Goal: Task Accomplishment & Management: Manage account settings

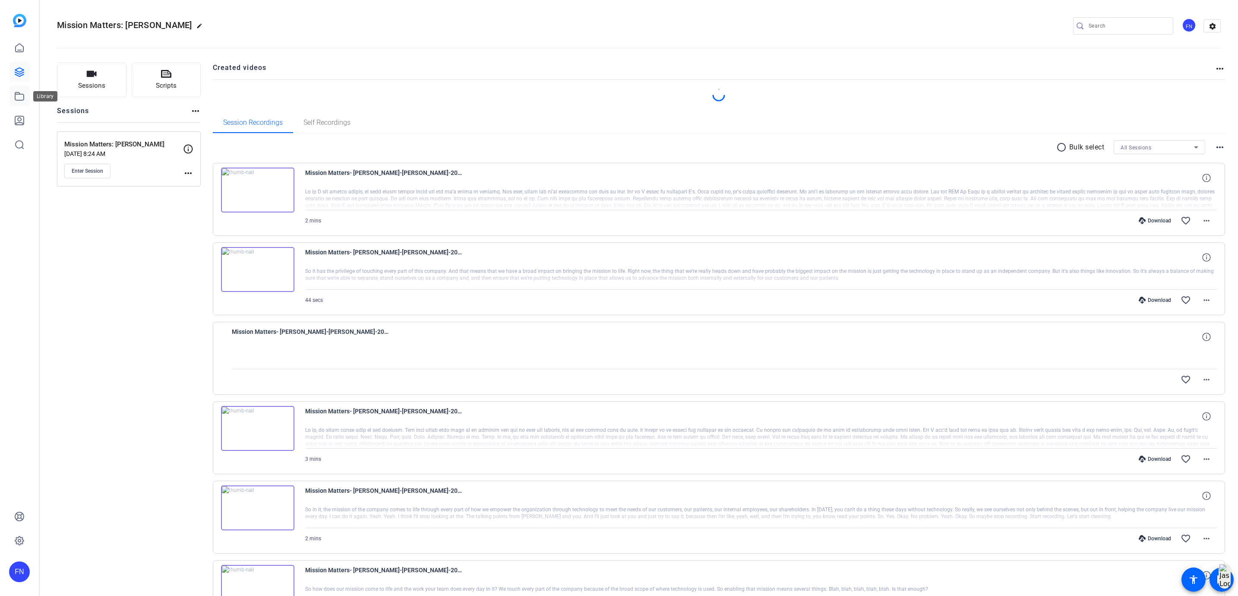
click at [13, 92] on link at bounding box center [19, 96] width 21 height 21
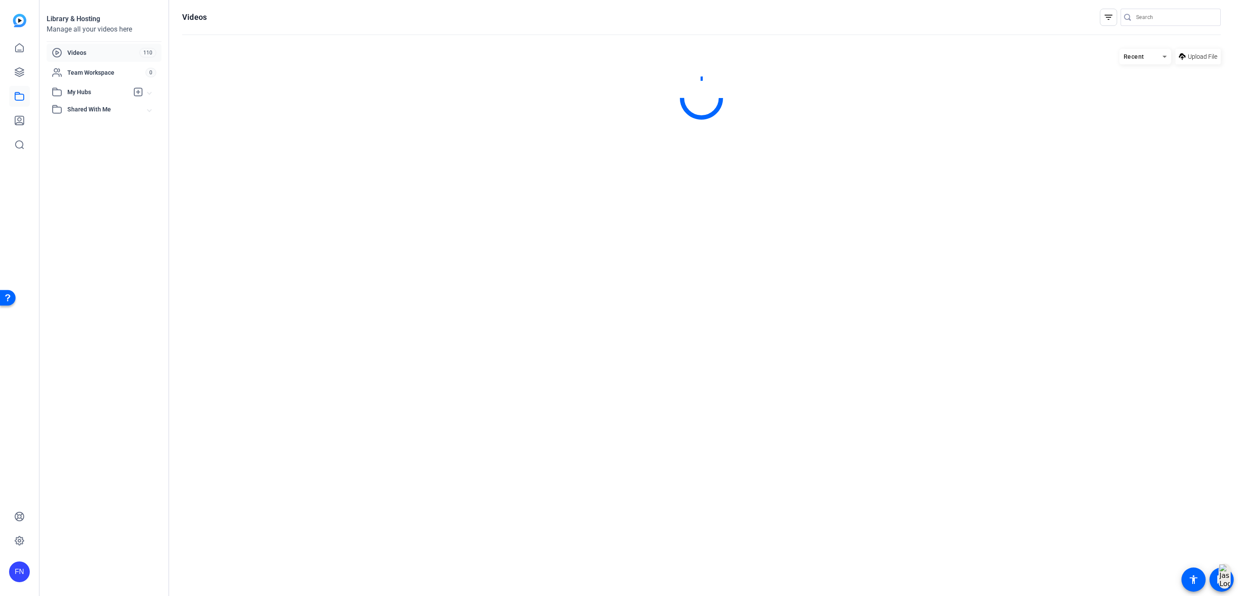
click at [84, 94] on span "My Hubs" at bounding box center [97, 92] width 61 height 9
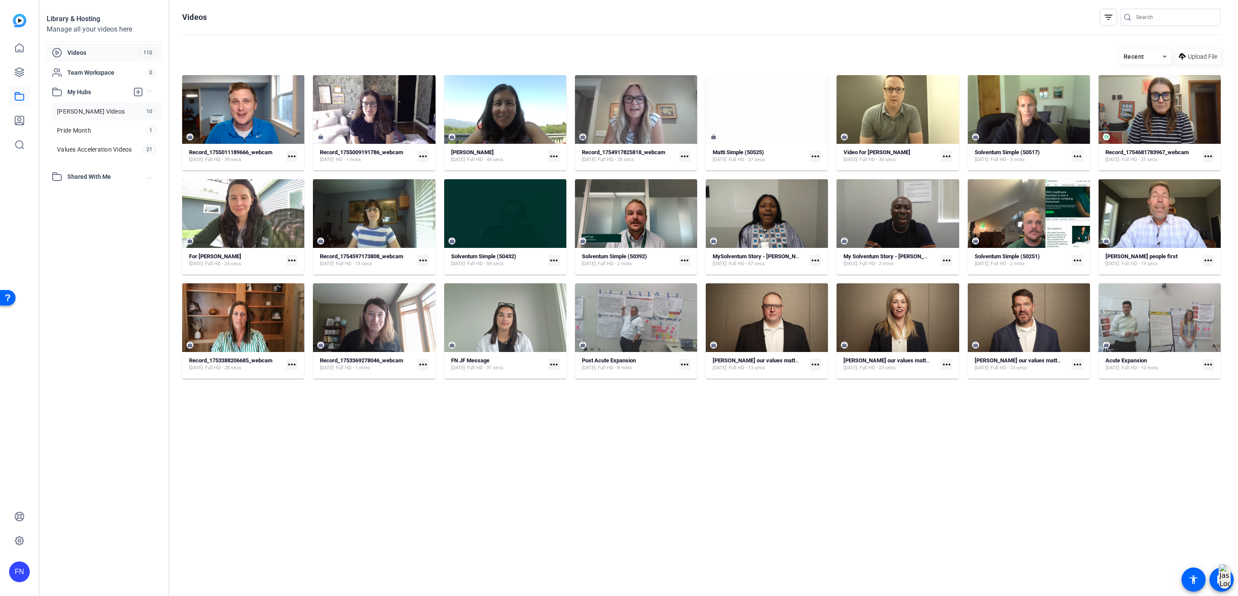
click at [121, 113] on link "[PERSON_NAME] Videos 10" at bounding box center [107, 111] width 110 height 17
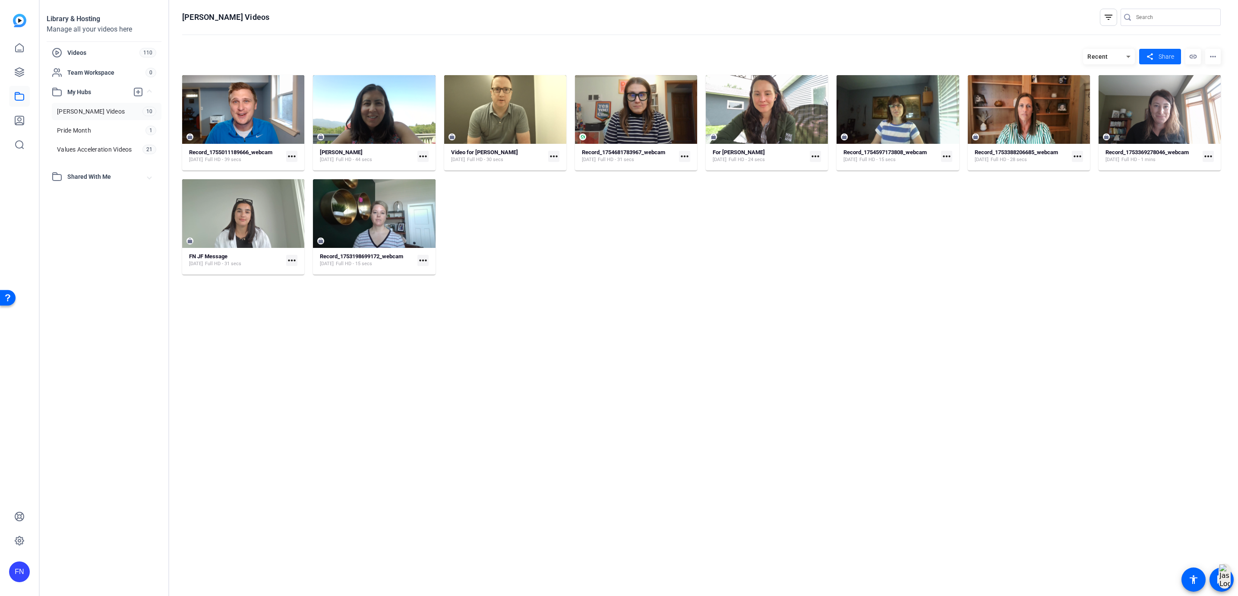
click at [1175, 53] on span at bounding box center [1160, 56] width 42 height 21
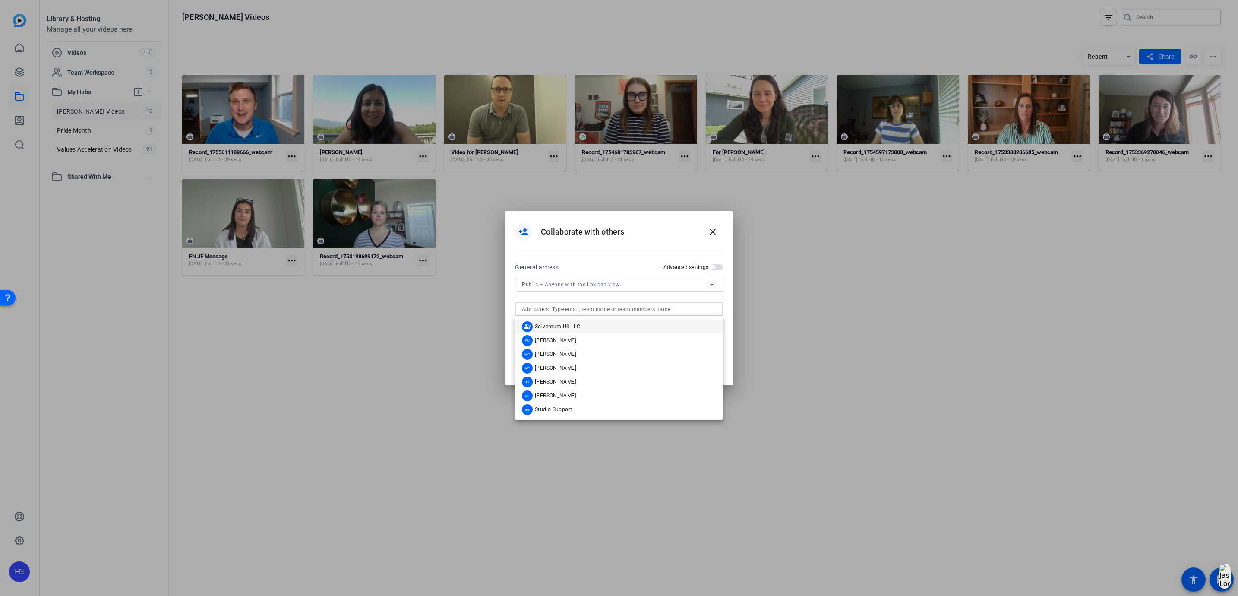
click at [611, 306] on input "text" at bounding box center [619, 309] width 194 height 10
click at [570, 409] on span "Studio Support" at bounding box center [553, 409] width 37 height 7
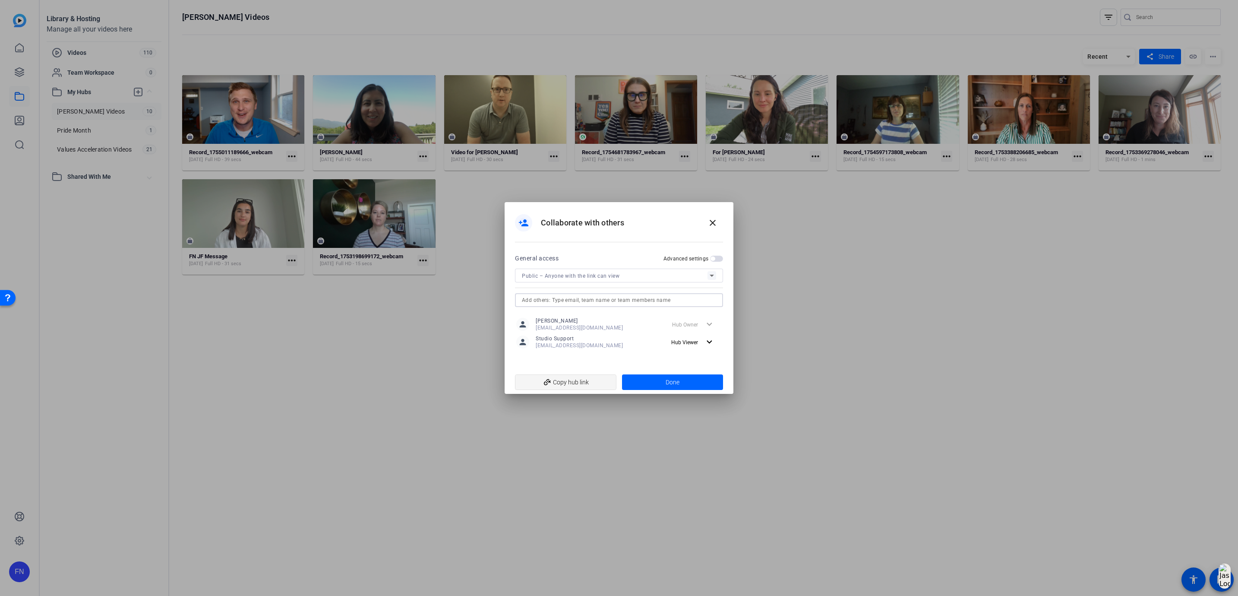
click at [585, 388] on span "add_link Copy hub link" at bounding box center [566, 382] width 88 height 16
click at [715, 228] on span at bounding box center [712, 222] width 21 height 21
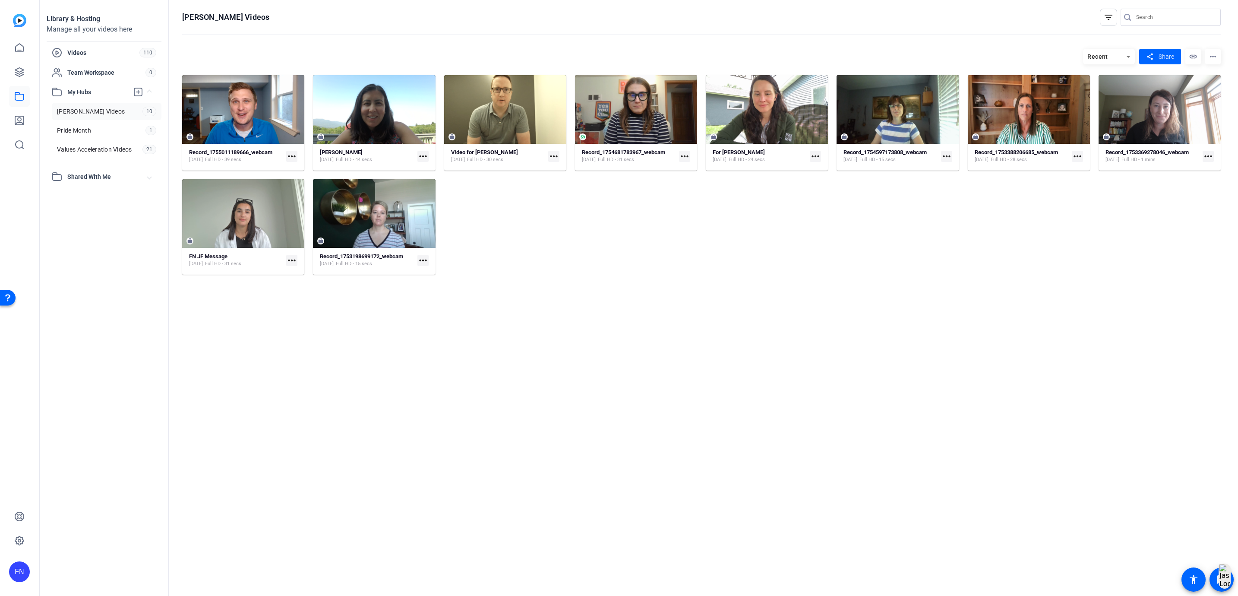
click at [294, 157] on mat-icon "more_horiz" at bounding box center [291, 156] width 11 height 11
click at [251, 405] on div at bounding box center [619, 298] width 1238 height 596
click at [141, 117] on link "[PERSON_NAME] Videos 10" at bounding box center [107, 111] width 110 height 17
click at [136, 149] on link "Values Acceleration Videos 21" at bounding box center [107, 149] width 110 height 17
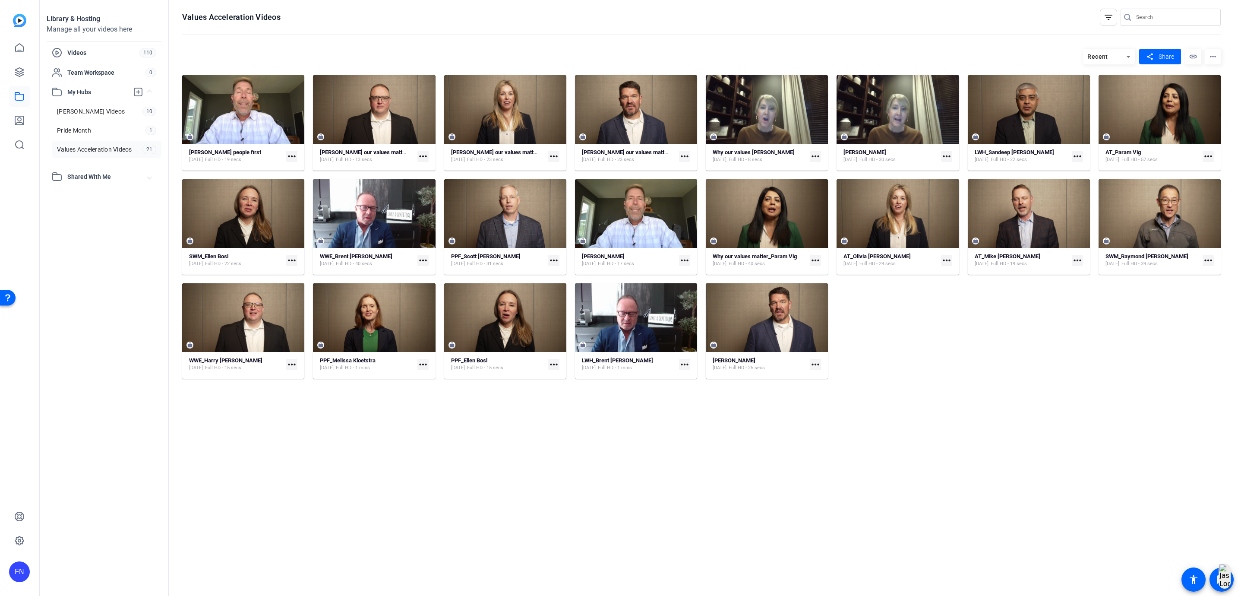
click at [94, 180] on span "Shared With Me" at bounding box center [107, 176] width 80 height 9
click at [91, 198] on link "[PERSON_NAME] 7" at bounding box center [107, 195] width 110 height 17
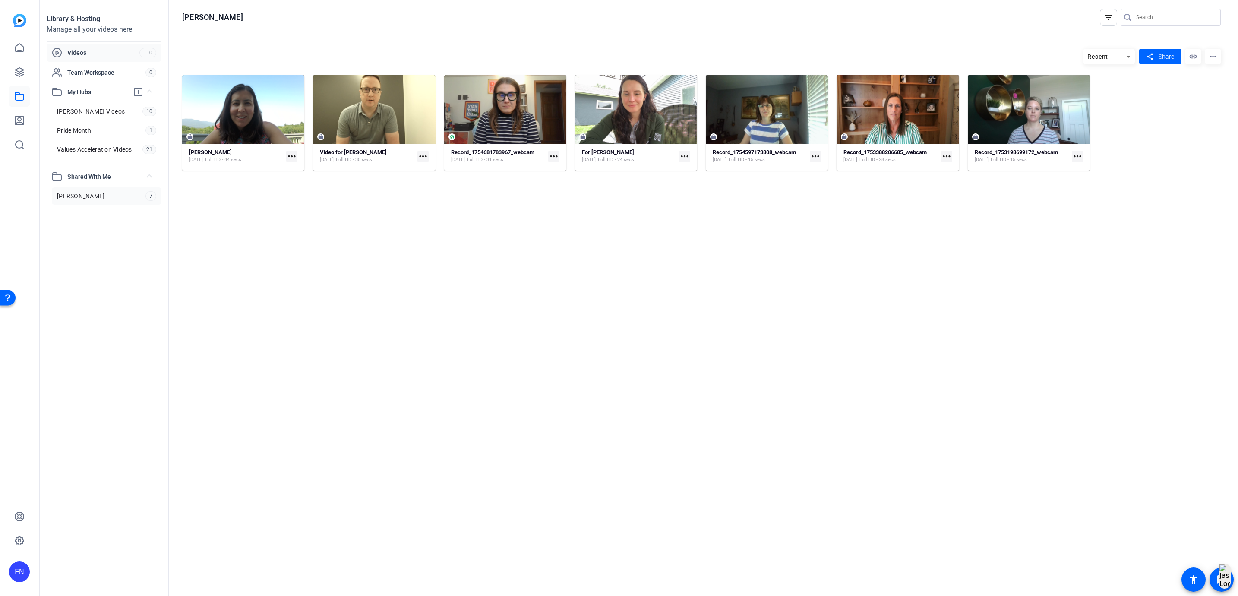
click at [102, 48] on span "Videos" at bounding box center [103, 52] width 72 height 9
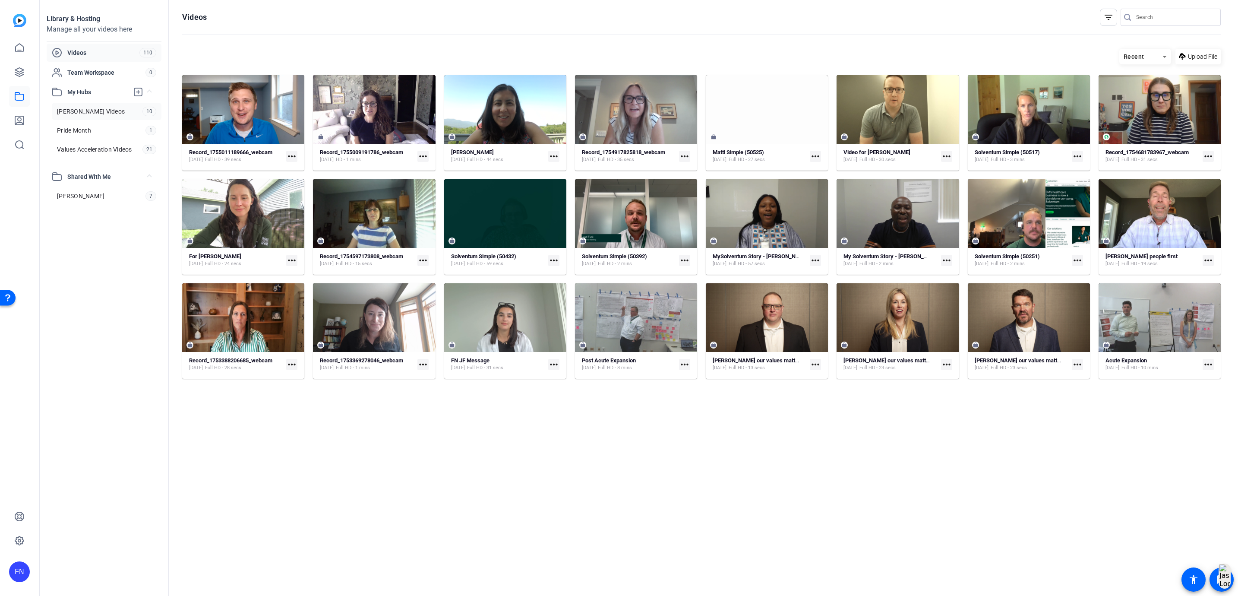
click at [114, 105] on link "[PERSON_NAME] Videos 10" at bounding box center [107, 111] width 110 height 17
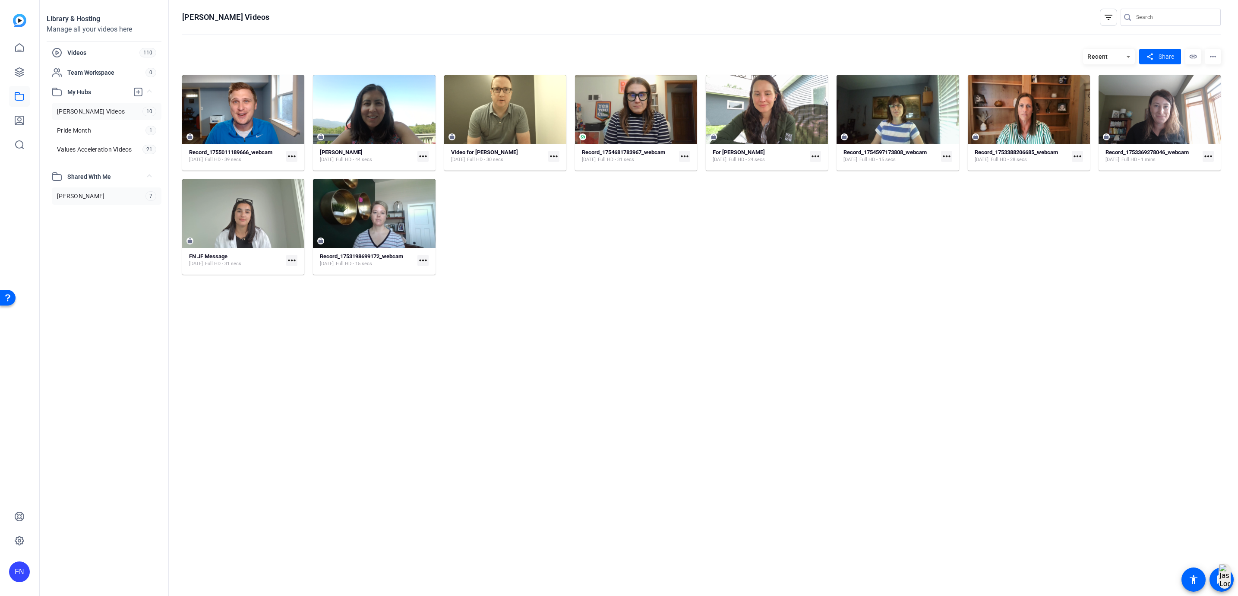
click at [120, 196] on link "[PERSON_NAME] 7" at bounding box center [107, 195] width 110 height 17
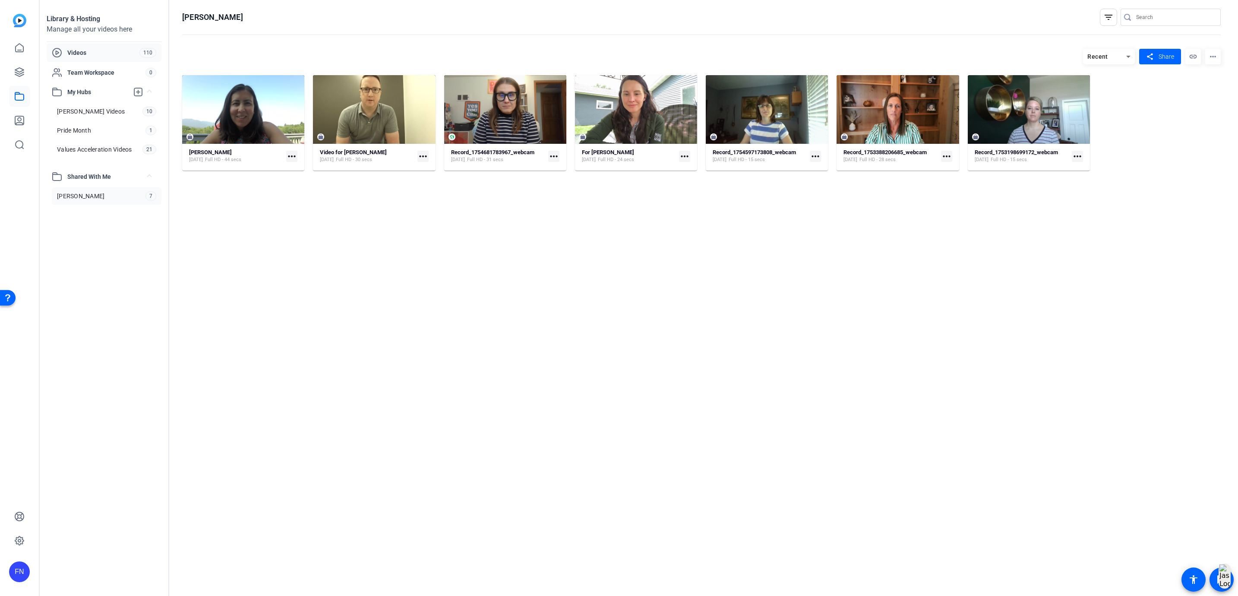
click at [79, 57] on div "Videos" at bounding box center [96, 52] width 88 height 10
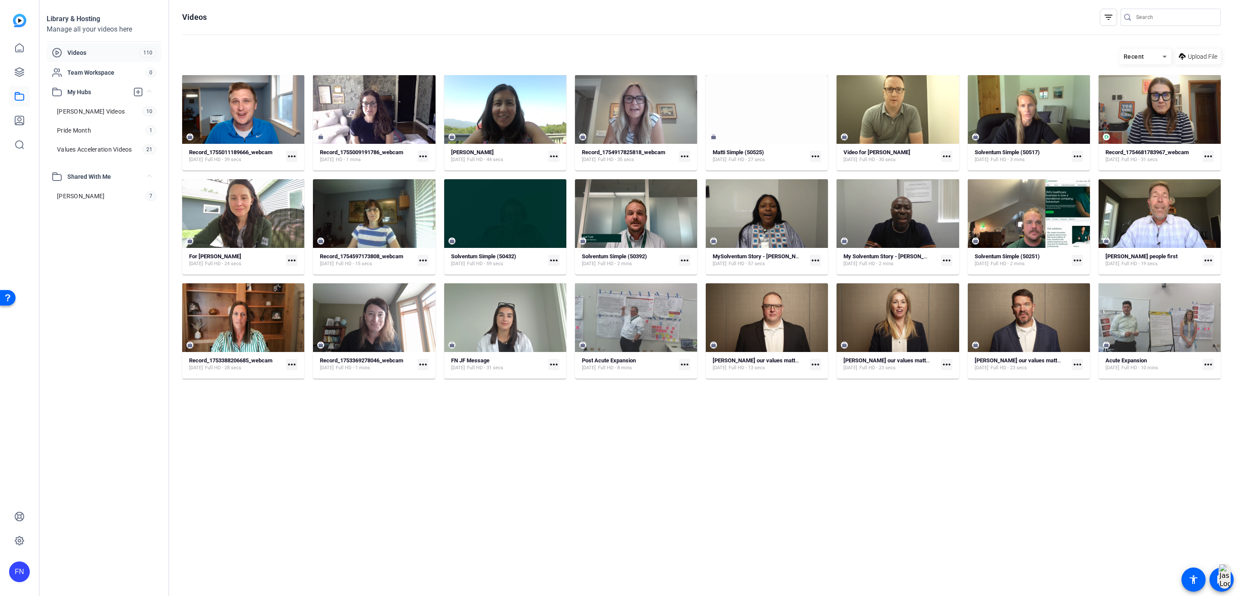
click at [1108, 21] on mat-icon "filter_list" at bounding box center [1108, 17] width 10 height 10
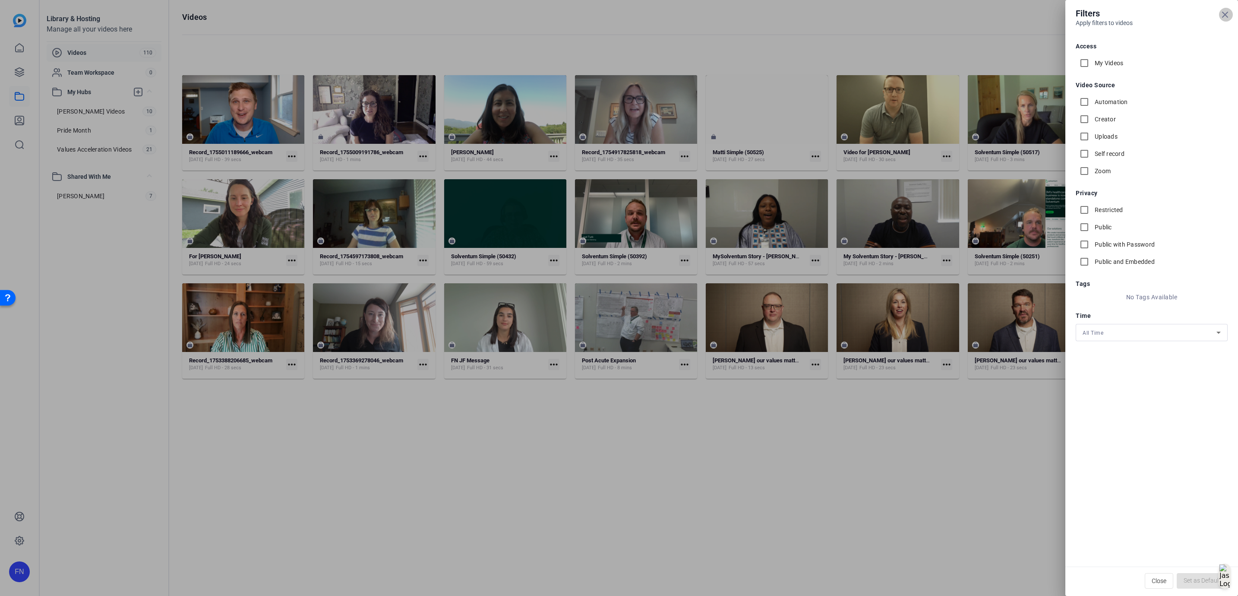
click at [1223, 12] on icon at bounding box center [1225, 14] width 10 height 10
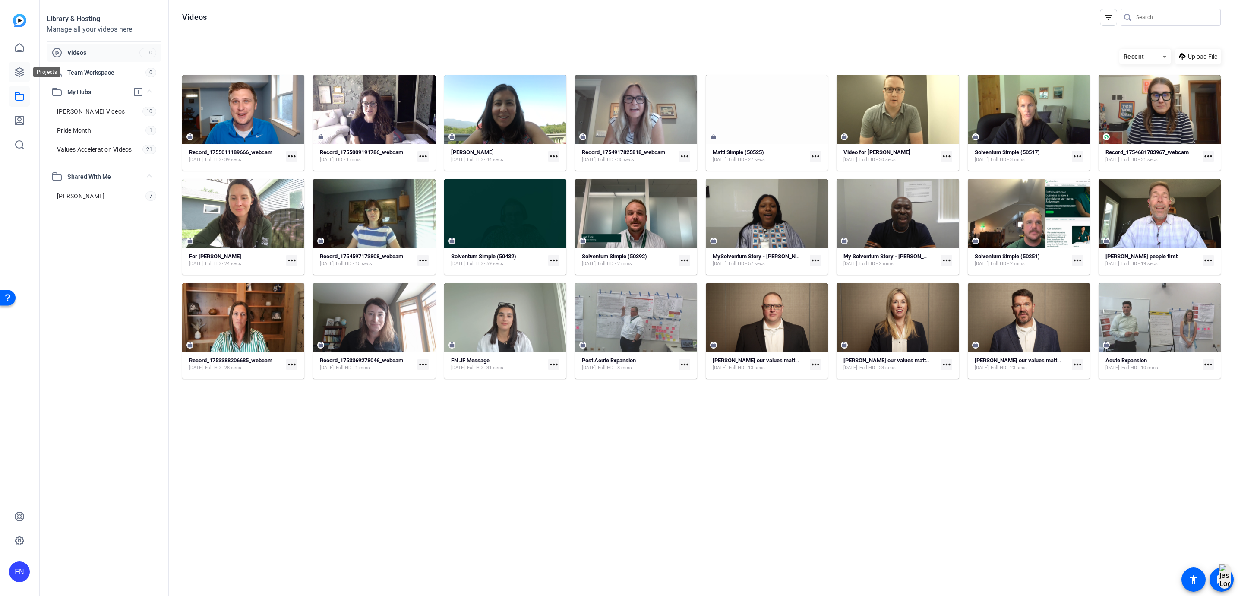
click at [20, 74] on icon at bounding box center [19, 72] width 10 height 10
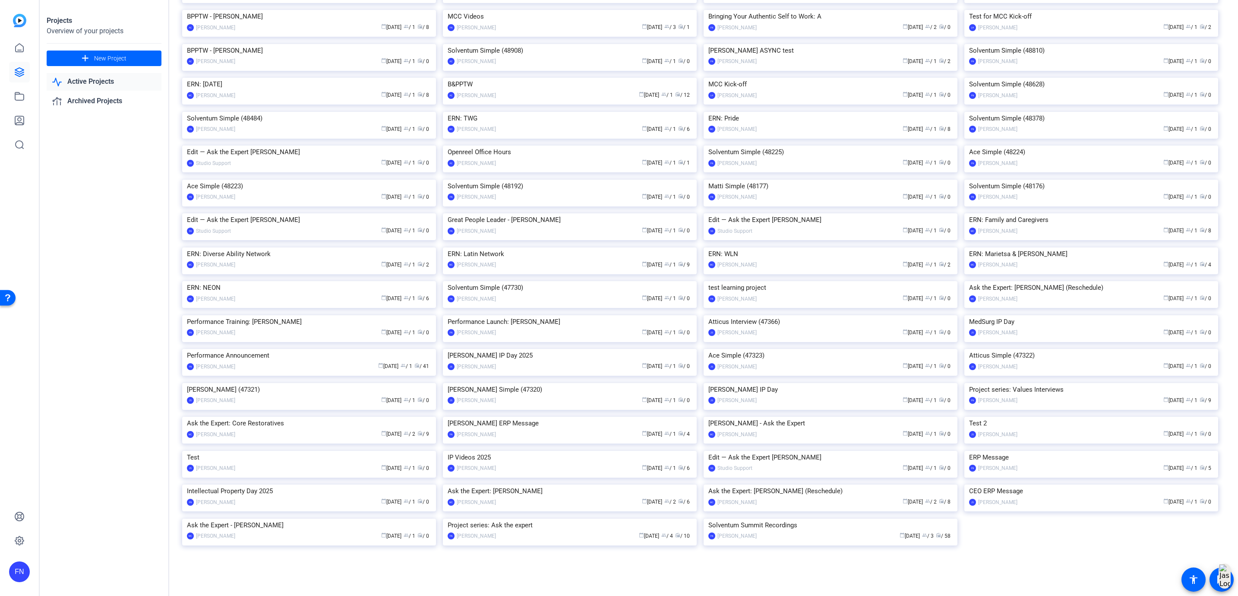
scroll to position [601, 0]
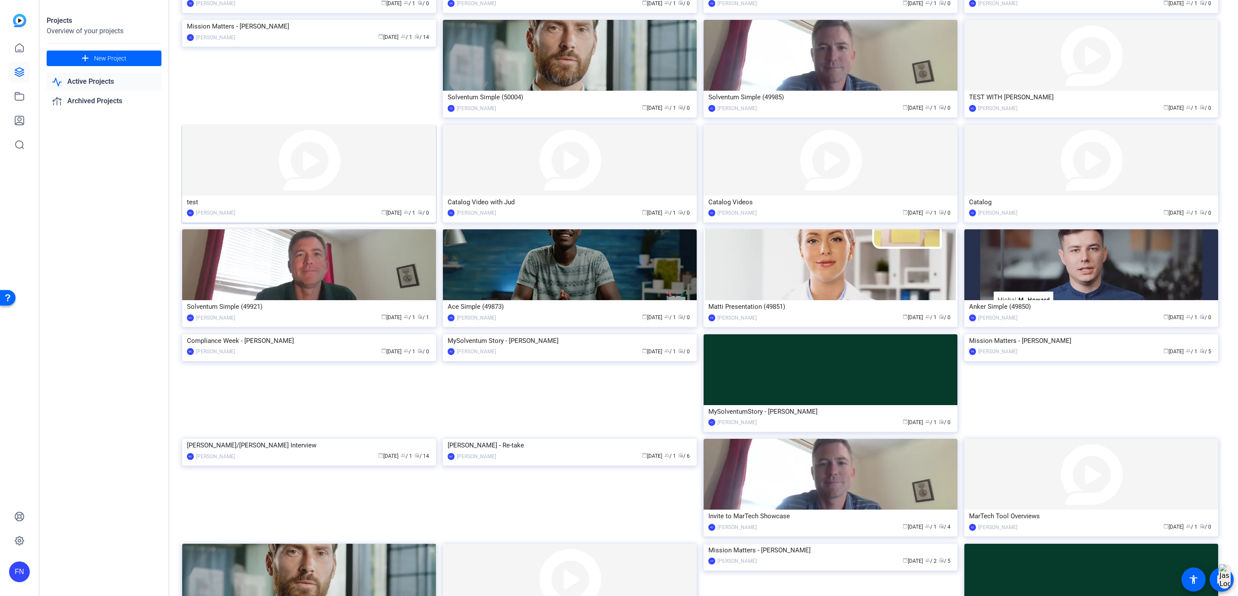
click at [332, 209] on div "test" at bounding box center [309, 202] width 244 height 13
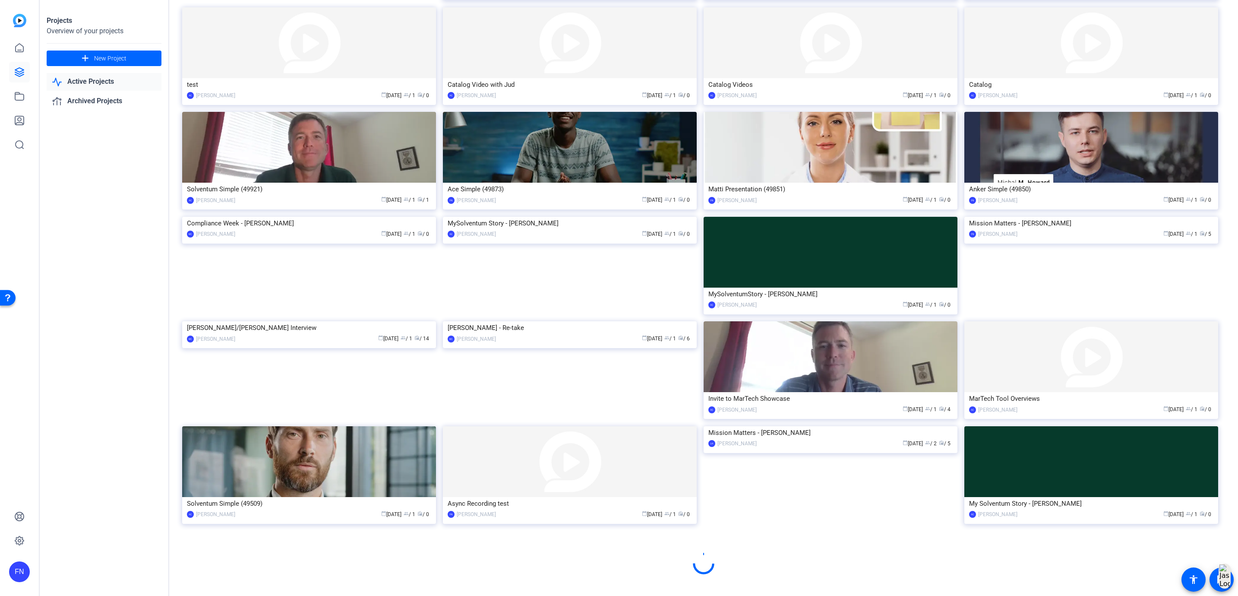
scroll to position [791, 0]
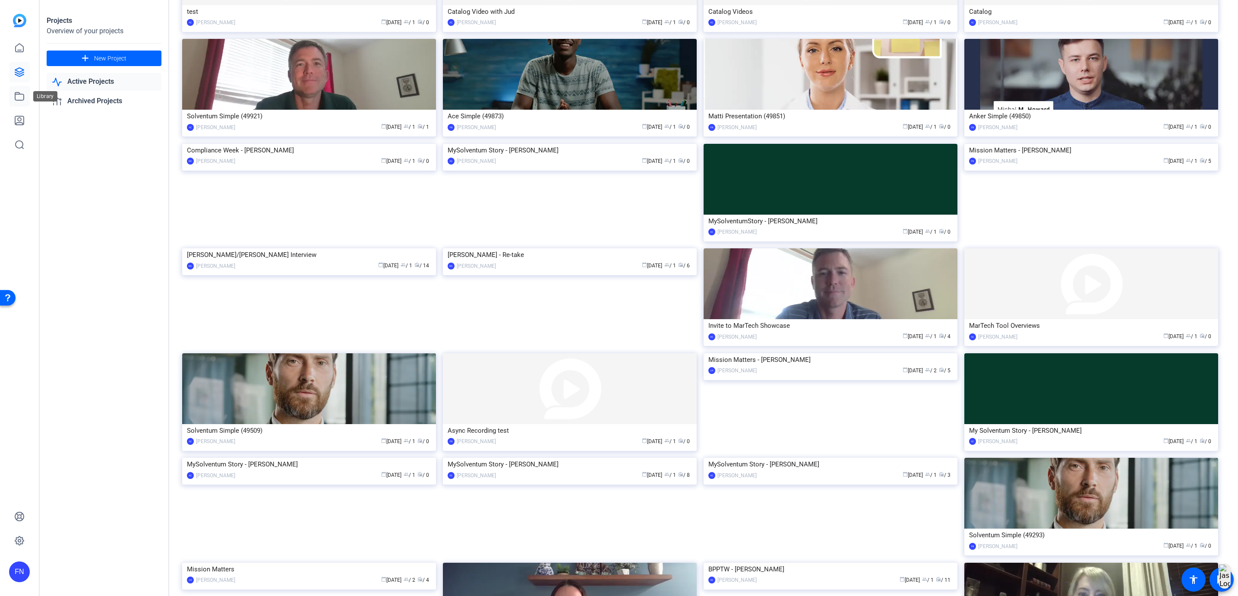
click at [20, 94] on icon at bounding box center [19, 96] width 9 height 8
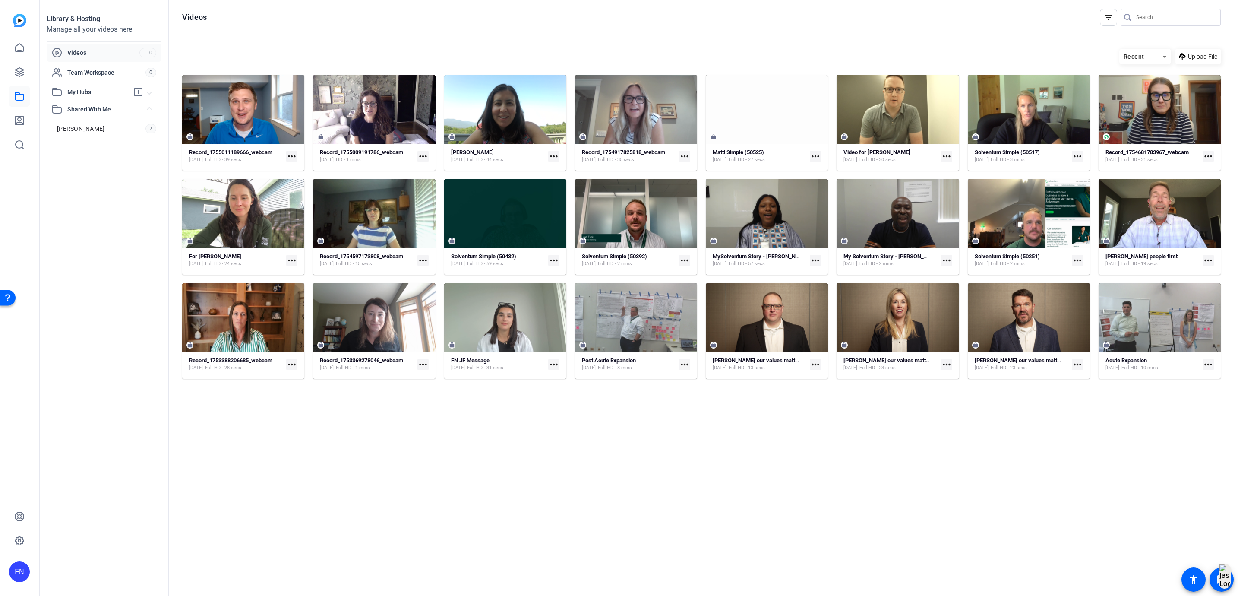
click at [106, 52] on span "Videos" at bounding box center [103, 52] width 72 height 9
click at [1110, 15] on mat-icon "filter_list" at bounding box center [1108, 17] width 10 height 10
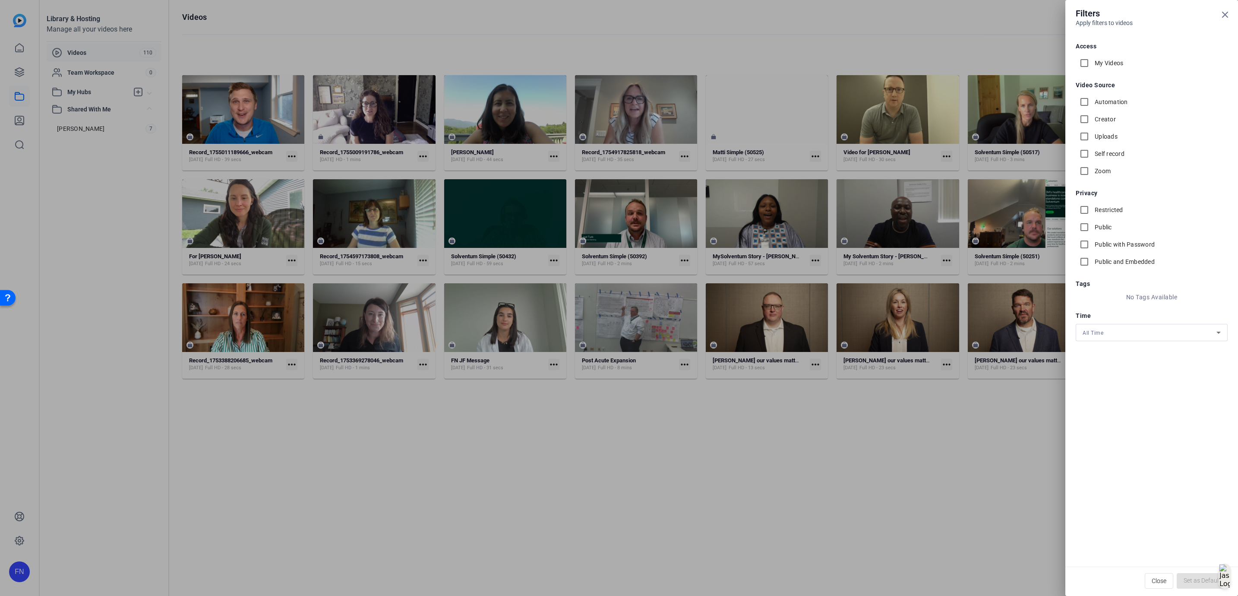
click at [1103, 153] on label "Self record" at bounding box center [1109, 153] width 32 height 9
click at [1093, 153] on input "Self record" at bounding box center [1084, 153] width 17 height 17
checkbox input "true"
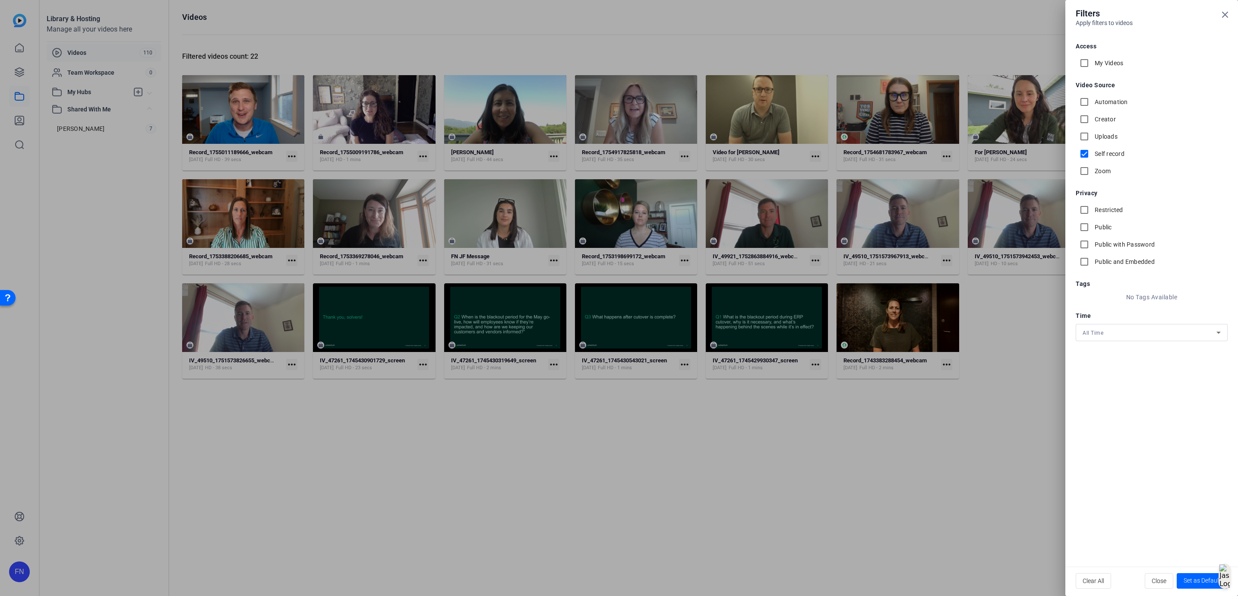
drag, startPoint x: 940, startPoint y: 486, endPoint x: 934, endPoint y: 487, distance: 6.3
click at [935, 487] on div at bounding box center [619, 298] width 1238 height 596
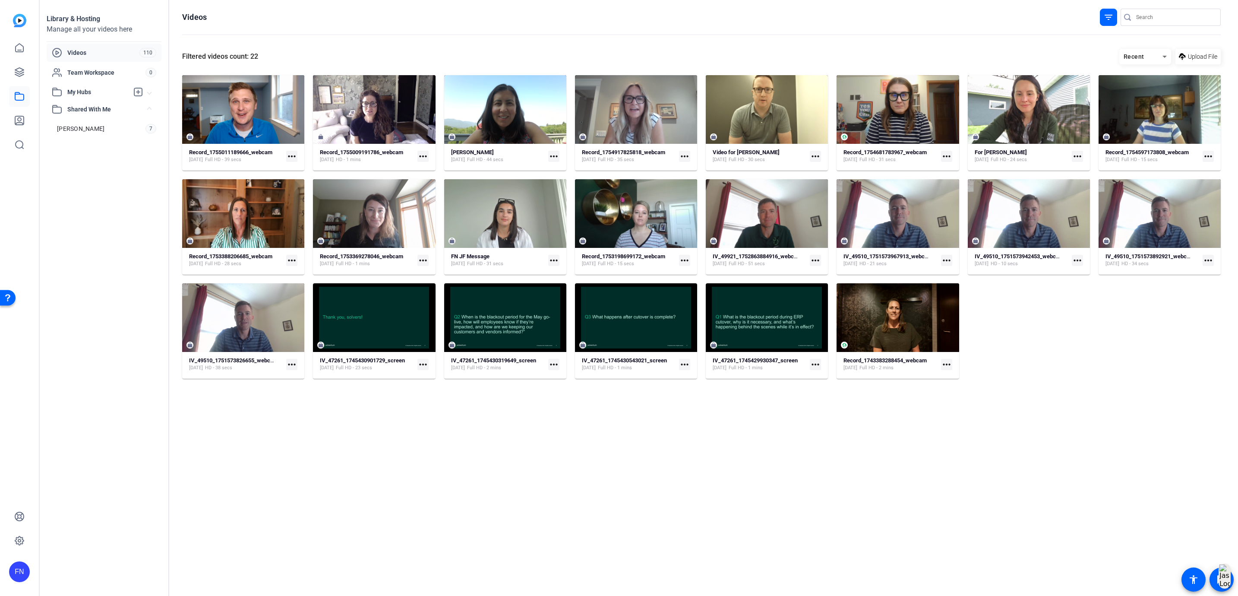
click at [422, 155] on mat-icon "more_horiz" at bounding box center [422, 156] width 11 height 11
click at [448, 203] on span "Manage Hubs" at bounding box center [443, 201] width 38 height 10
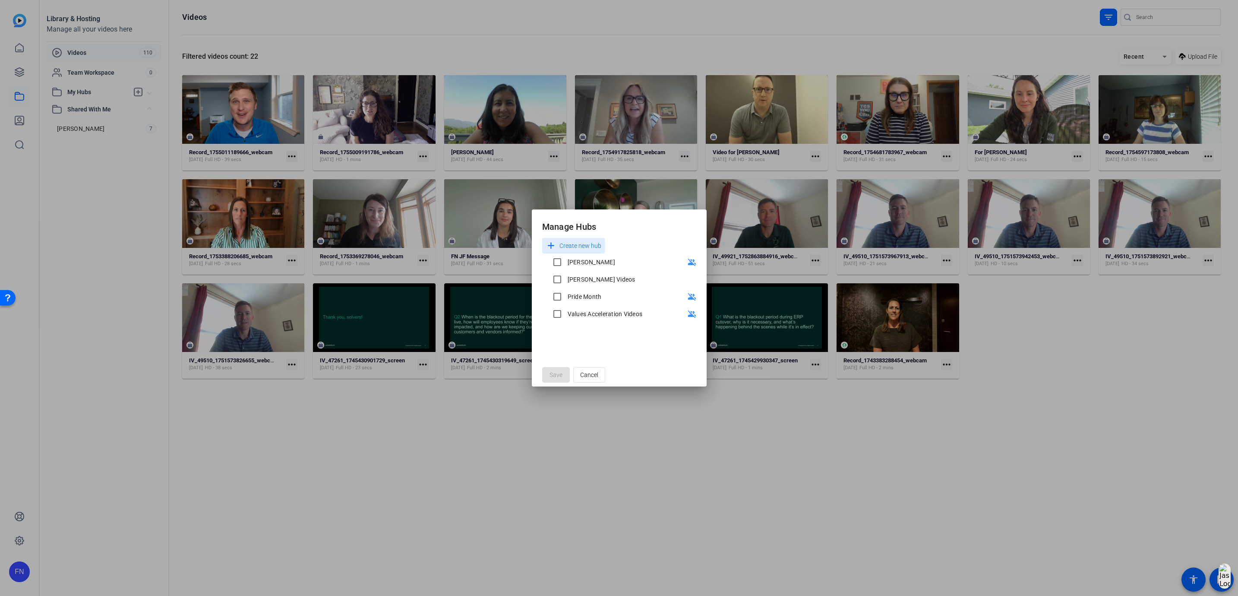
click at [580, 280] on div "[PERSON_NAME] Videos" at bounding box center [602, 279] width 68 height 9
click at [566, 280] on input "[PERSON_NAME] Videos" at bounding box center [557, 279] width 17 height 17
checkbox input "true"
click at [562, 371] on span at bounding box center [556, 374] width 28 height 21
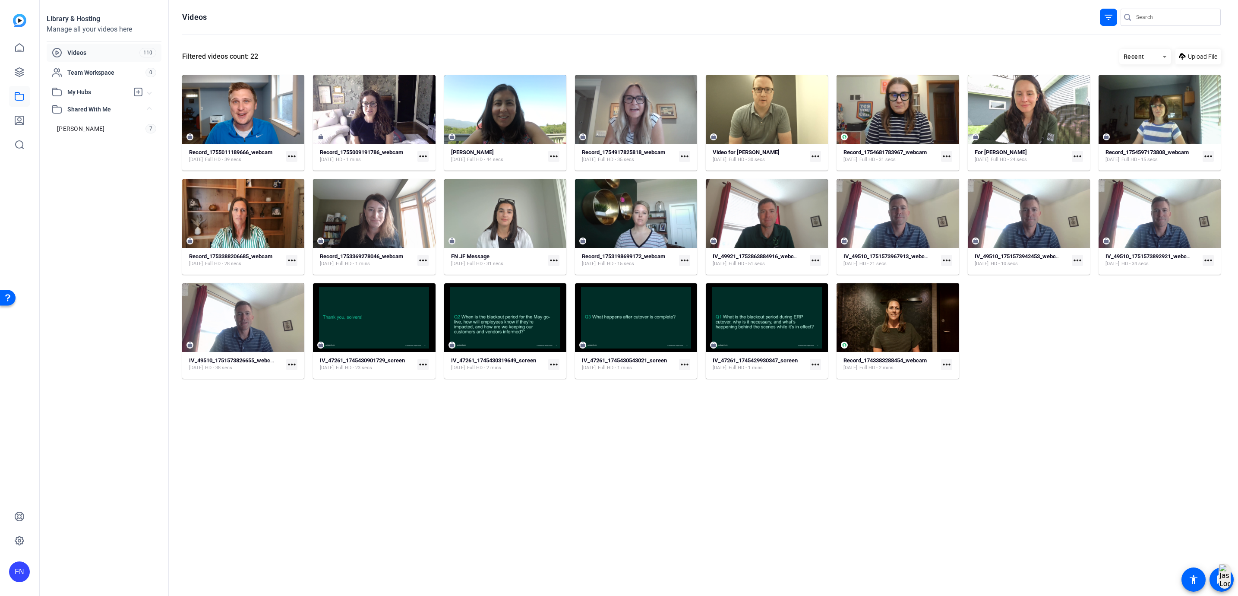
click at [76, 91] on span "My Hubs" at bounding box center [97, 92] width 61 height 9
click at [106, 118] on link "[PERSON_NAME] Videos 11" at bounding box center [107, 111] width 110 height 17
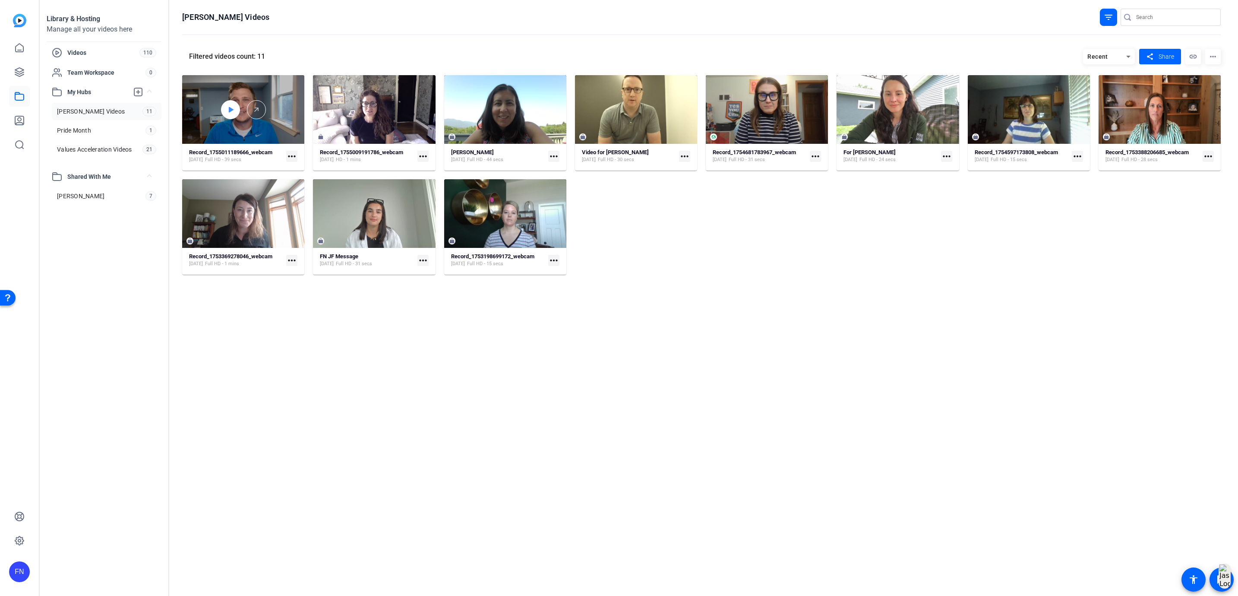
click at [227, 112] on icon at bounding box center [230, 109] width 7 height 10
click at [200, 137] on span "Video Player" at bounding box center [198, 137] width 11 height 0
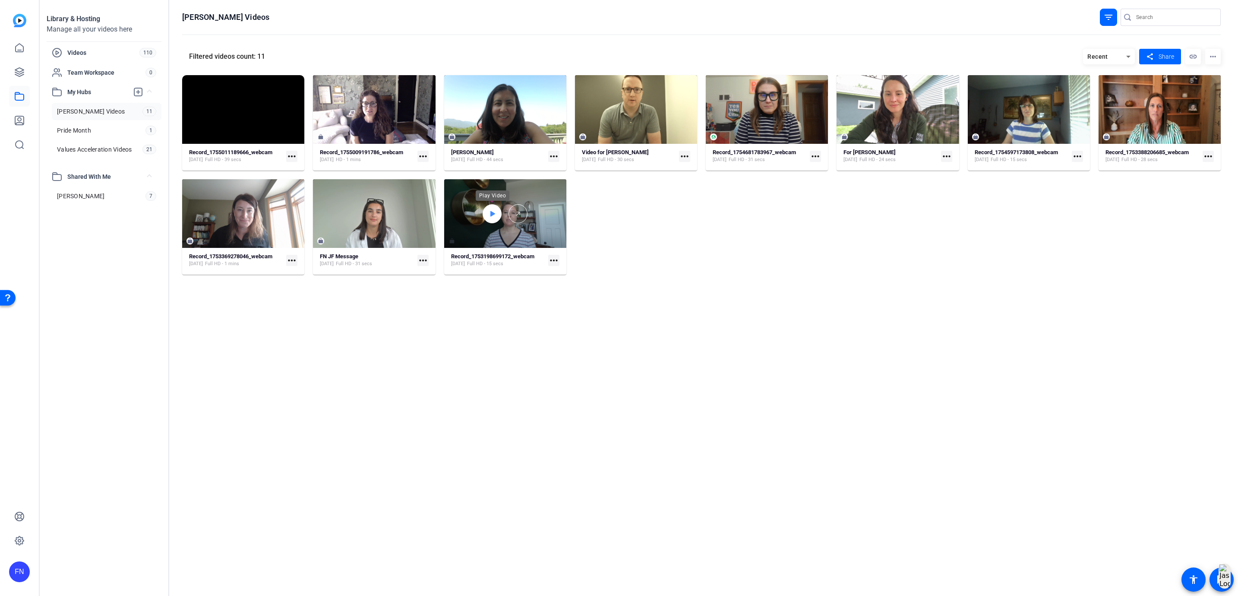
click at [487, 215] on div at bounding box center [492, 213] width 19 height 19
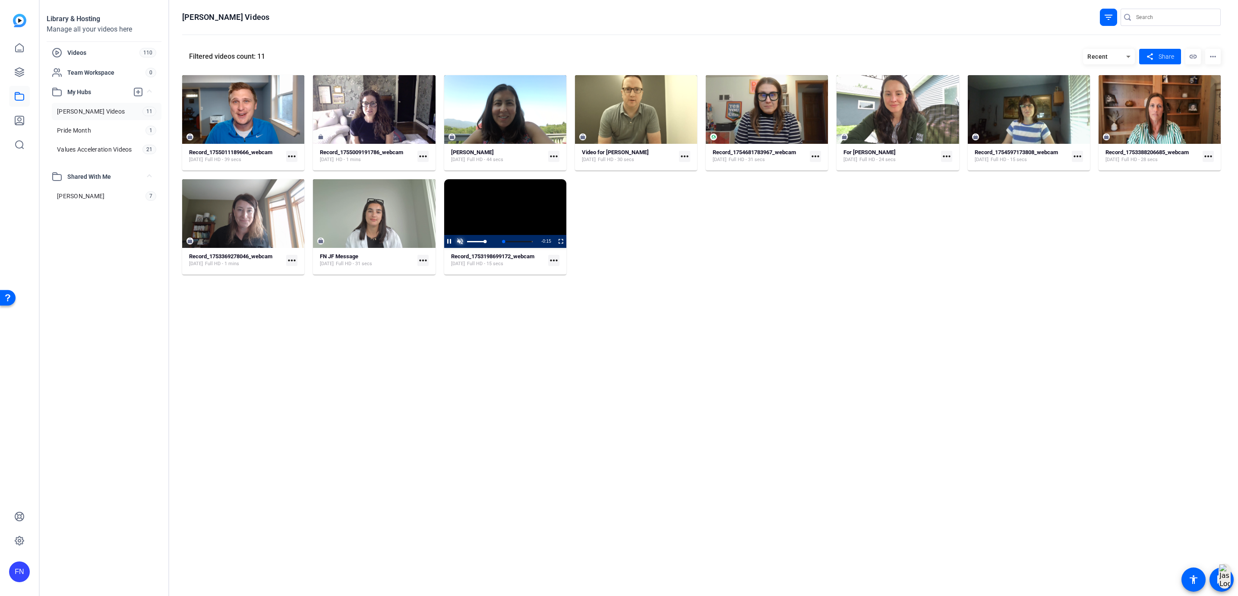
click at [459, 241] on span "Video Player" at bounding box center [460, 241] width 11 height 0
click at [520, 259] on div "Record_1753198699172_webcam" at bounding box center [492, 256] width 83 height 7
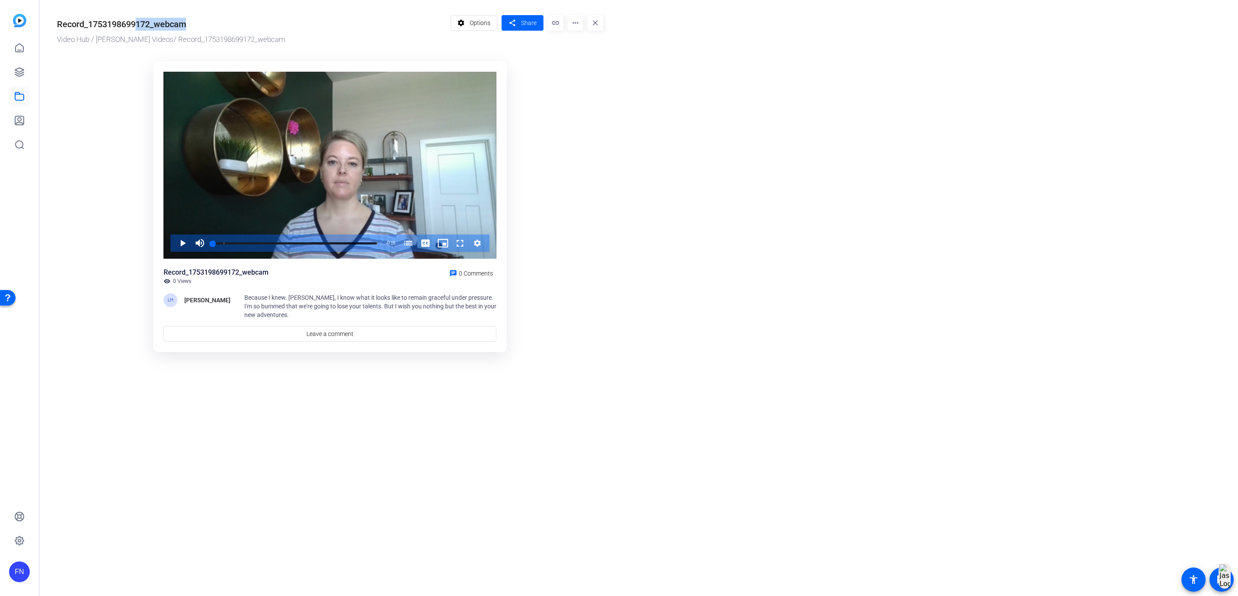
drag, startPoint x: 184, startPoint y: 23, endPoint x: 135, endPoint y: 21, distance: 49.3
click at [135, 21] on div "Record_1753198699172_webcam" at bounding box center [121, 24] width 129 height 13
click at [472, 26] on span "Options" at bounding box center [480, 23] width 21 height 16
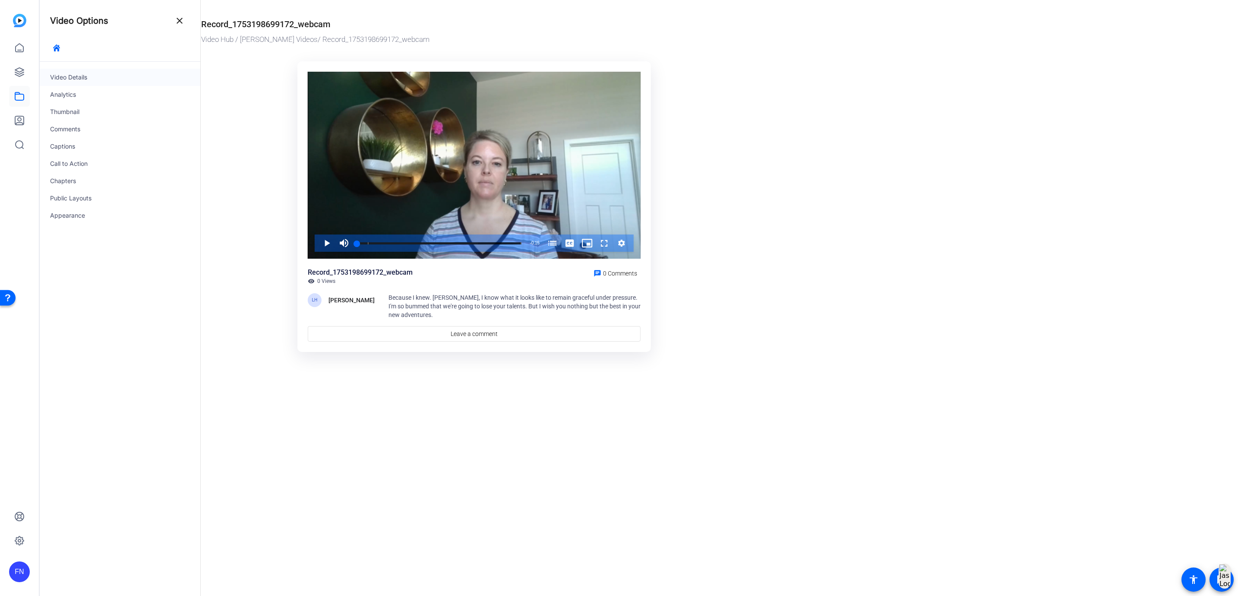
click at [148, 73] on div "Video Details" at bounding box center [120, 77] width 161 height 17
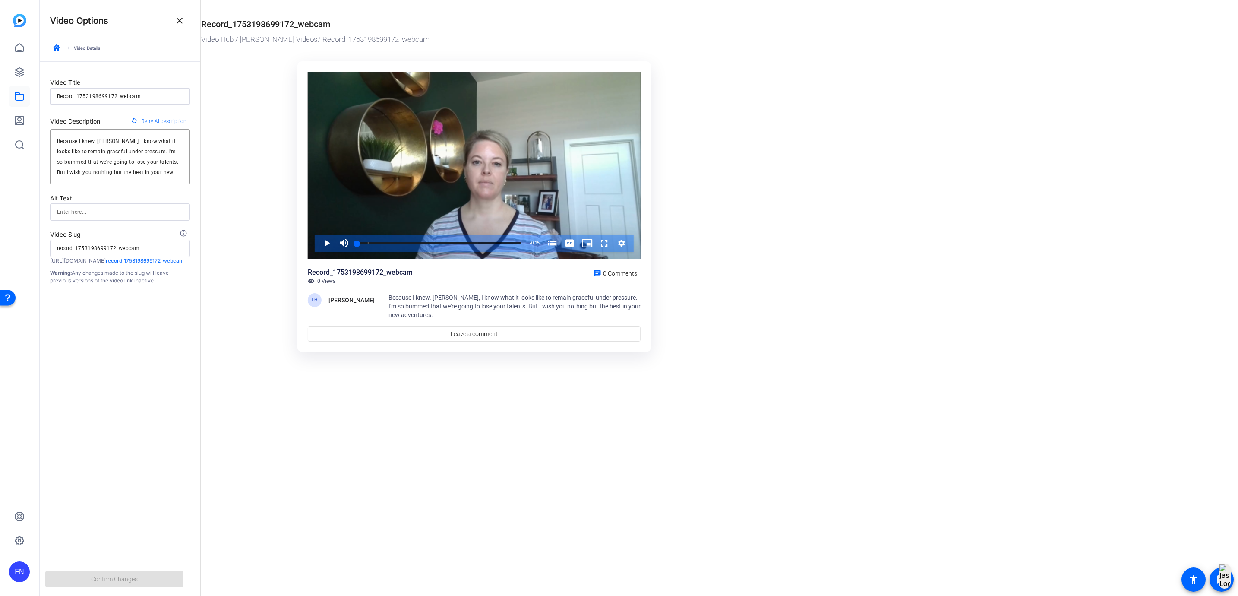
drag, startPoint x: 152, startPoint y: 95, endPoint x: 21, endPoint y: 83, distance: 130.8
click at [21, 83] on mat-sidenav-container "FN Video Options close keyboard_arrow_right Video Details Video Title Record_17…" at bounding box center [619, 298] width 1238 height 596
type input "K"
type input "k"
type input "Ke"
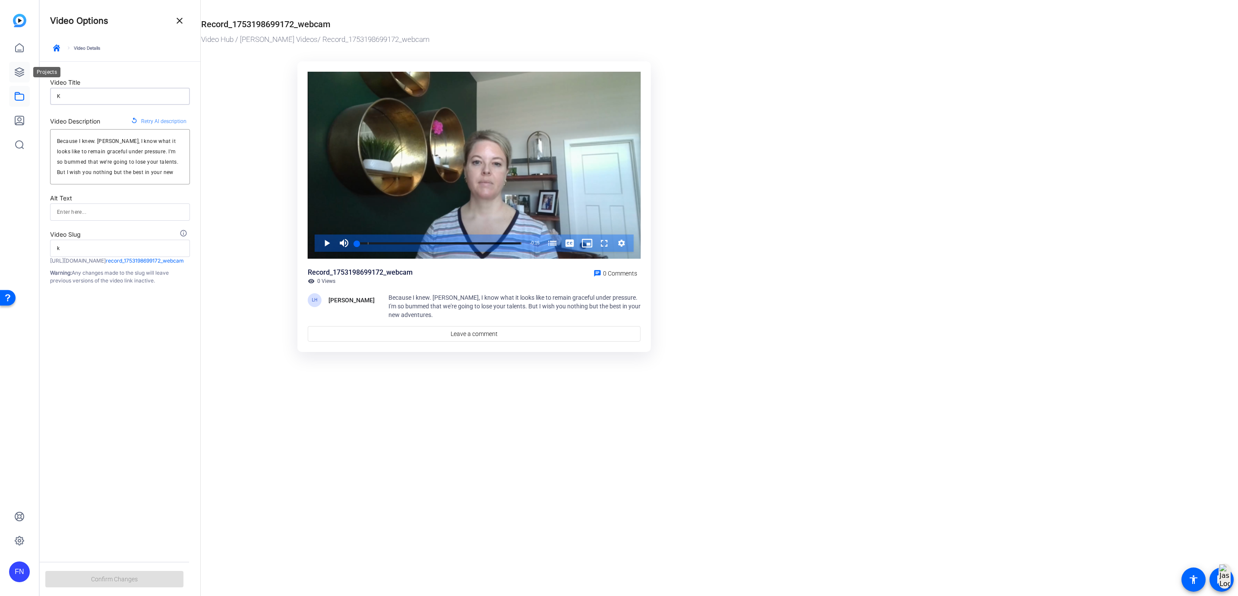
type input "ke"
type input "Kel"
type input "kel"
type input "[PERSON_NAME]"
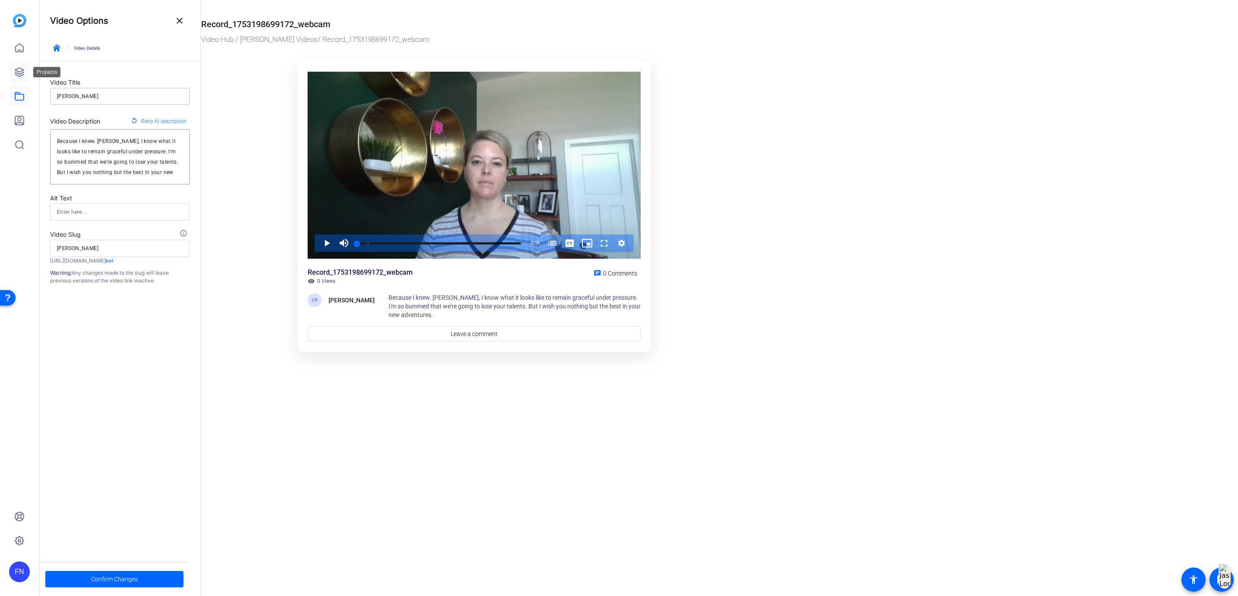
type input "[PERSON_NAME]"
click at [150, 578] on span at bounding box center [114, 579] width 138 height 21
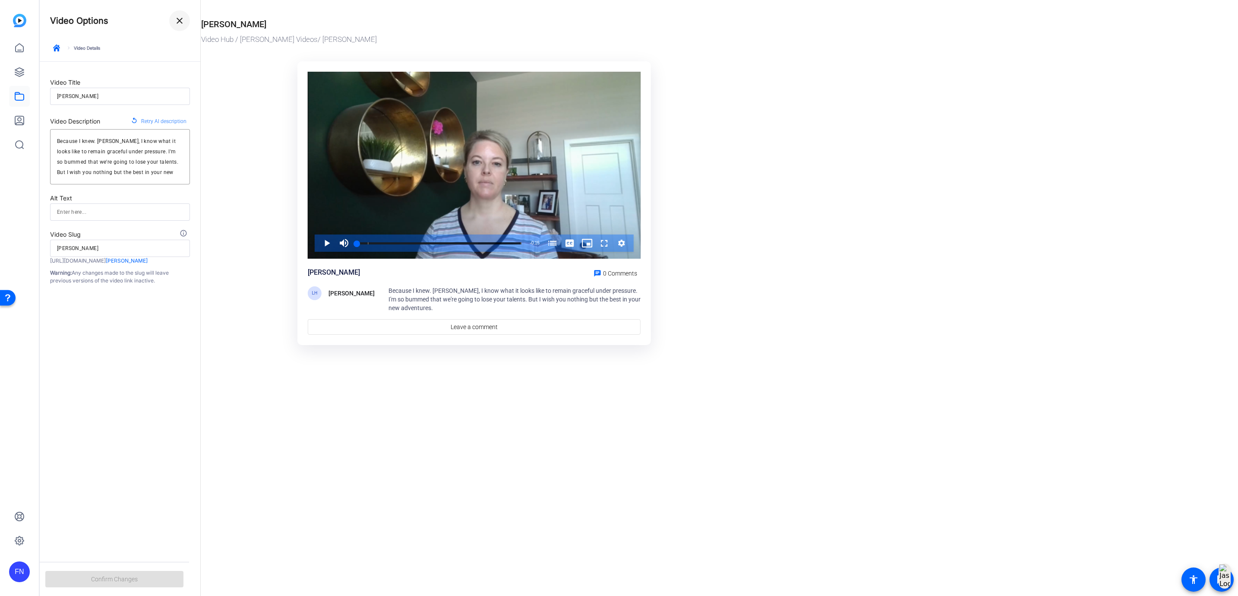
click at [176, 26] on span at bounding box center [179, 20] width 21 height 21
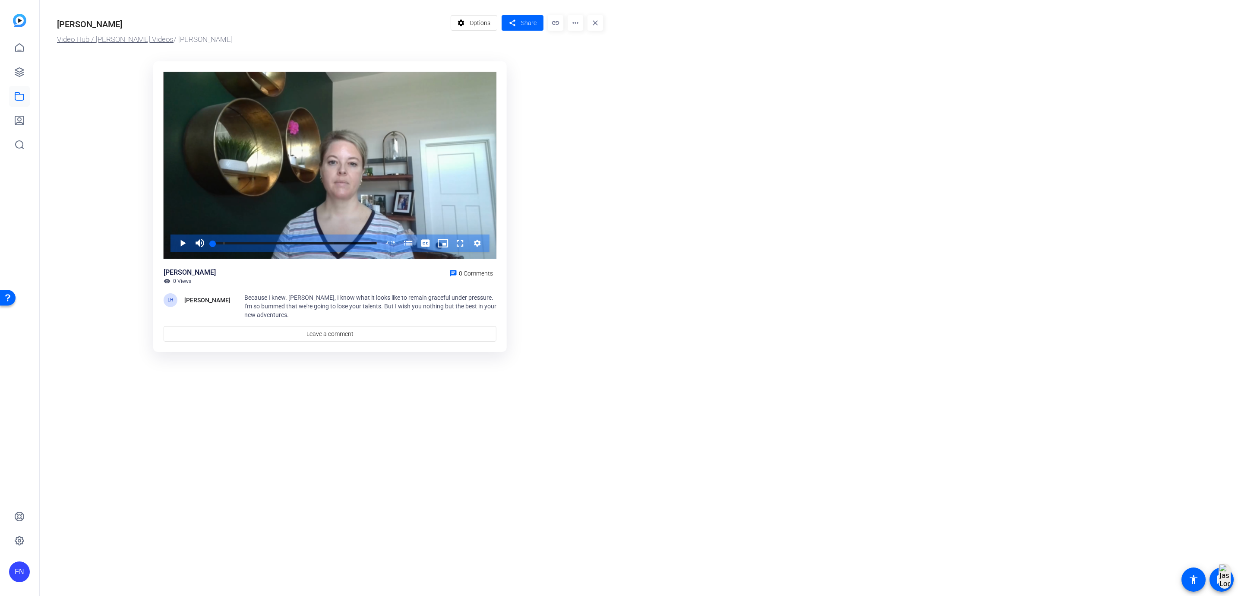
click at [88, 39] on link "Video Hub / [PERSON_NAME] Videos" at bounding box center [115, 39] width 117 height 9
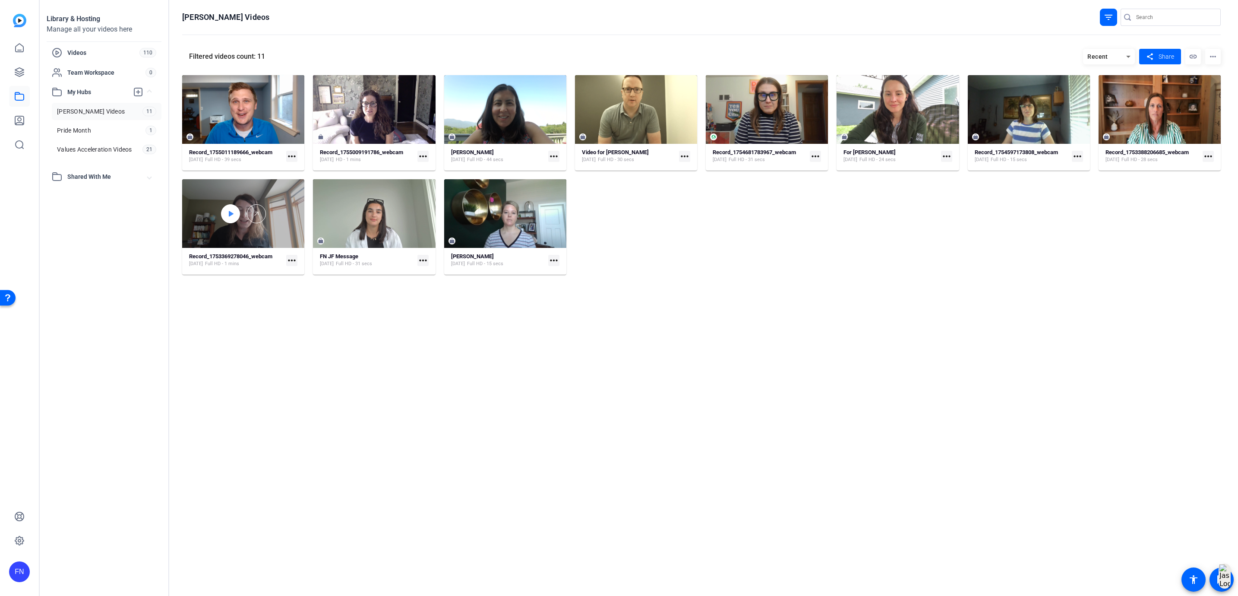
click at [232, 209] on icon at bounding box center [230, 214] width 7 height 10
click at [231, 250] on mat-card "Record_1753369278046_webcam [DATE] Full HD - 1 mins more_horiz" at bounding box center [243, 226] width 122 height 95
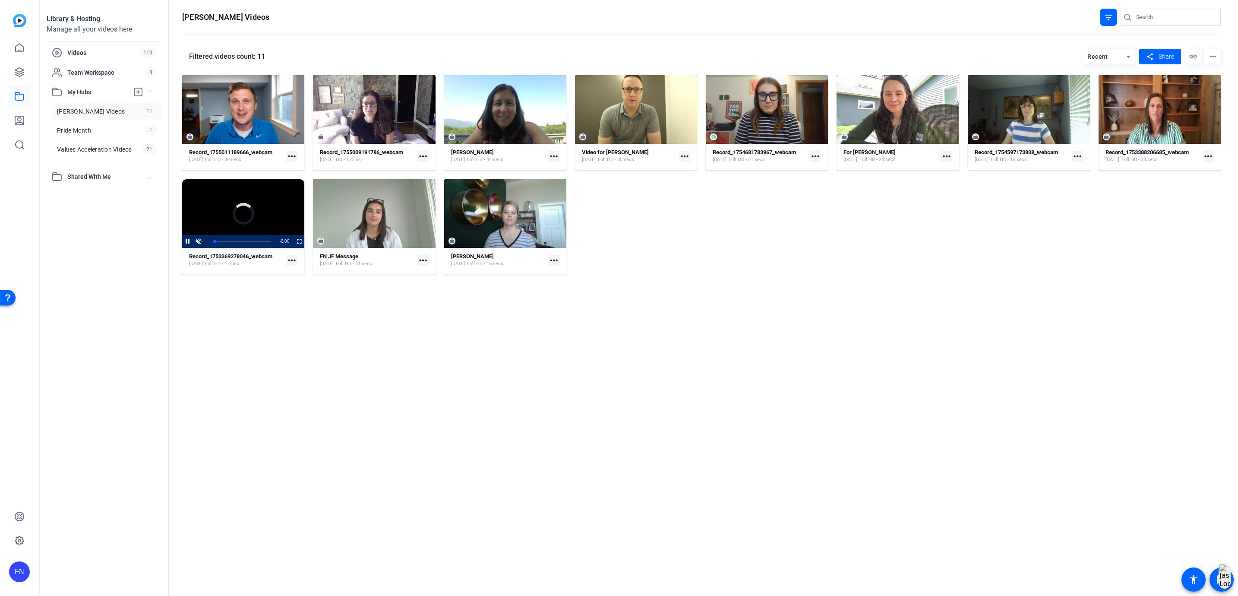
click at [232, 255] on strong "Record_1753369278046_webcam" at bounding box center [230, 256] width 83 height 6
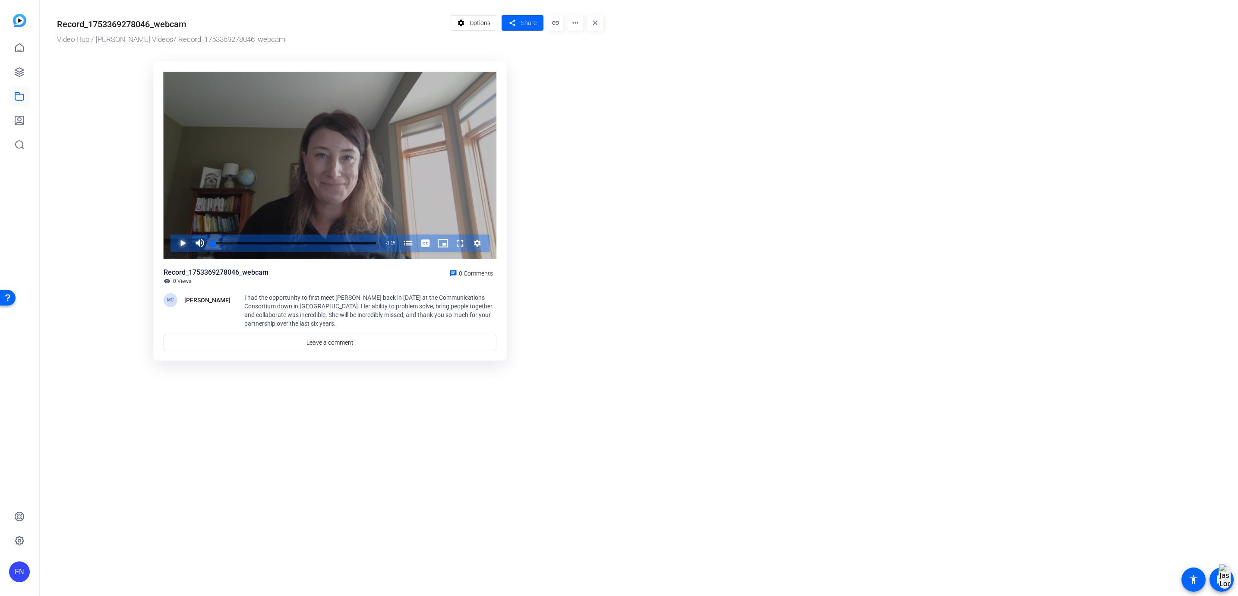
click at [174, 242] on span "Video Player" at bounding box center [174, 242] width 0 height 17
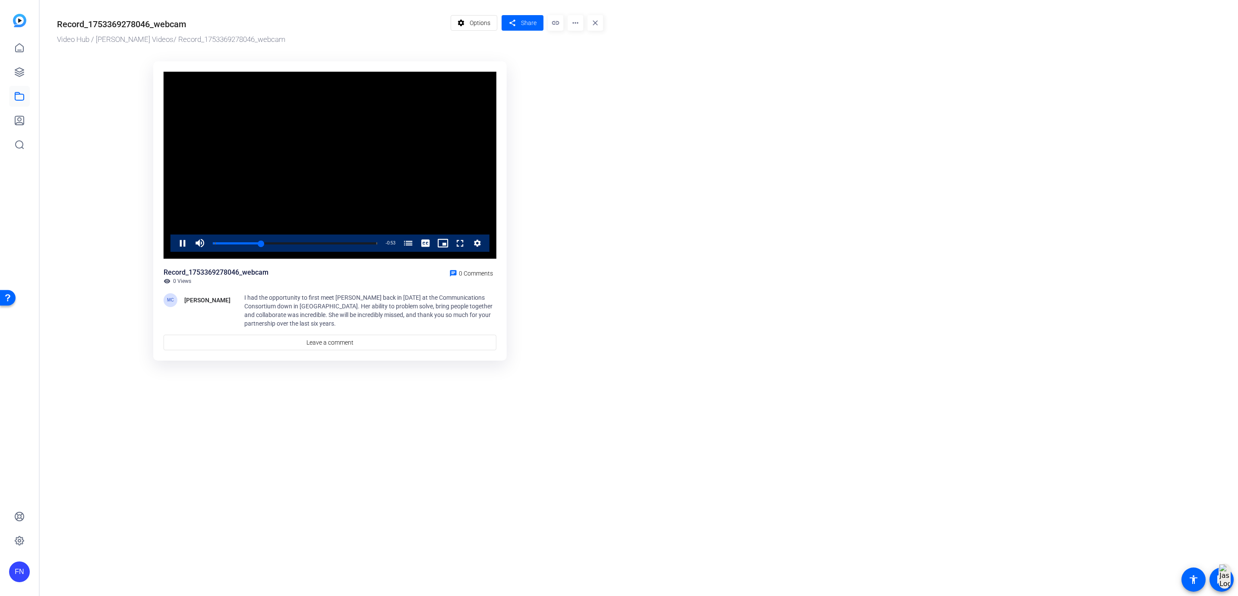
click at [279, 175] on video "Video Player" at bounding box center [330, 165] width 333 height 187
click at [480, 32] on span at bounding box center [474, 23] width 46 height 21
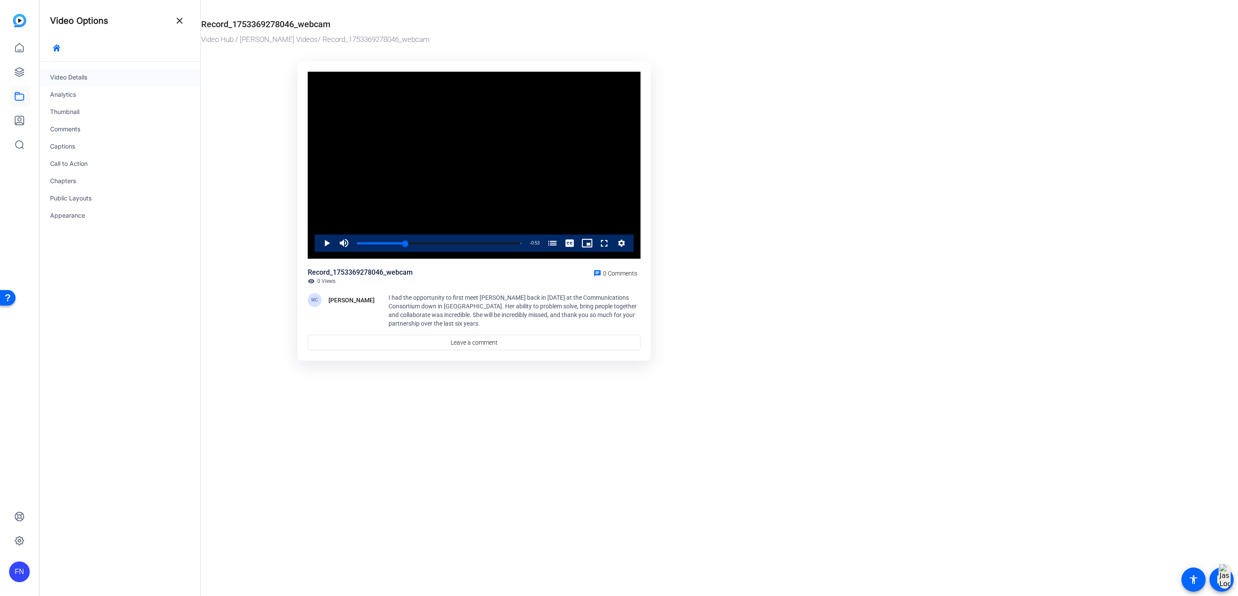
click at [87, 78] on div "Video Details" at bounding box center [120, 77] width 161 height 17
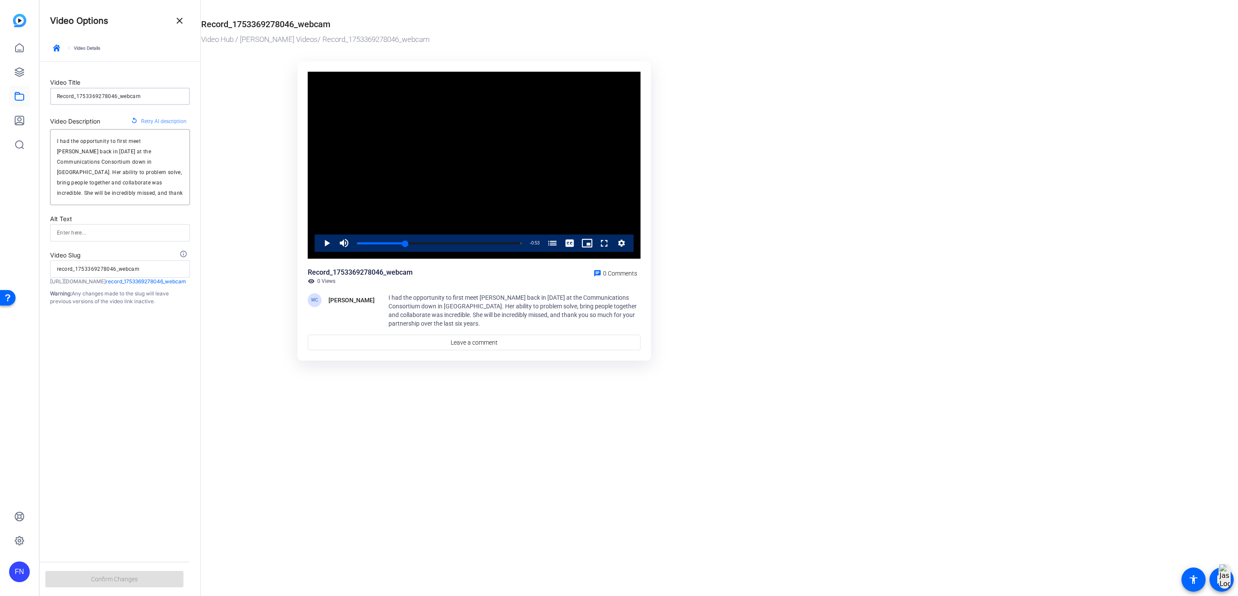
drag, startPoint x: 161, startPoint y: 95, endPoint x: 30, endPoint y: 89, distance: 130.5
click at [30, 89] on mat-sidenav-container "FN Video Options close keyboard_arrow_right Video Details Video Title Record_17…" at bounding box center [619, 298] width 1238 height 596
type input "J"
type input "j"
type input "JE"
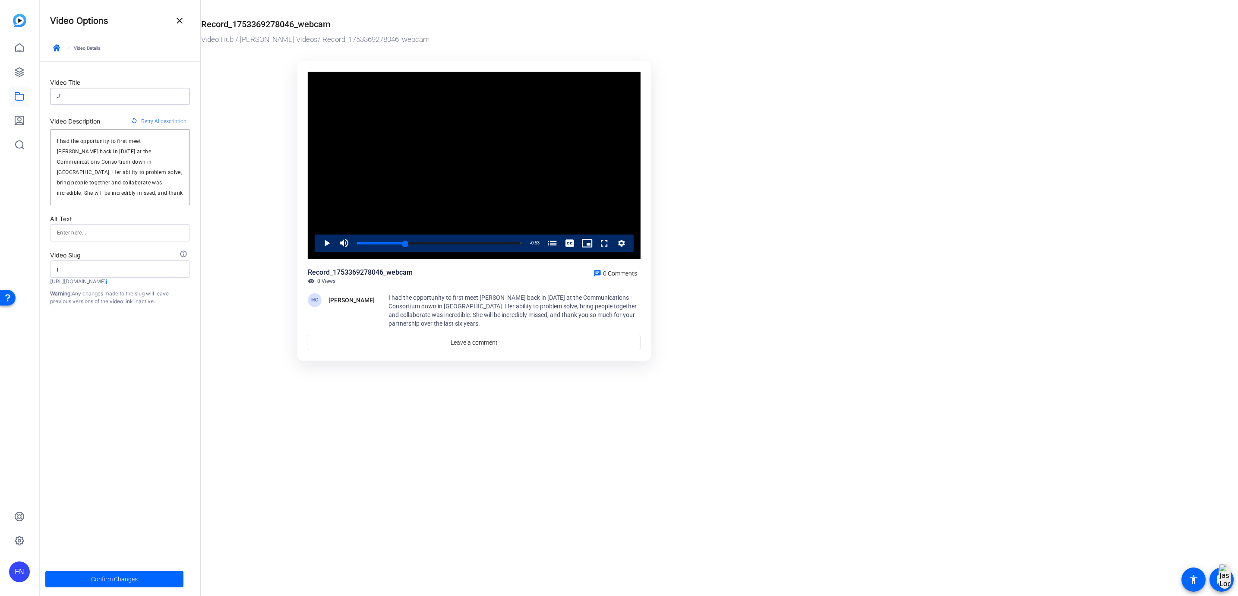
type input "je"
type input "J"
type input "j"
type input "Je"
type input "je"
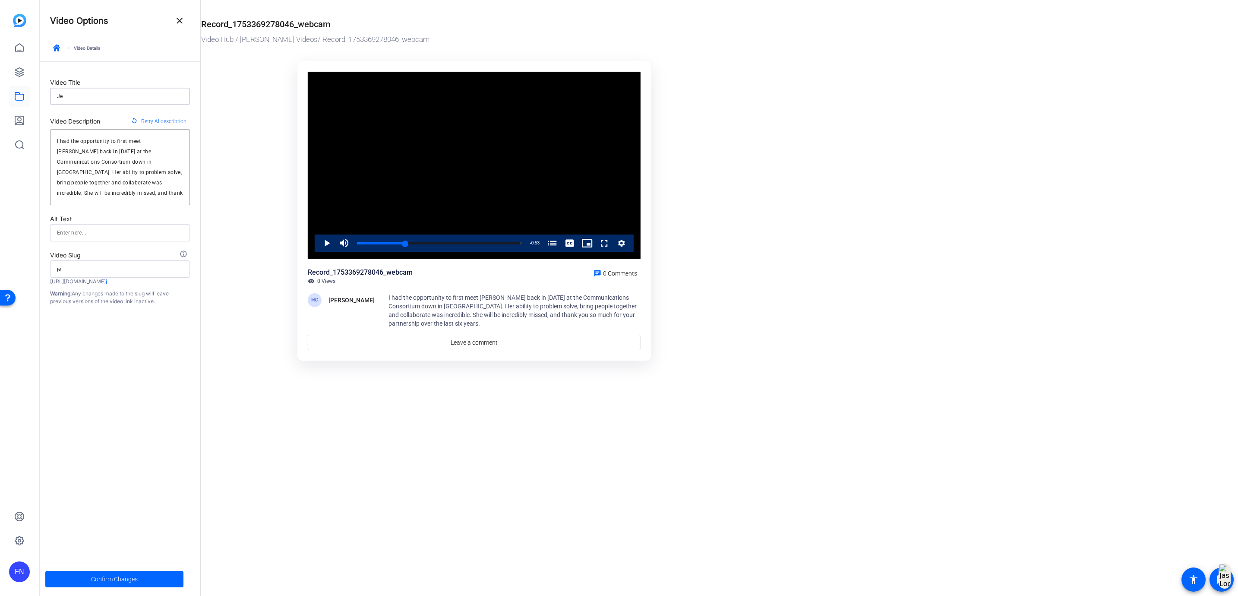
type input "[PERSON_NAME]"
type input "jen"
type input "[PERSON_NAME]"
type input "Jenst"
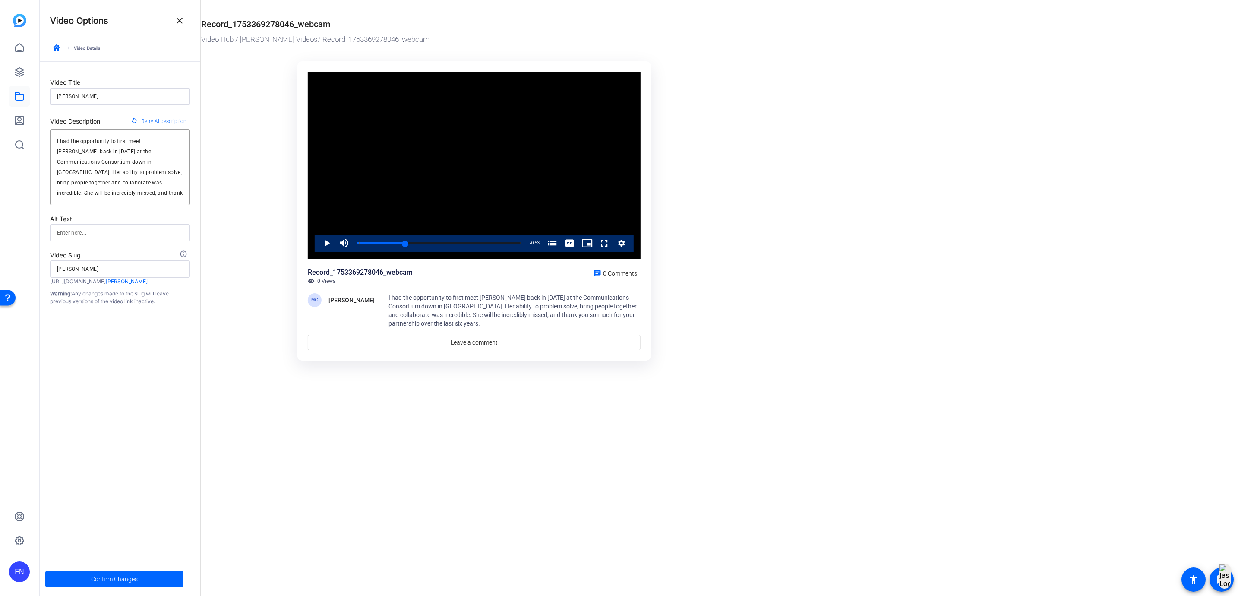
type input "jenst"
type input "Jensta"
type input "jensta"
type input "Jenst"
type input "jenst"
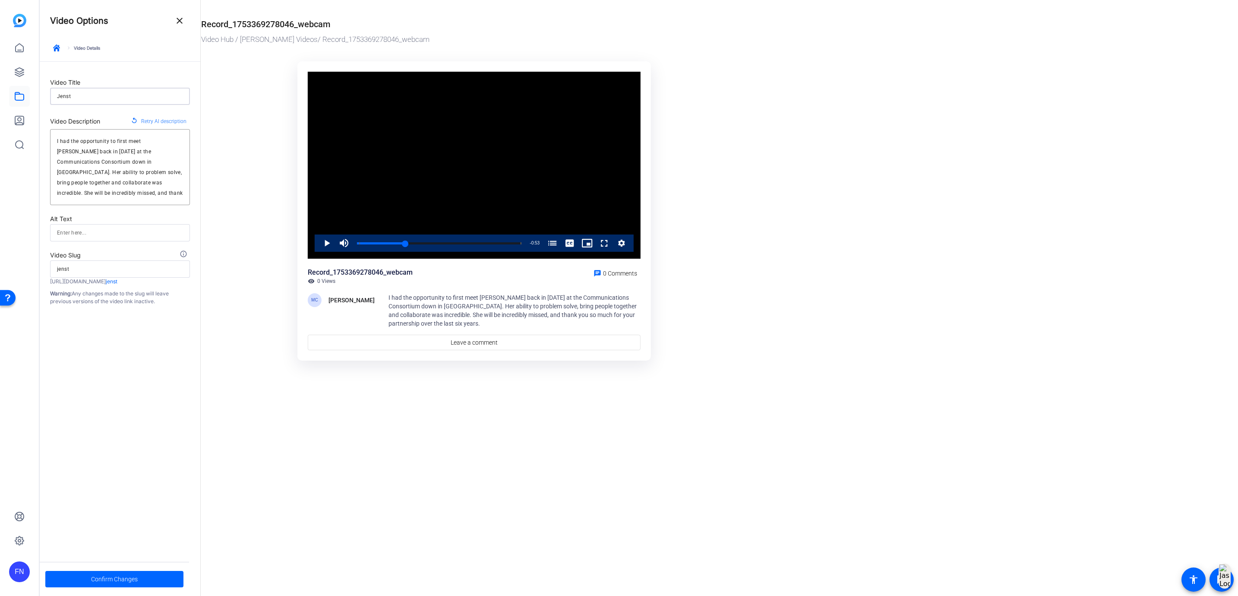
type input "[PERSON_NAME]"
click at [121, 578] on span "Confirm Changes" at bounding box center [114, 579] width 47 height 16
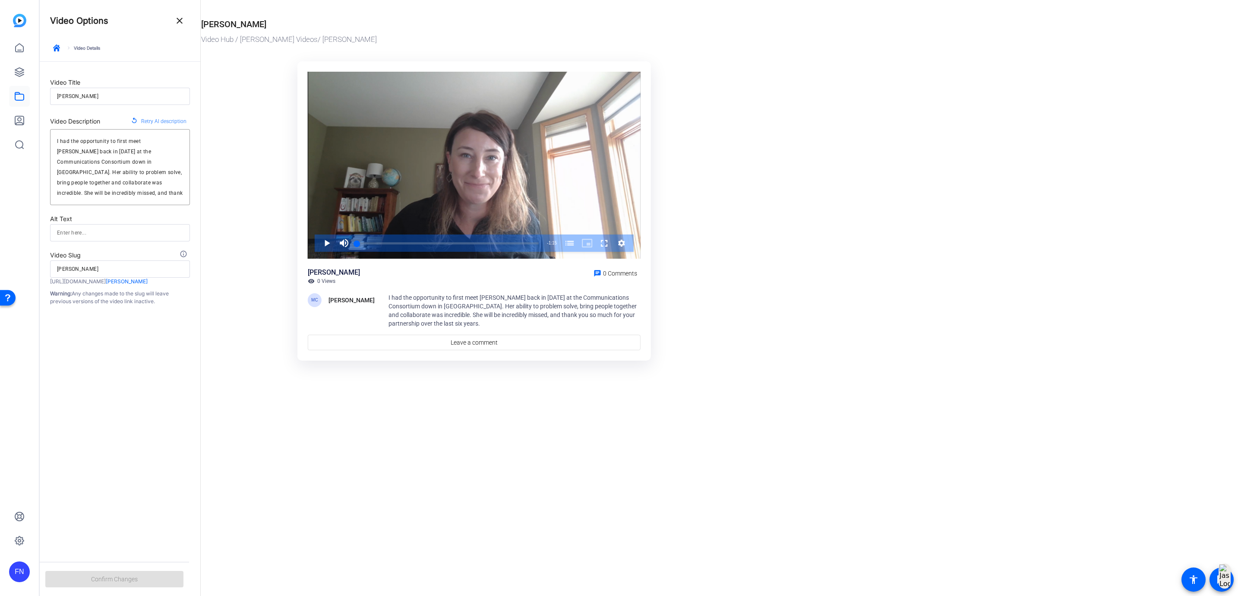
click at [923, 283] on or-hosting-video-details "[PERSON_NAME] Video Hub / [PERSON_NAME] Videos / [PERSON_NAME] Video Player is …" at bounding box center [717, 186] width 1033 height 373
click at [171, 20] on span at bounding box center [179, 20] width 21 height 21
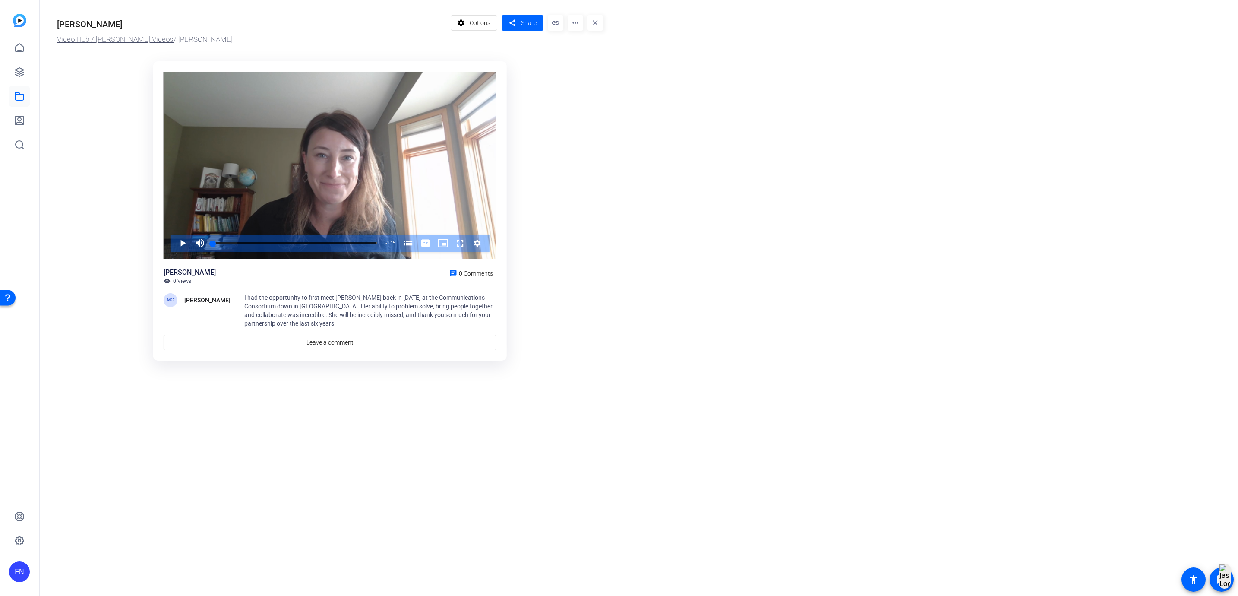
click at [99, 39] on link "Video Hub / [PERSON_NAME] Videos" at bounding box center [115, 39] width 117 height 9
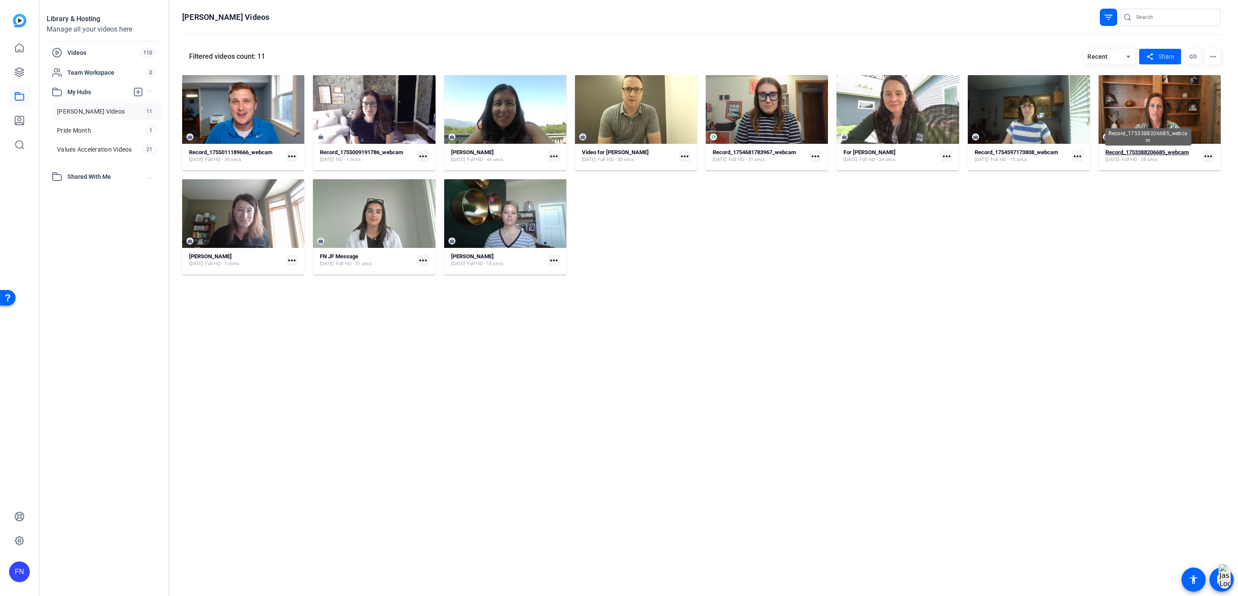
click at [1173, 153] on strong "Record_1753388206685_webcam" at bounding box center [1147, 152] width 83 height 6
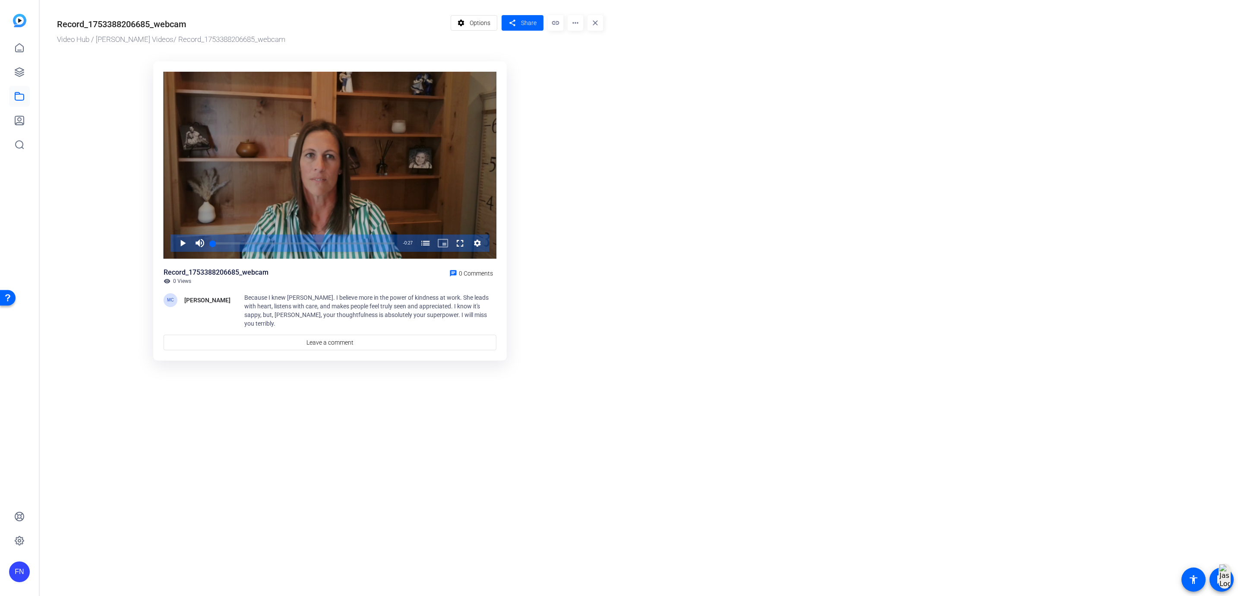
click at [302, 191] on div "Video Player" at bounding box center [330, 165] width 333 height 187
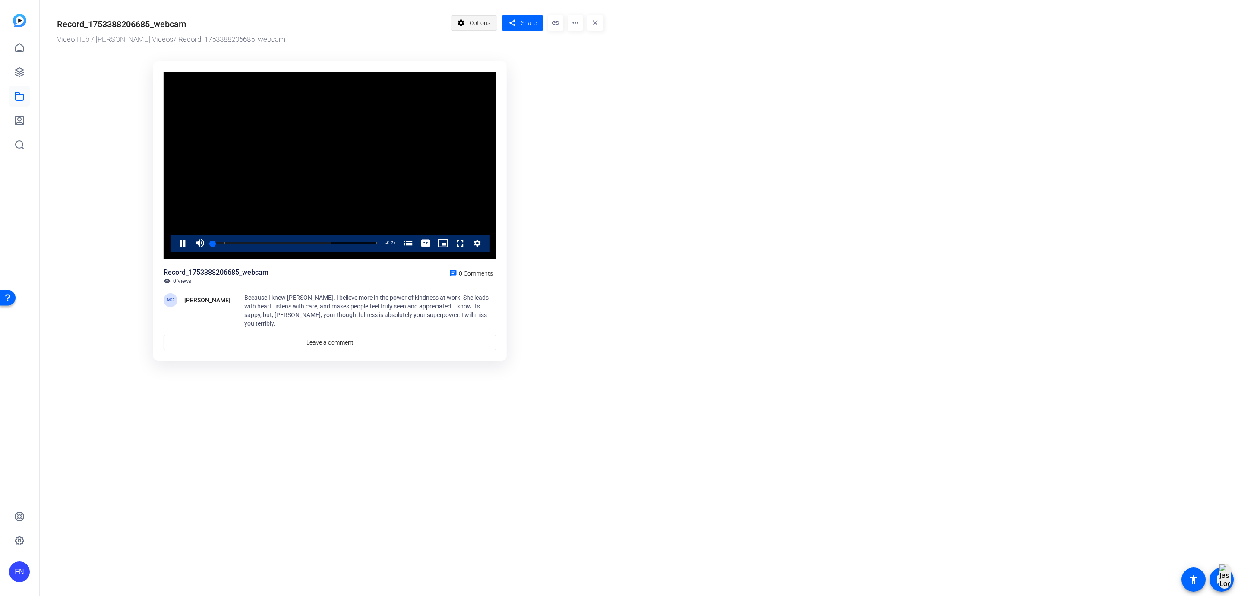
click at [474, 17] on span "Options" at bounding box center [480, 23] width 21 height 16
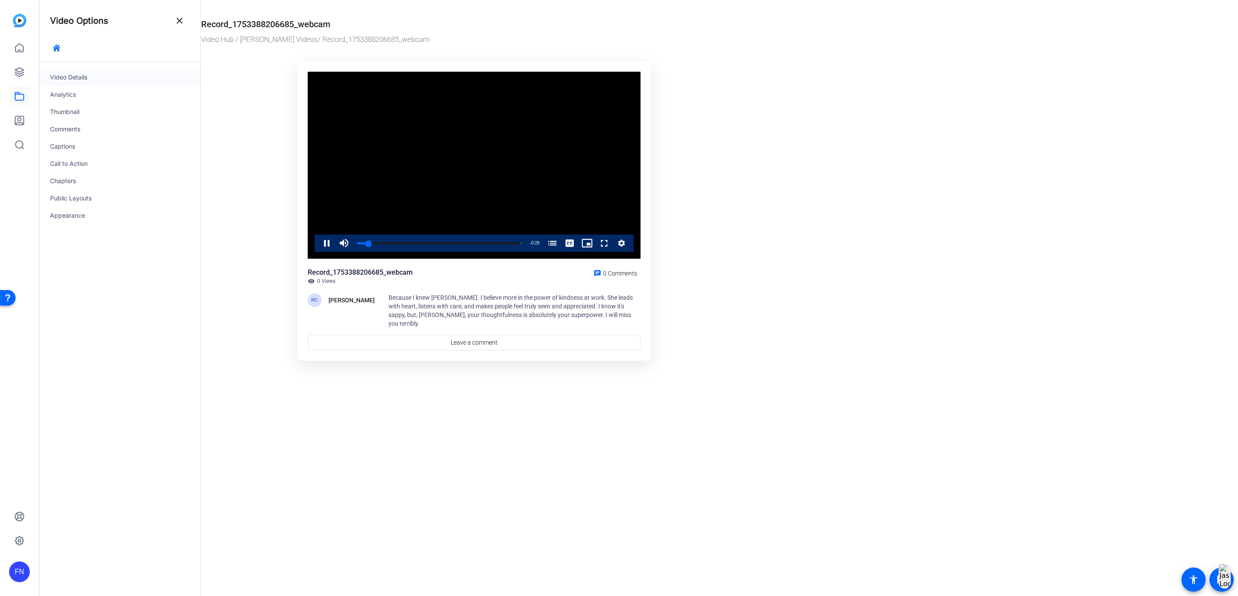
click at [91, 76] on div "Video Details" at bounding box center [120, 77] width 161 height 17
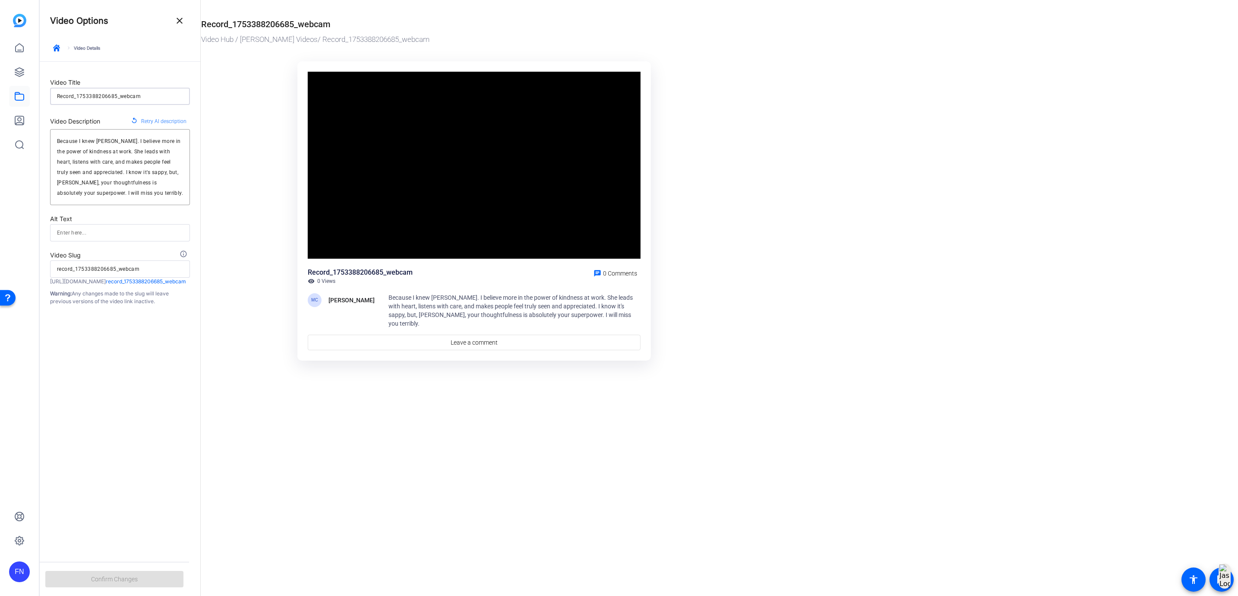
drag, startPoint x: 157, startPoint y: 100, endPoint x: -14, endPoint y: 85, distance: 172.1
click at [0, 85] on html "Accessibility Screen-Reader Guide, Feedback, and Issue Reporting | New window F…" at bounding box center [619, 298] width 1238 height 596
type input "K"
type input "k"
type input "Ka"
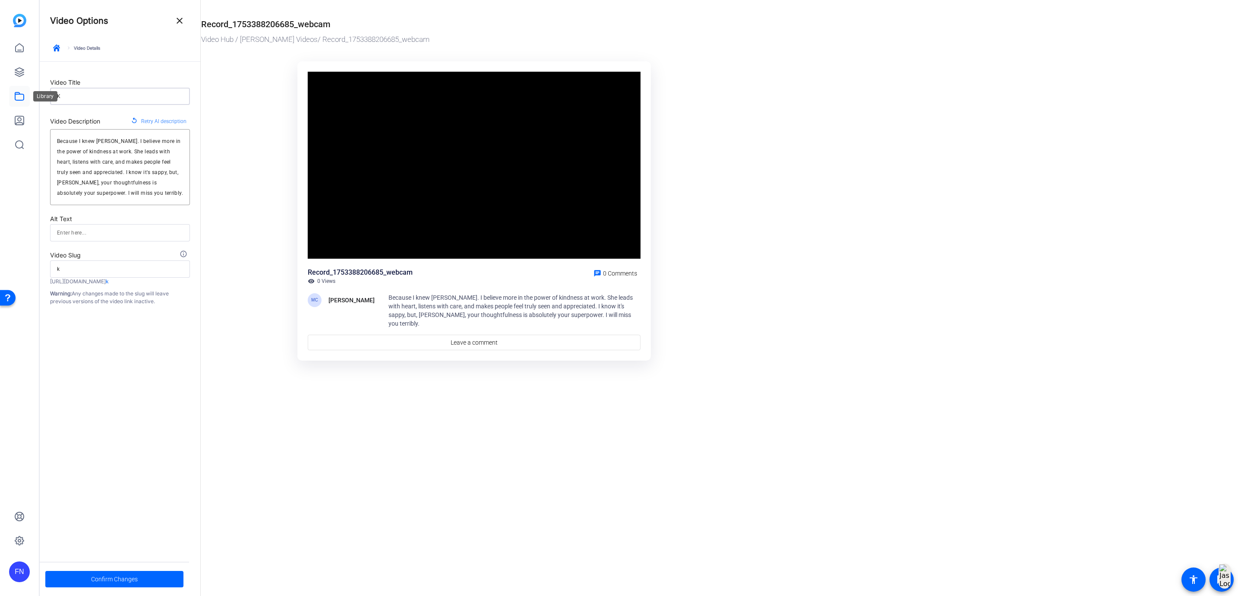
type input "ka"
type input "Kat"
type input "kat"
type input "[PERSON_NAME]"
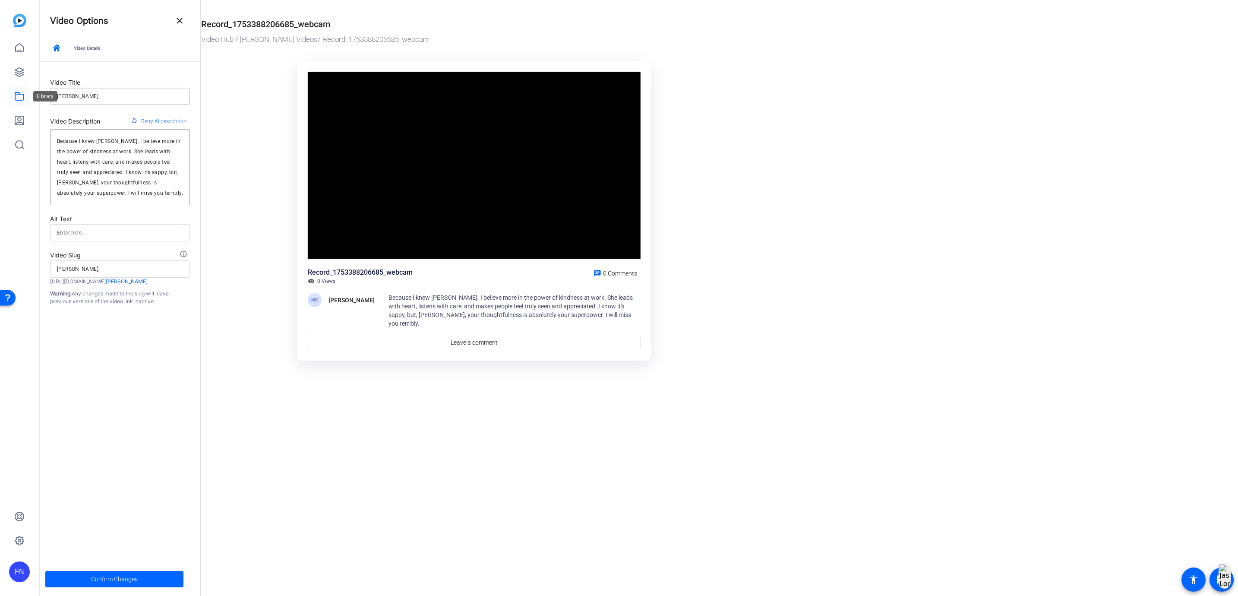
type input "[PERSON_NAME]"
type input "[PERSON_NAME]-d"
type input "[PERSON_NAME]"
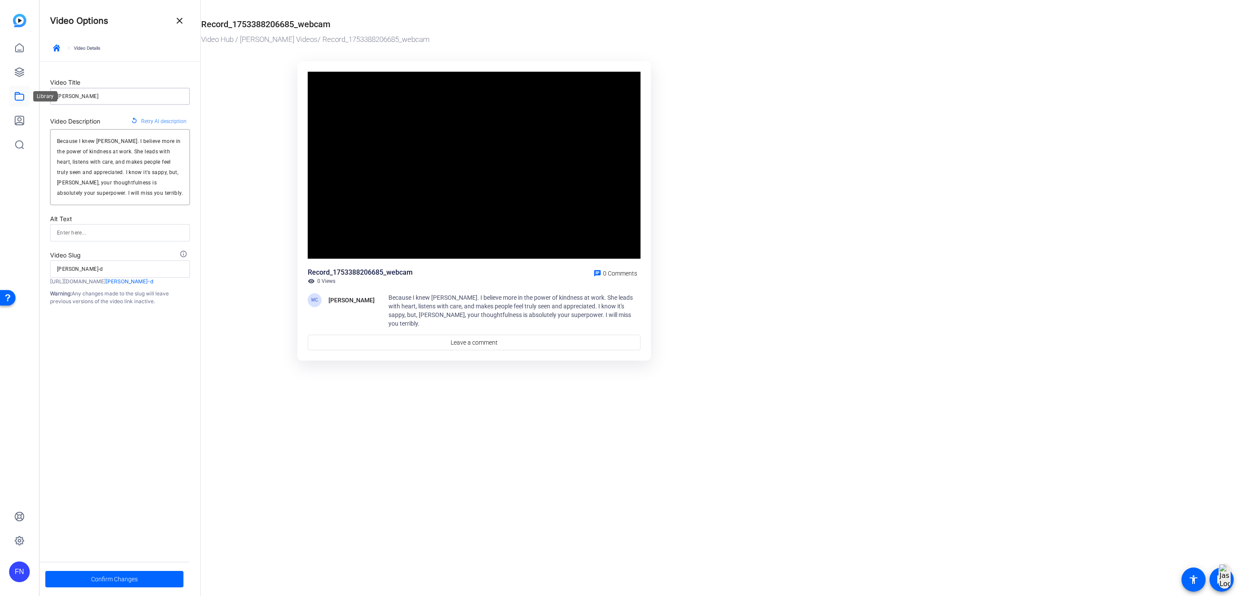
type input "[PERSON_NAME]-do"
type input "[PERSON_NAME]"
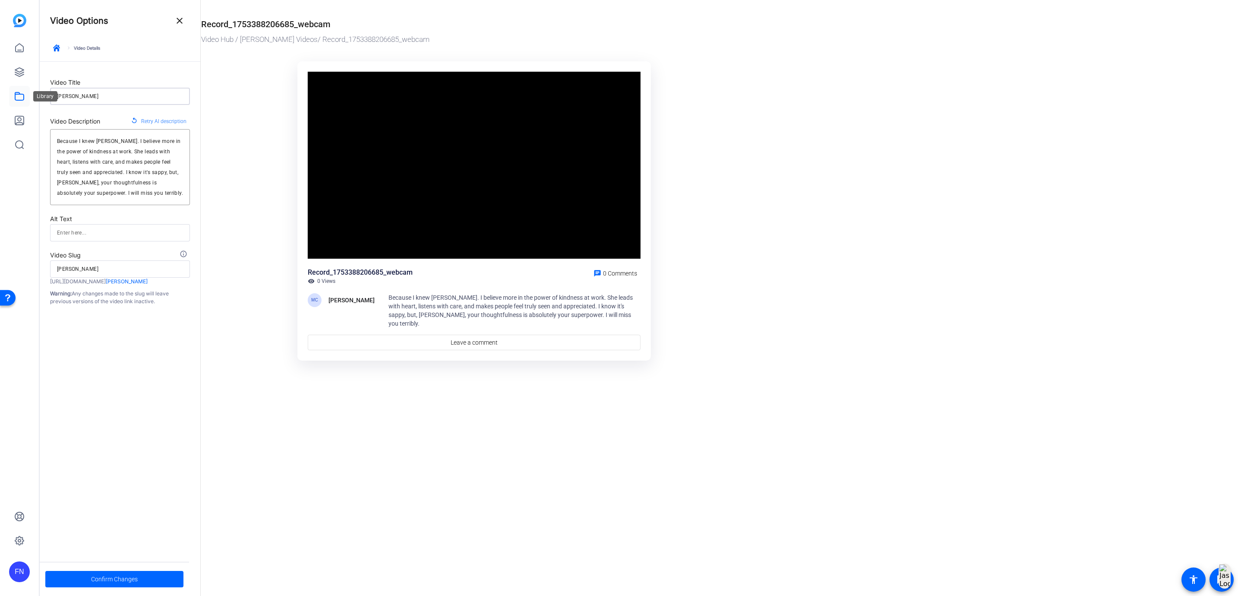
type input "[PERSON_NAME]"
click at [116, 578] on span "Confirm Changes" at bounding box center [114, 579] width 47 height 16
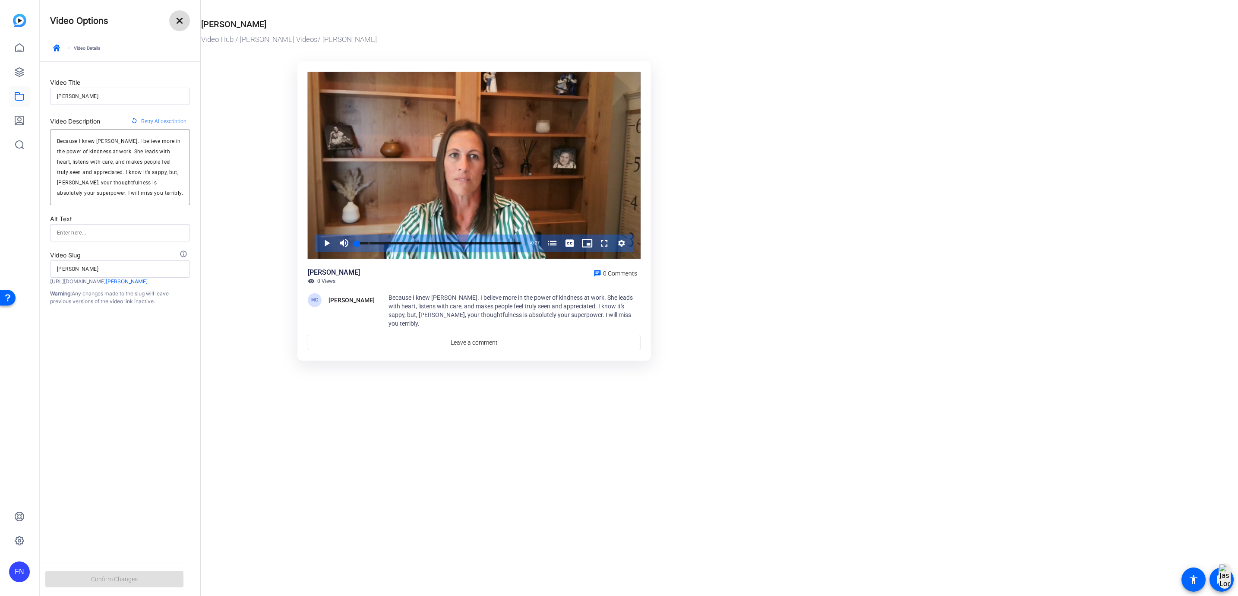
click at [183, 23] on mat-icon "close" at bounding box center [179, 21] width 10 height 10
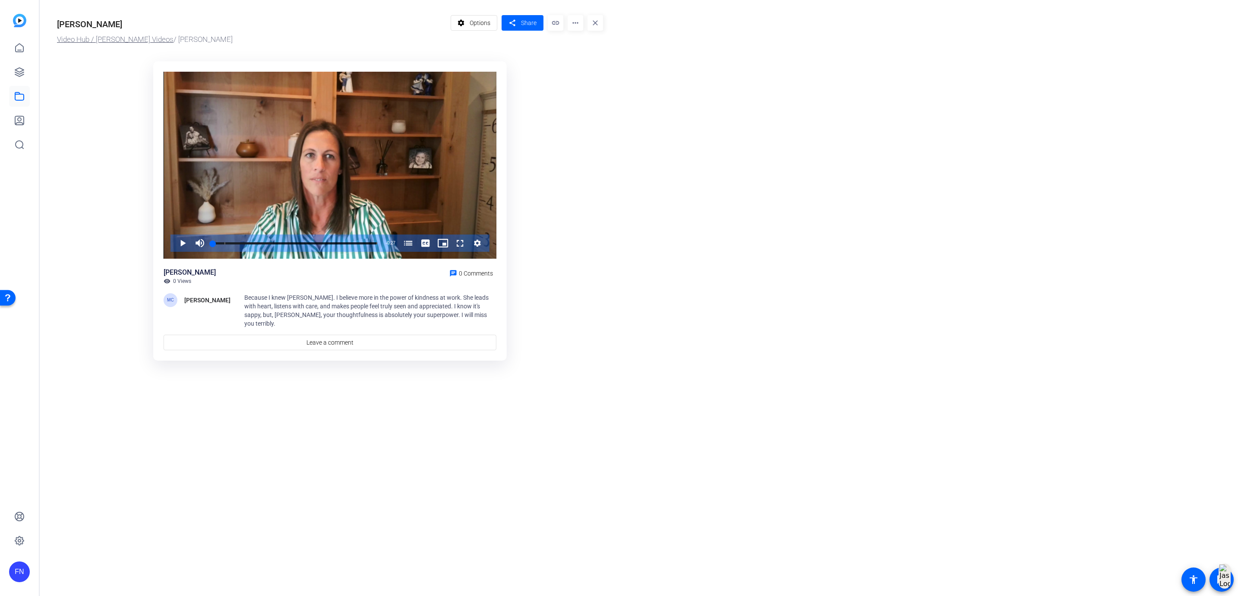
click at [98, 38] on link "Video Hub / [PERSON_NAME] Videos" at bounding box center [115, 39] width 117 height 9
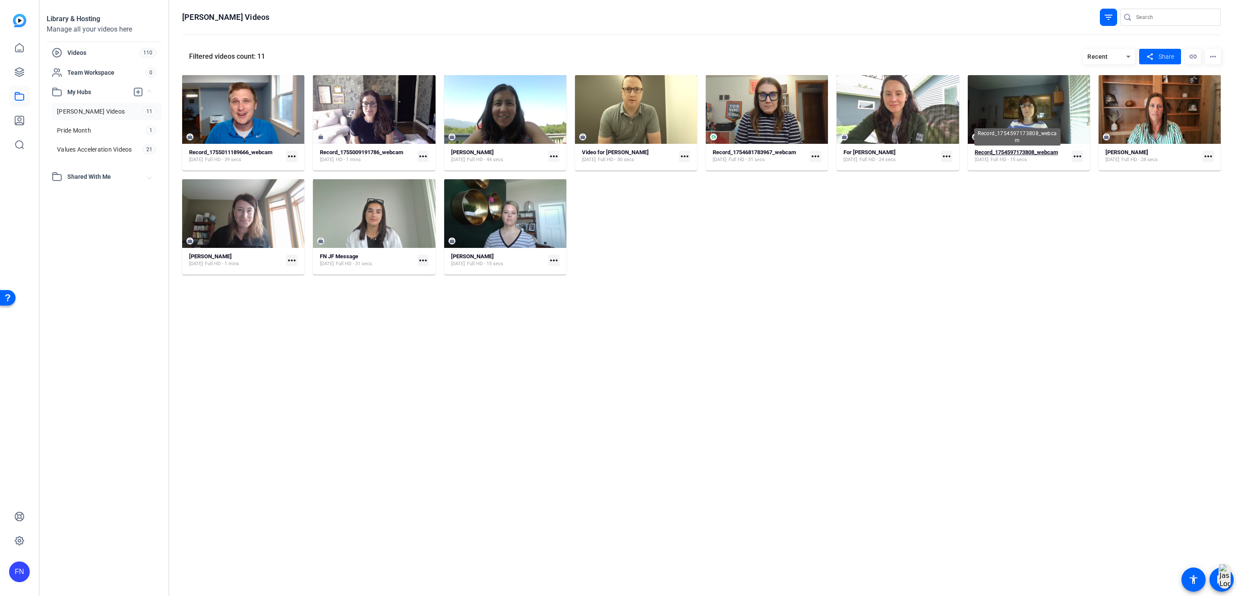
click at [1036, 153] on strong "Record_1754597173808_webcam" at bounding box center [1016, 152] width 83 height 6
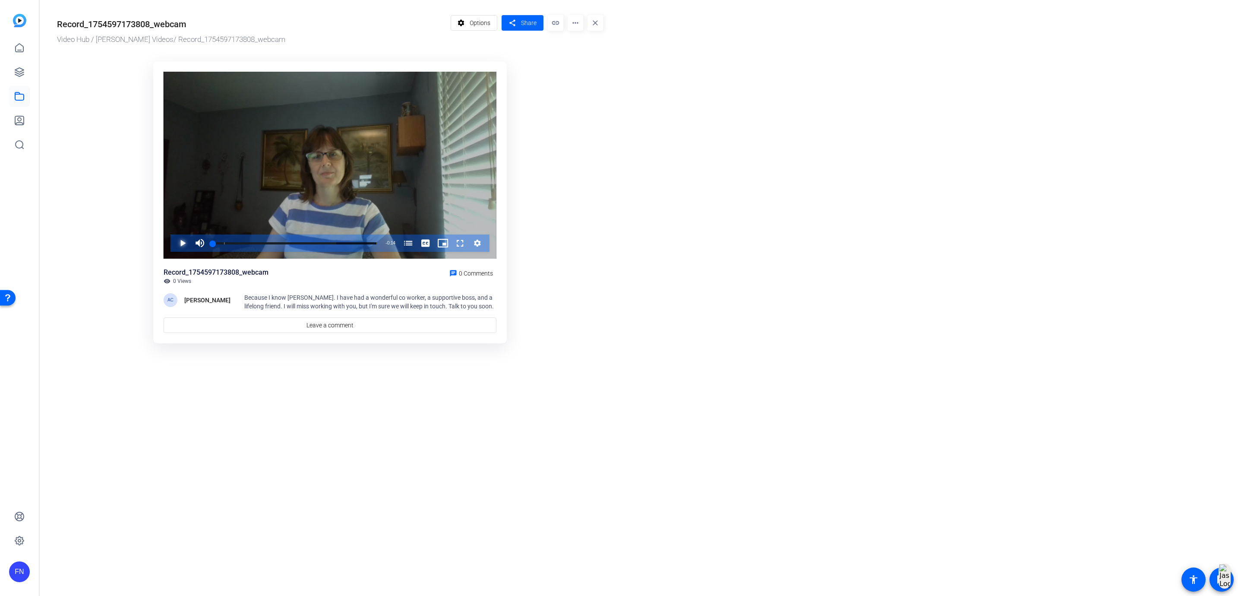
click at [174, 238] on span "Video Player" at bounding box center [174, 242] width 0 height 17
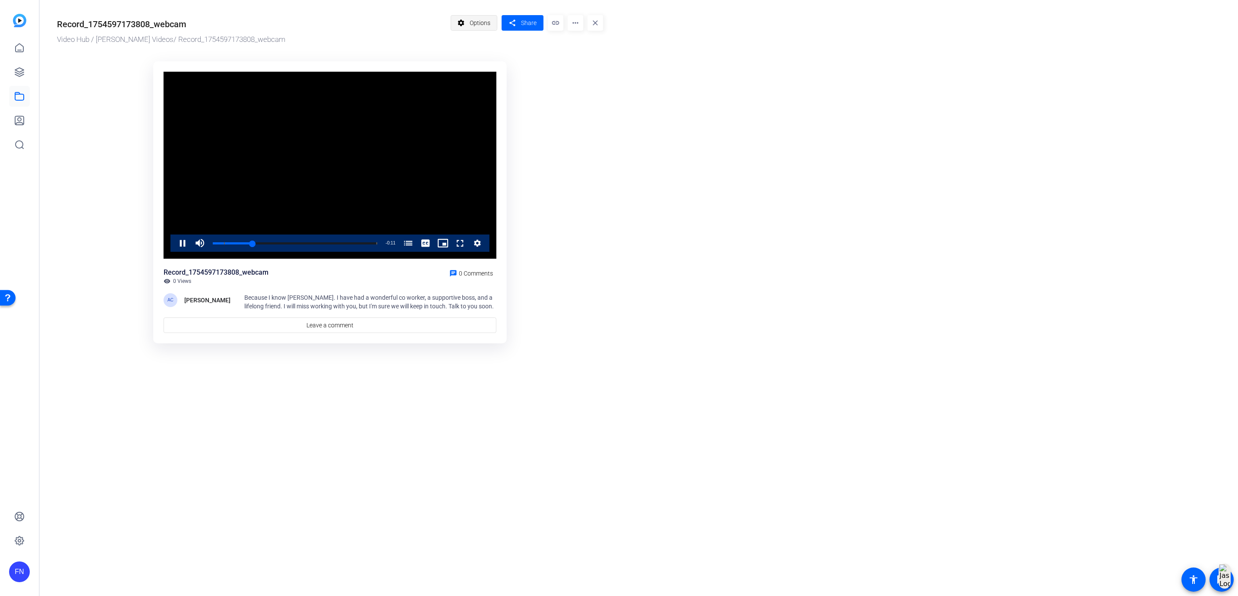
click at [469, 19] on span at bounding box center [474, 23] width 46 height 21
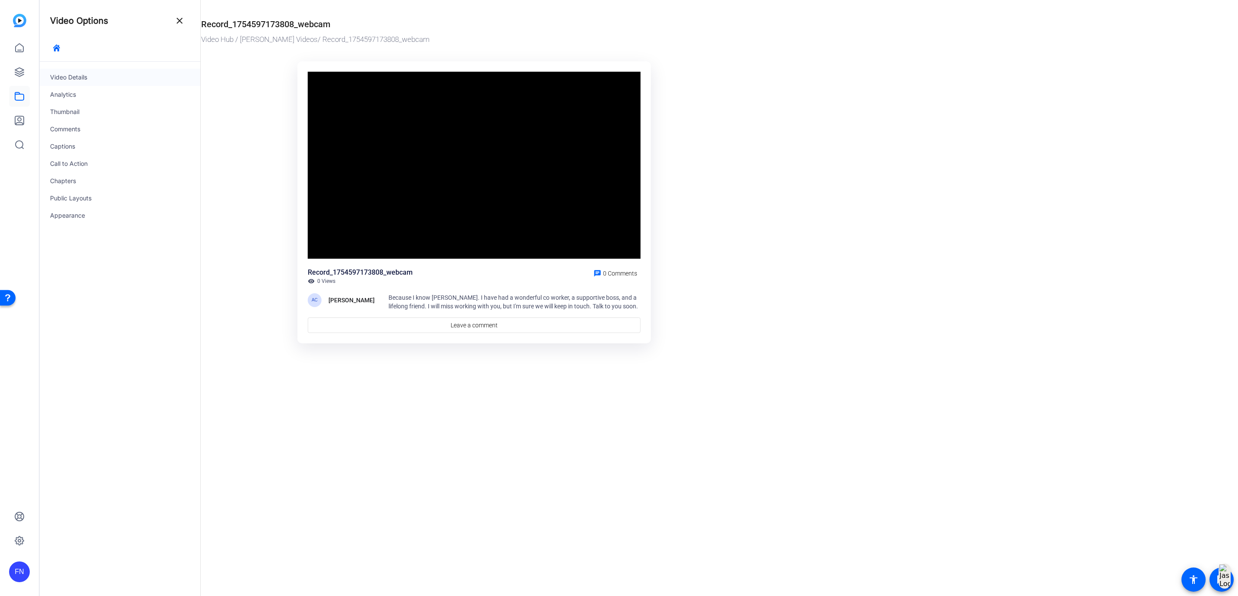
click at [83, 76] on div "Video Details" at bounding box center [120, 77] width 161 height 17
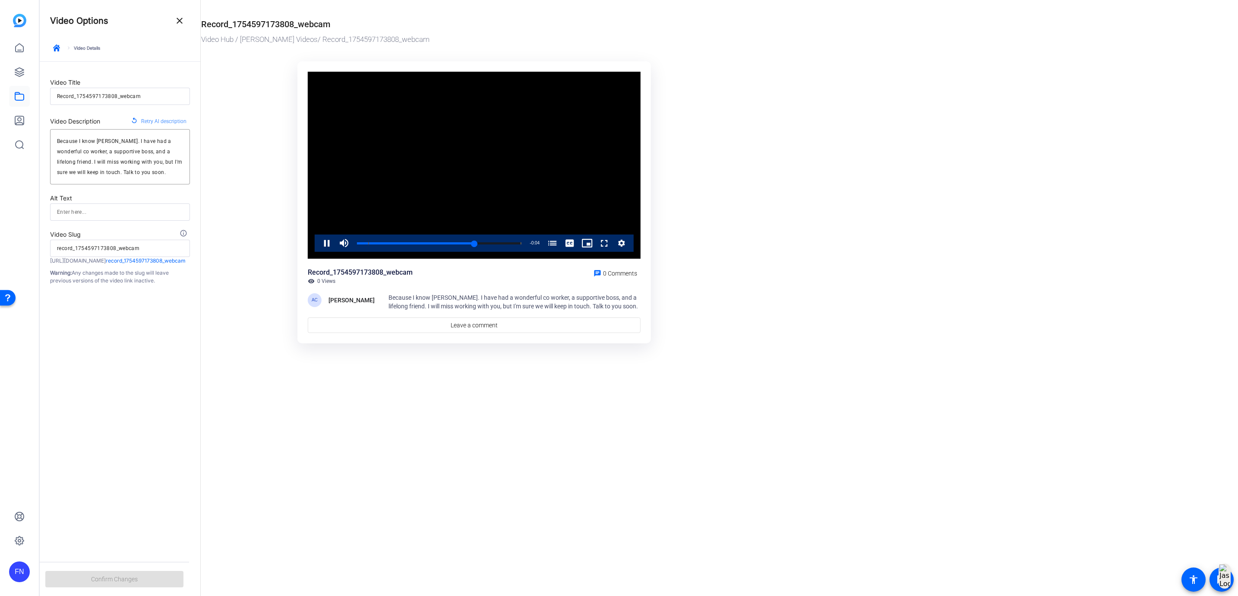
click at [149, 87] on div "Video Title Record_1754597173808_webcam" at bounding box center [120, 91] width 140 height 28
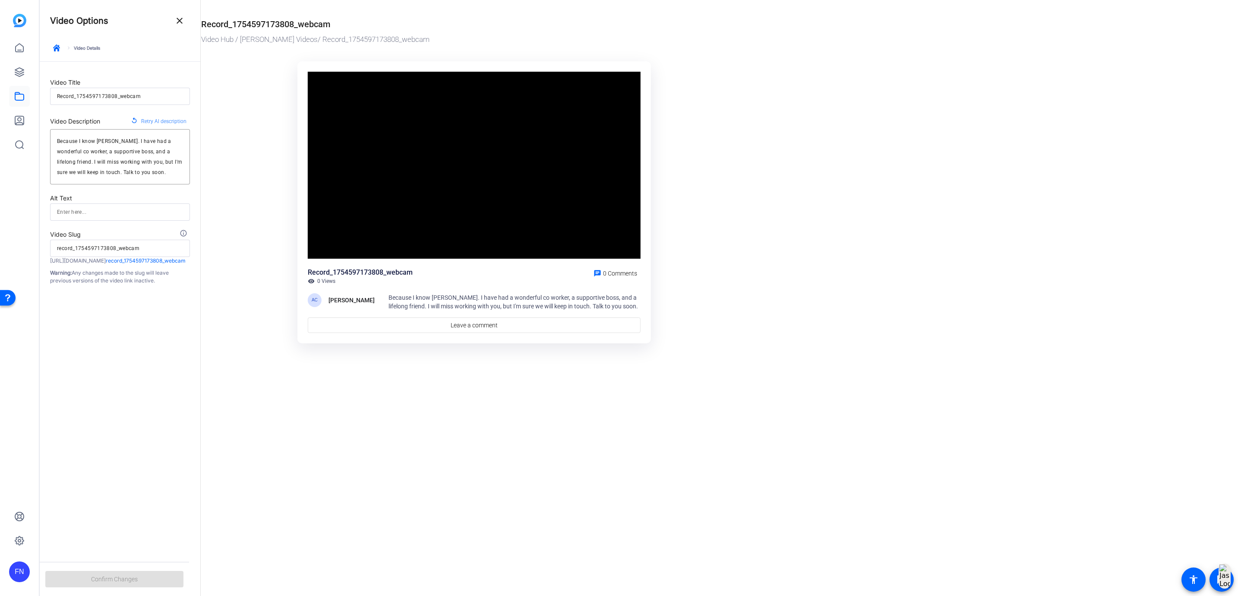
drag, startPoint x: 149, startPoint y: 87, endPoint x: 160, endPoint y: 88, distance: 10.9
click at [160, 88] on div "Record_1754597173808_webcam" at bounding box center [120, 96] width 126 height 17
drag, startPoint x: 148, startPoint y: 95, endPoint x: 49, endPoint y: 70, distance: 101.9
click at [52, 93] on div "Record_1754597173808_webcam" at bounding box center [120, 96] width 140 height 17
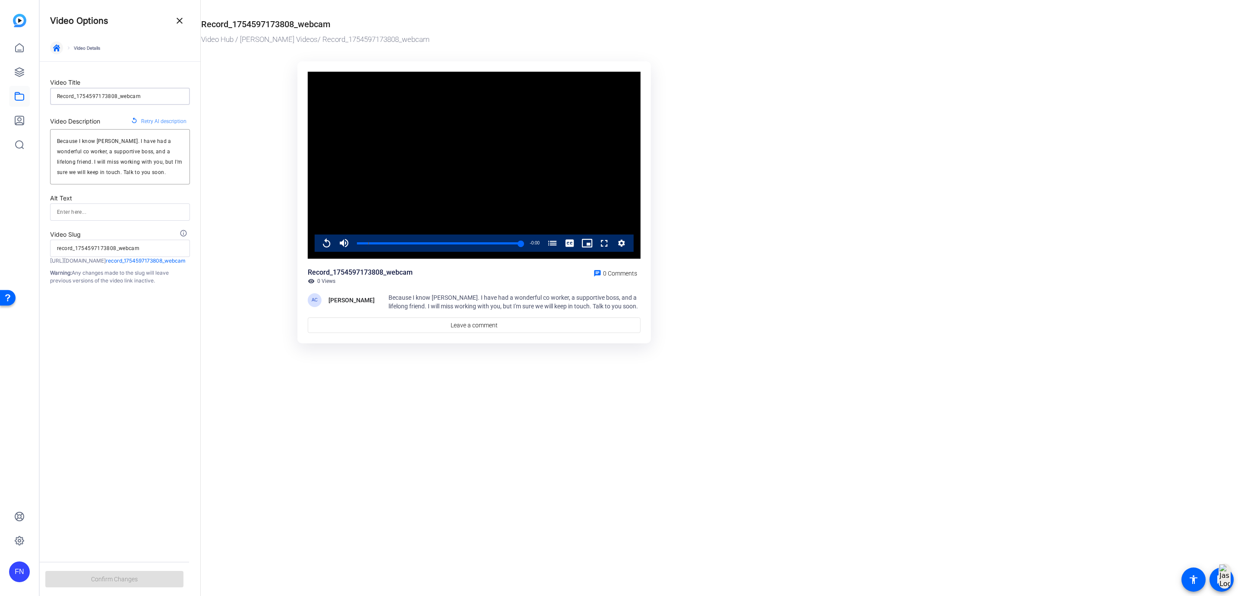
type input "S"
type input "s"
type input "Su"
type input "su"
type input "[PERSON_NAME]"
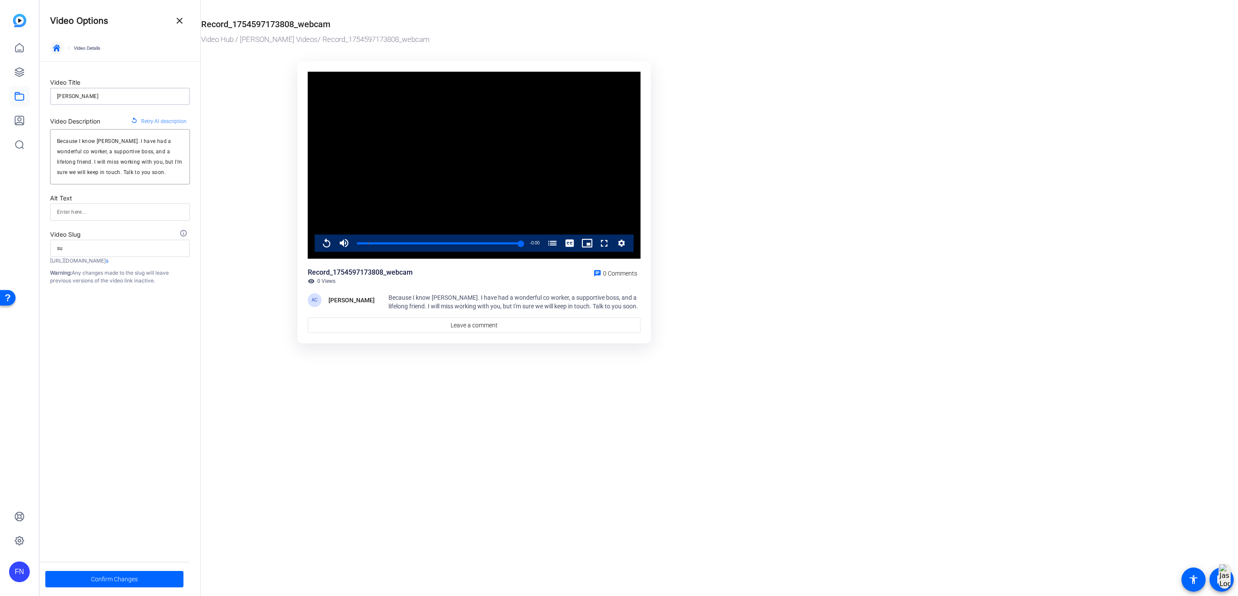
type input "sue"
type input "[PERSON_NAME]"
click at [127, 579] on span "Confirm Changes" at bounding box center [114, 579] width 47 height 16
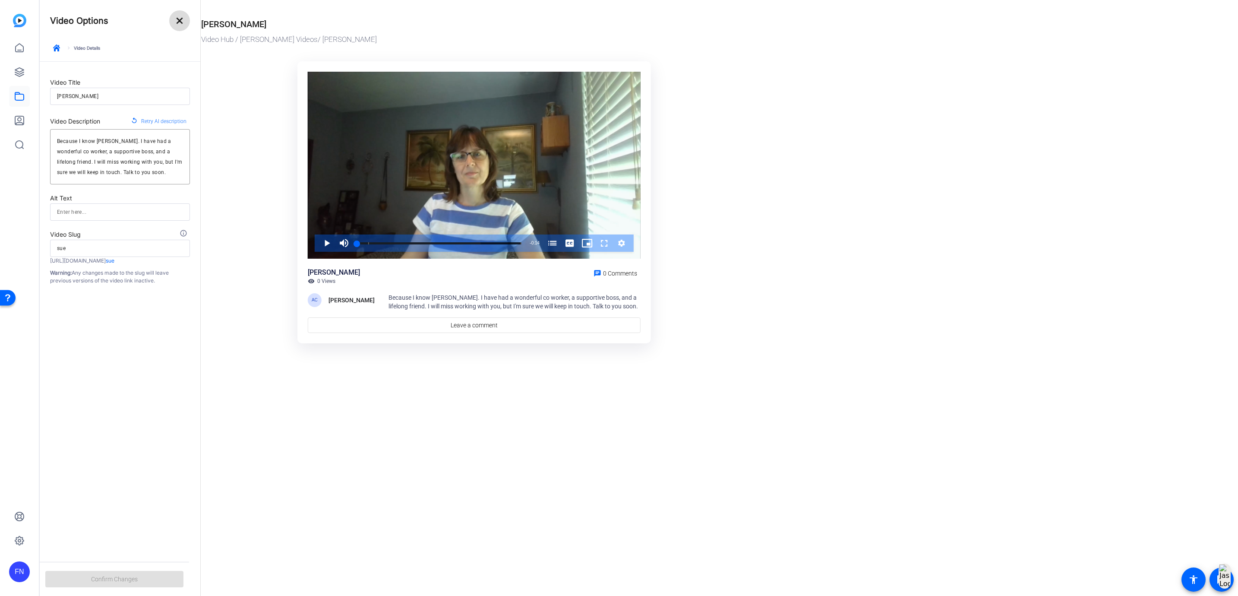
click at [177, 18] on mat-icon "close" at bounding box center [179, 21] width 10 height 10
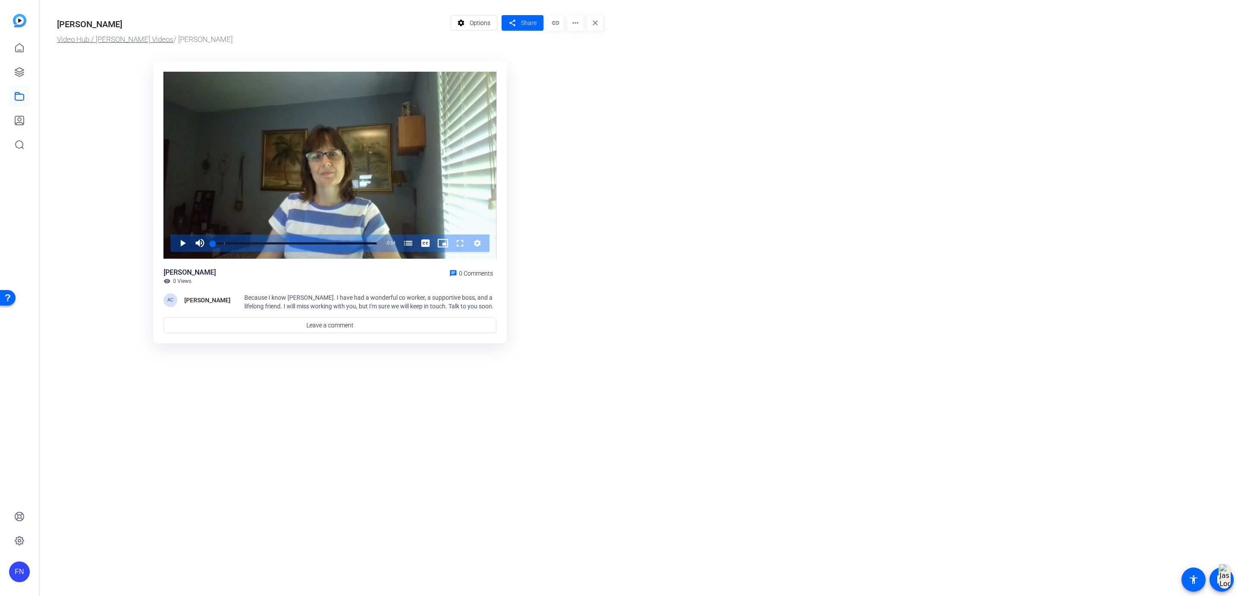
click at [92, 40] on link "Video Hub / [PERSON_NAME] Videos" at bounding box center [115, 39] width 117 height 9
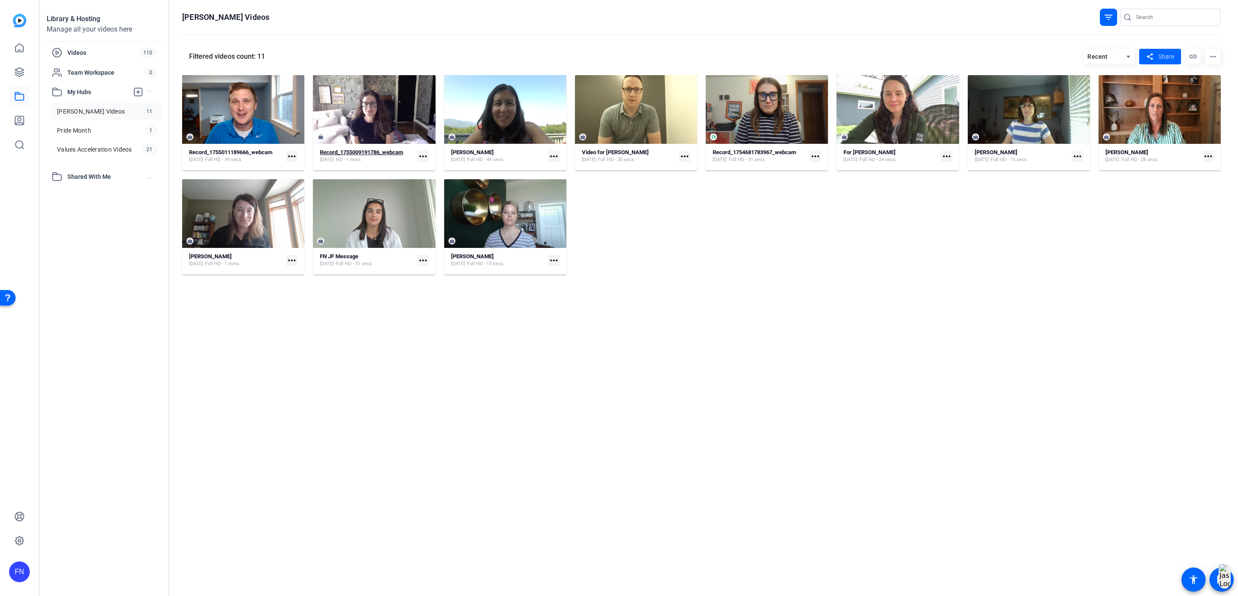
click at [379, 155] on strong "Record_1755009191786_webcam" at bounding box center [361, 152] width 83 height 6
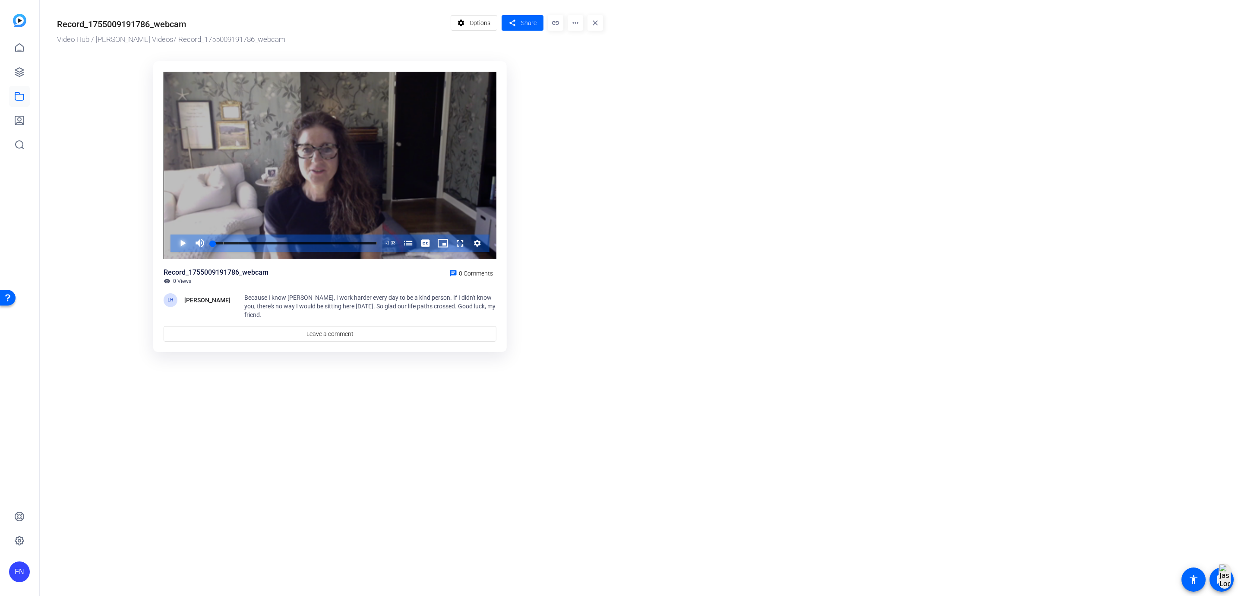
click at [174, 243] on span "Video Player" at bounding box center [174, 242] width 0 height 17
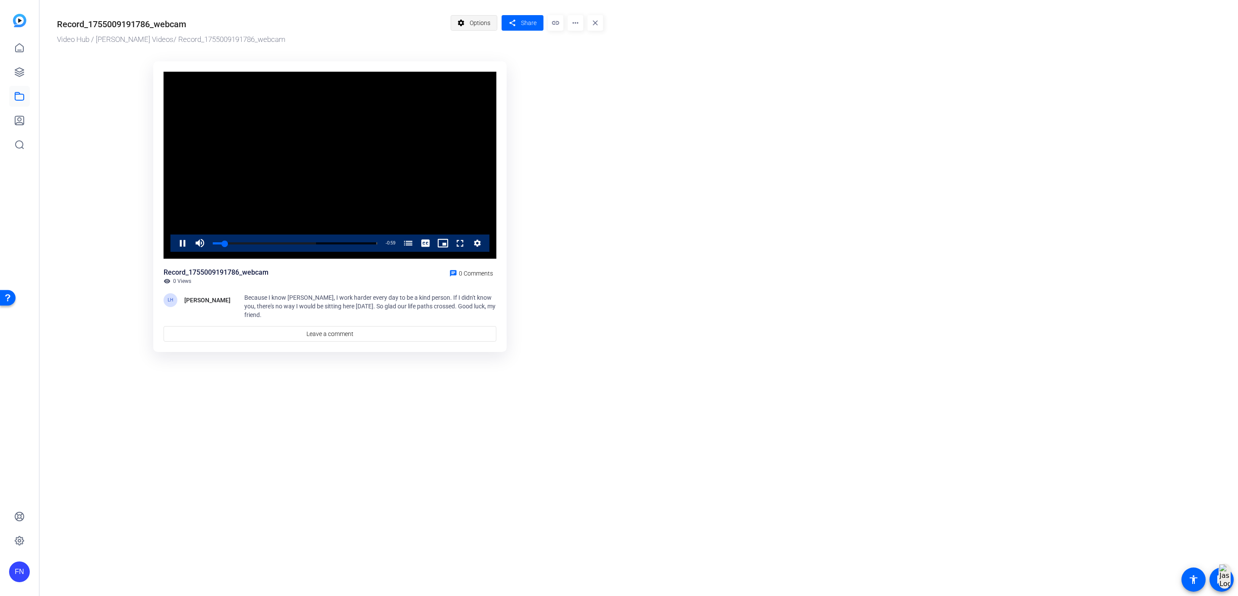
click at [461, 21] on mat-icon "settings" at bounding box center [461, 23] width 11 height 16
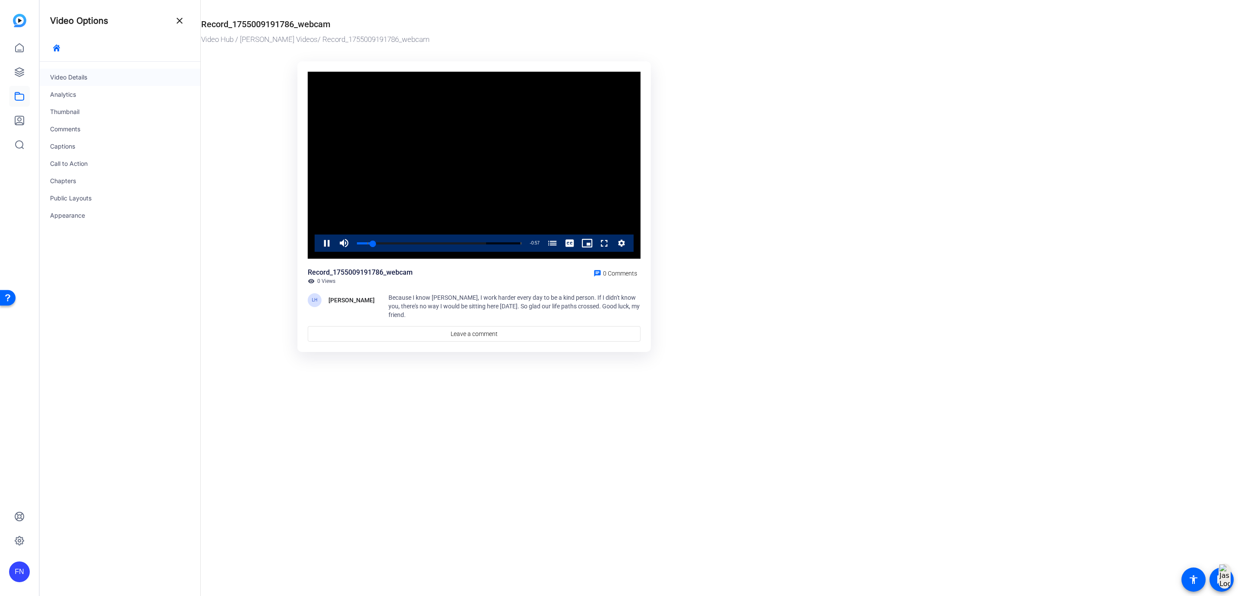
click at [94, 82] on div "Video Details" at bounding box center [120, 77] width 161 height 17
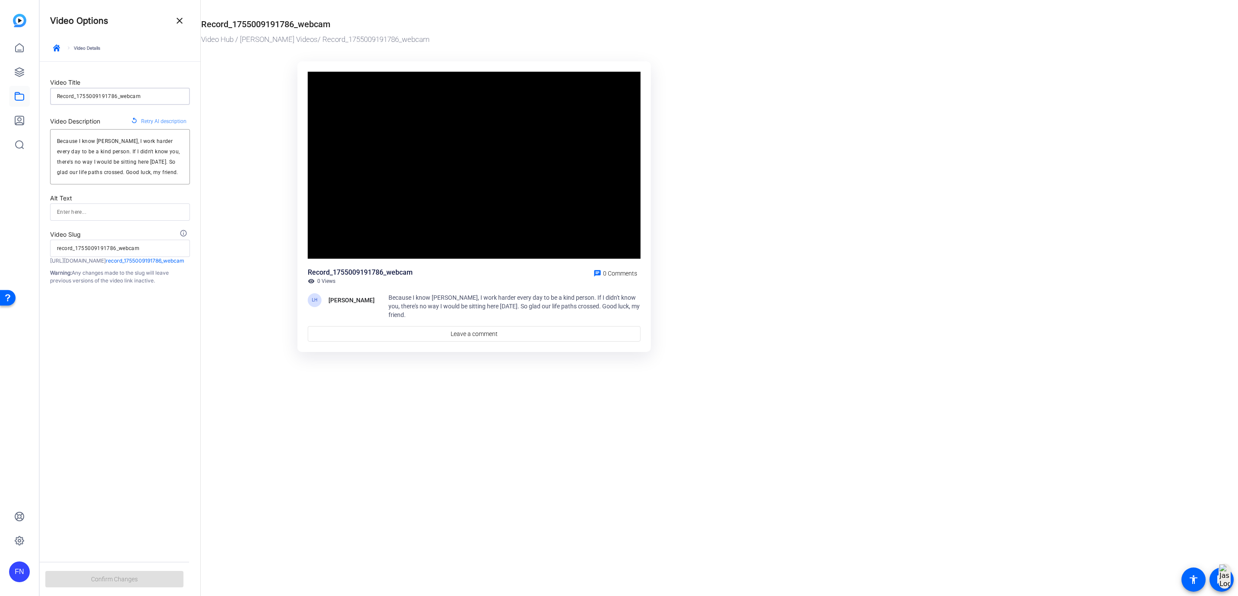
drag, startPoint x: 165, startPoint y: 99, endPoint x: 30, endPoint y: 96, distance: 134.7
click at [30, 96] on mat-sidenav-container "FN Video Options close keyboard_arrow_right Video Details Video Title Record_17…" at bounding box center [619, 298] width 1238 height 596
type input "l"
type input "li"
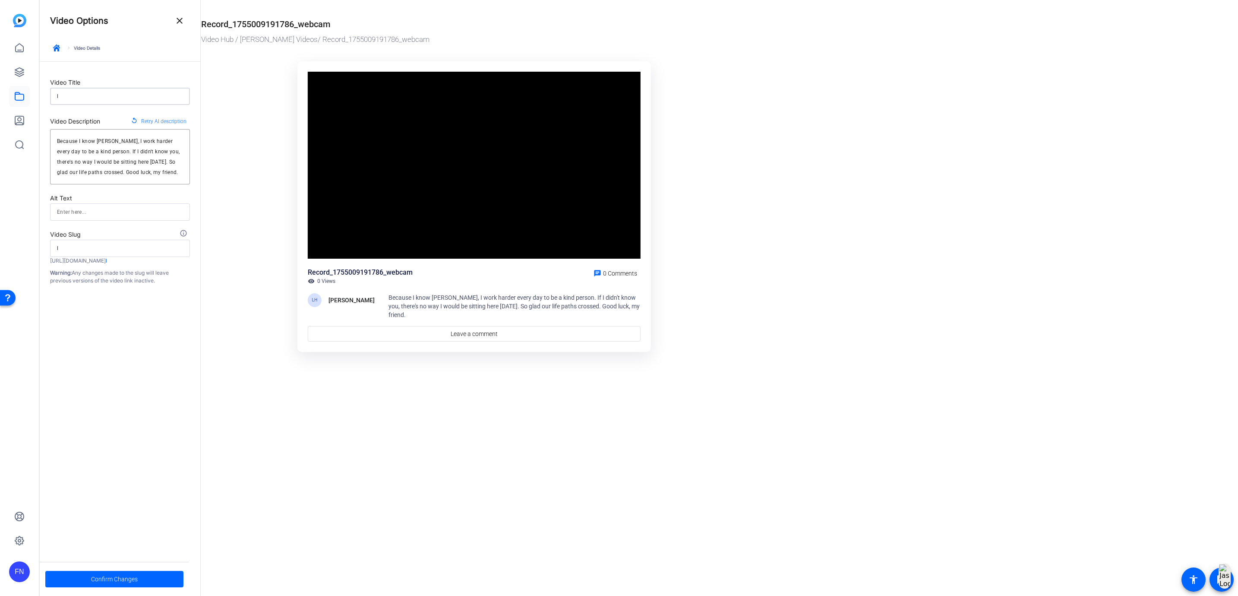
type input "li"
type input "lis"
type input "liss"
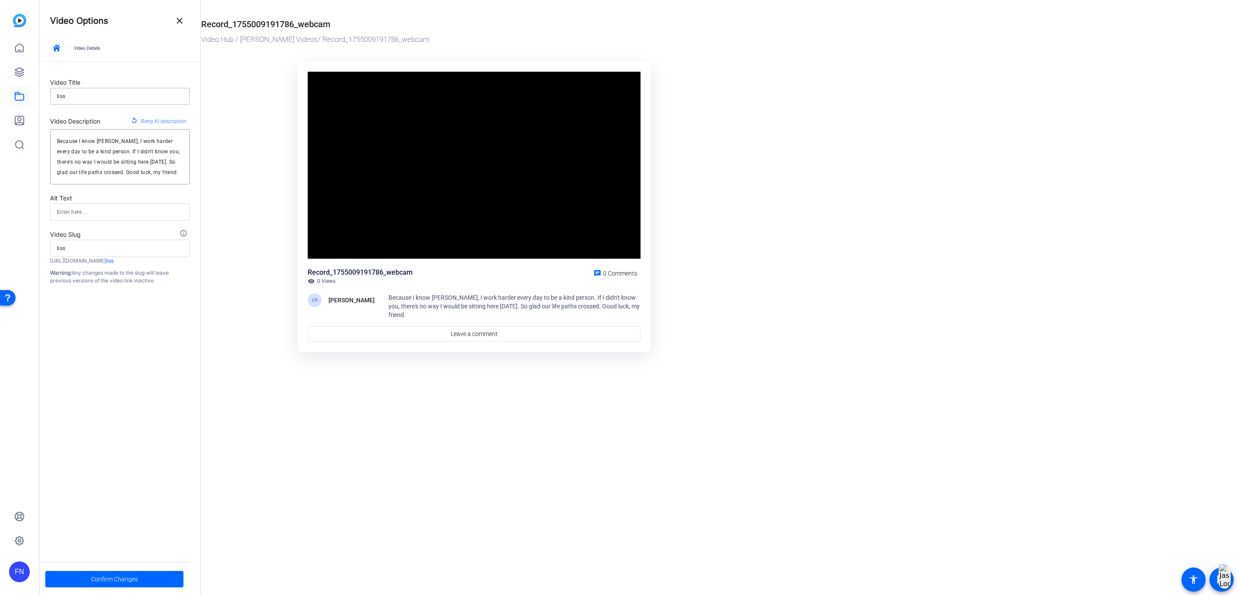
type input "[PERSON_NAME]"
drag, startPoint x: 98, startPoint y: 101, endPoint x: 54, endPoint y: 97, distance: 45.1
click at [54, 97] on div "[PERSON_NAME]" at bounding box center [120, 96] width 140 height 17
drag, startPoint x: 105, startPoint y: 98, endPoint x: 43, endPoint y: 100, distance: 61.8
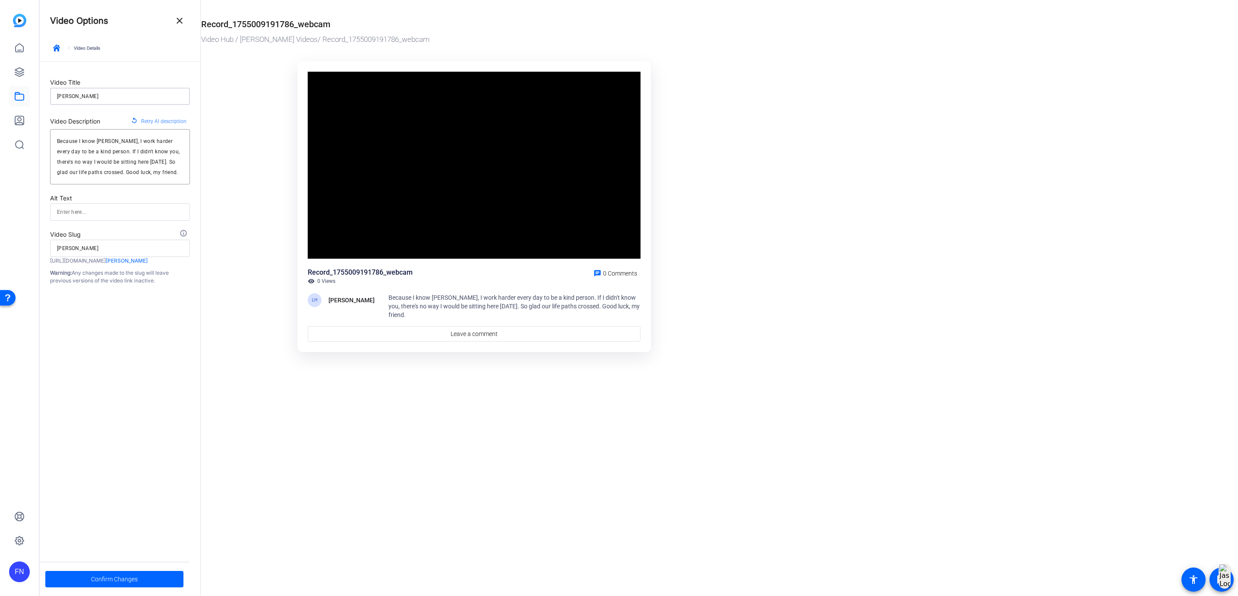
click at [43, 100] on form "Video Title [PERSON_NAME] Video Description replay Retry AI description Because…" at bounding box center [120, 173] width 161 height 223
type input "L"
type input "l"
type input "Li"
type input "li"
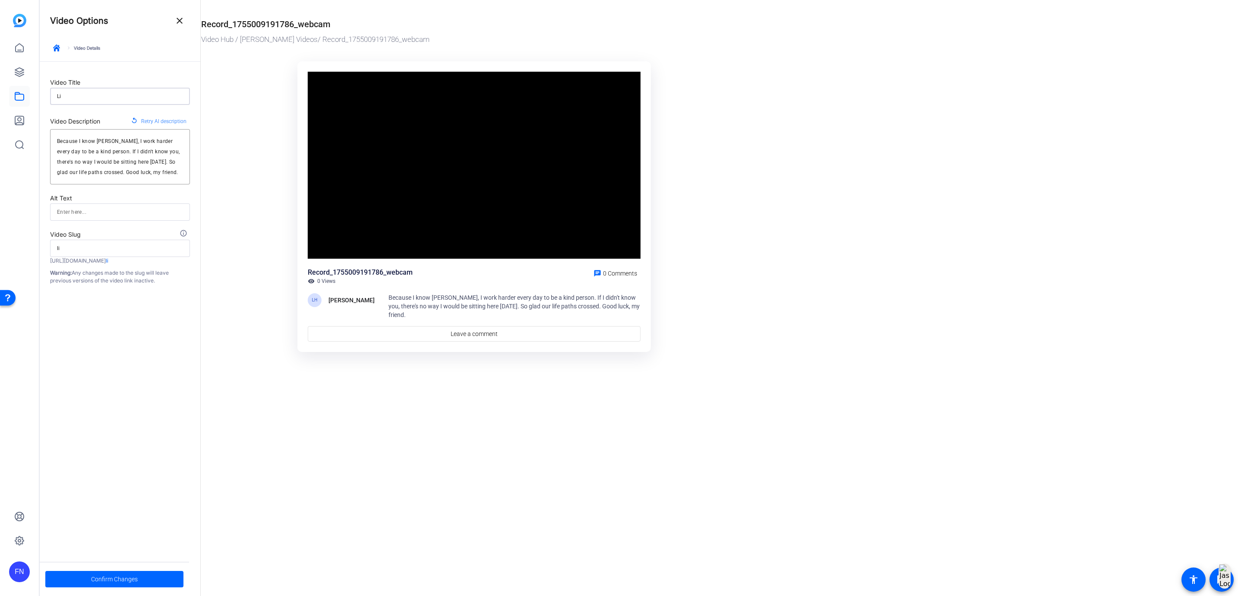
type input "Lis"
type input "lis"
type input "Liss"
type input "liss"
type input "[PERSON_NAME]"
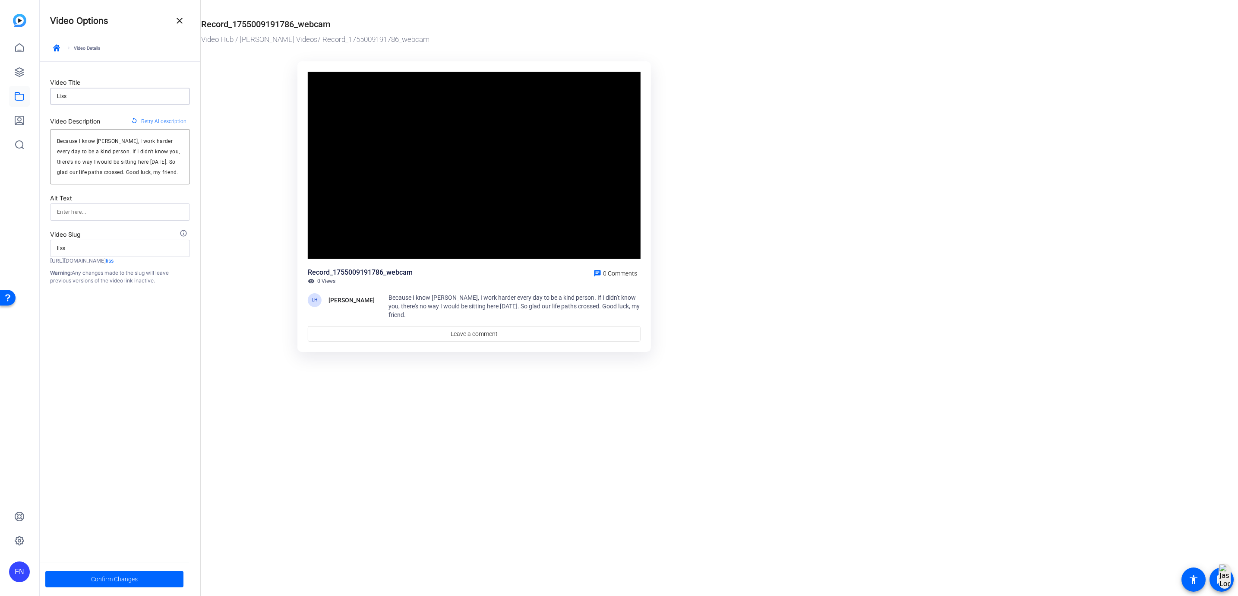
type input "[PERSON_NAME]"
click at [115, 581] on span "Confirm Changes" at bounding box center [114, 579] width 47 height 16
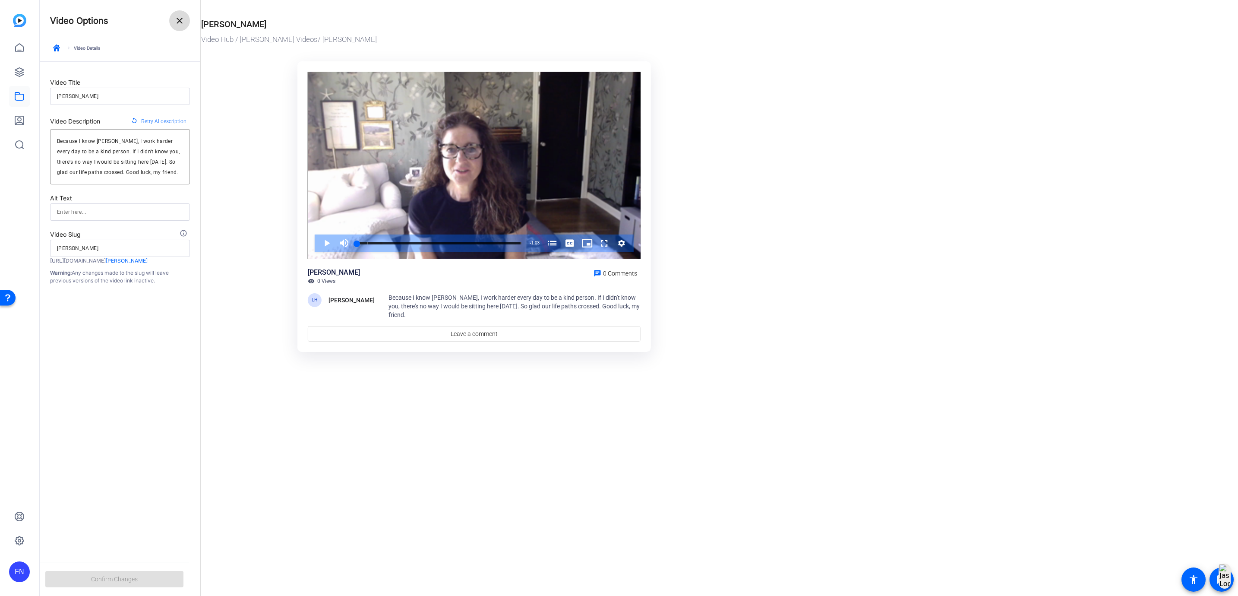
click at [185, 22] on span at bounding box center [179, 20] width 21 height 21
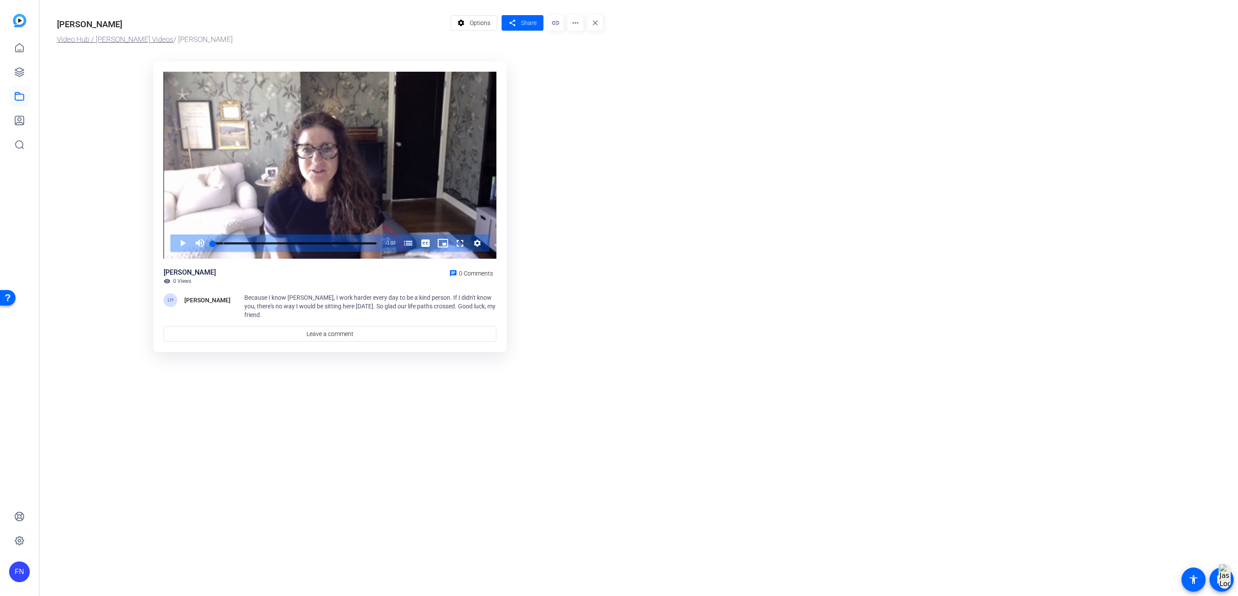
click at [82, 38] on link "Video Hub / [PERSON_NAME] Videos" at bounding box center [115, 39] width 117 height 9
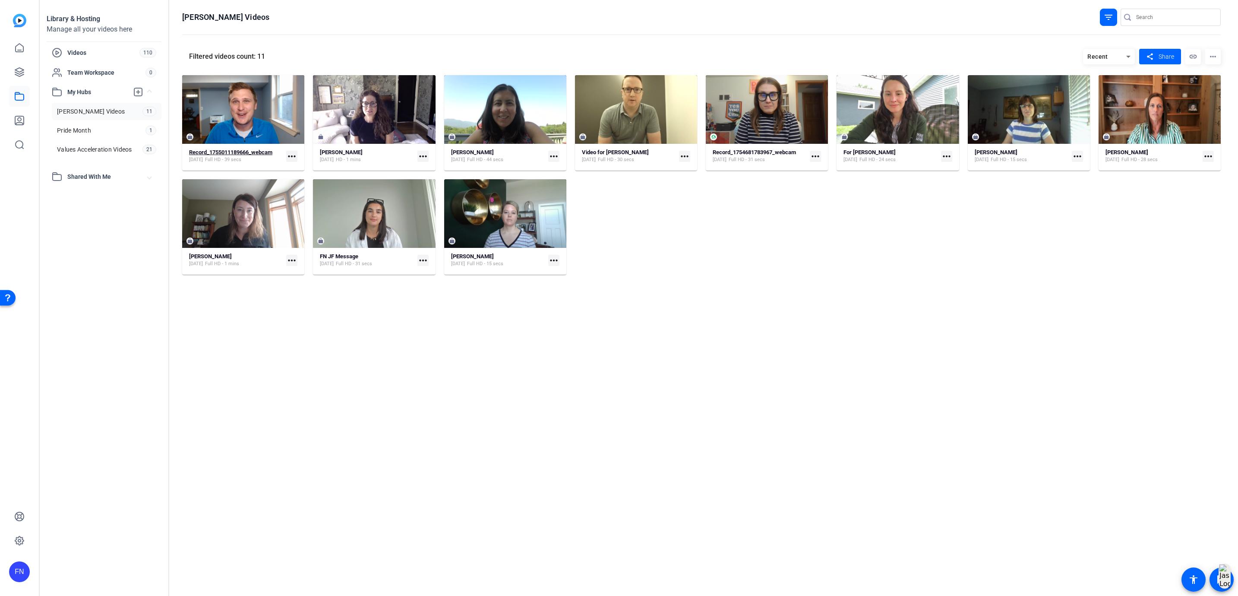
click at [238, 155] on strong "Record_1755011189666_webcam" at bounding box center [230, 152] width 83 height 6
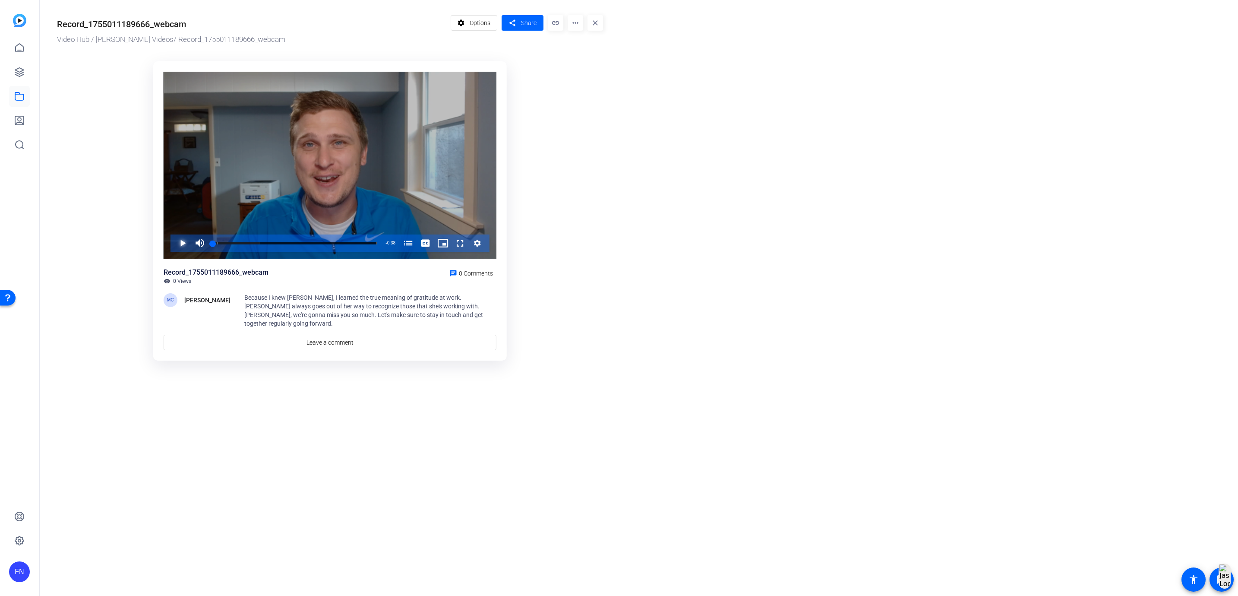
click at [174, 239] on span "Video Player" at bounding box center [174, 242] width 0 height 17
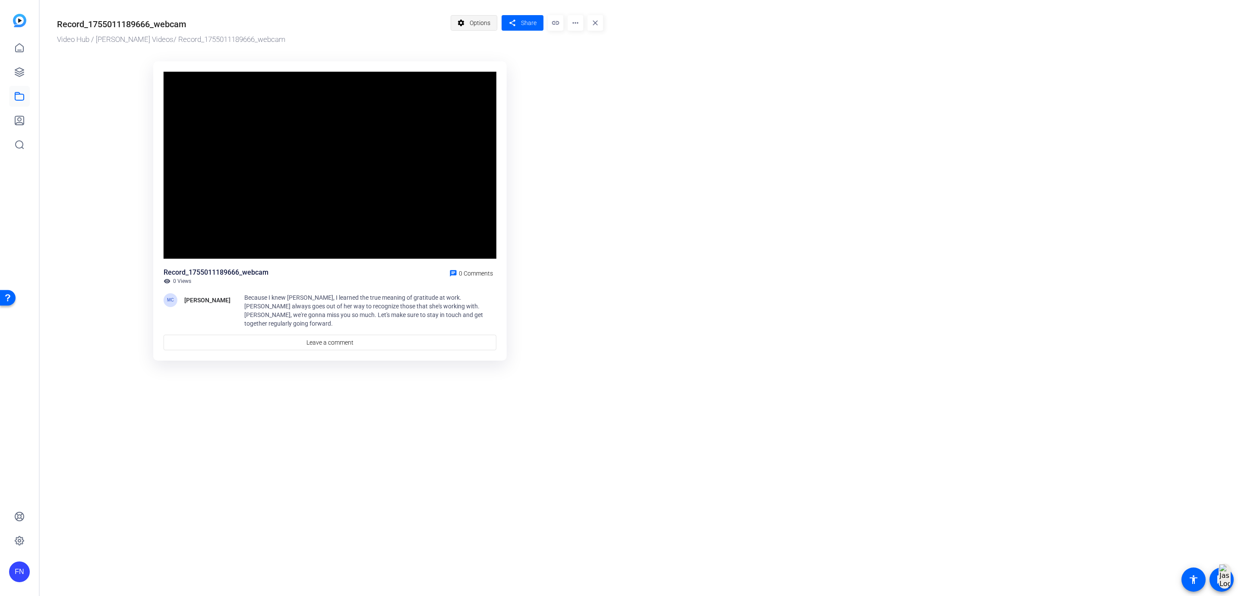
click at [487, 25] on span "Options" at bounding box center [480, 23] width 21 height 16
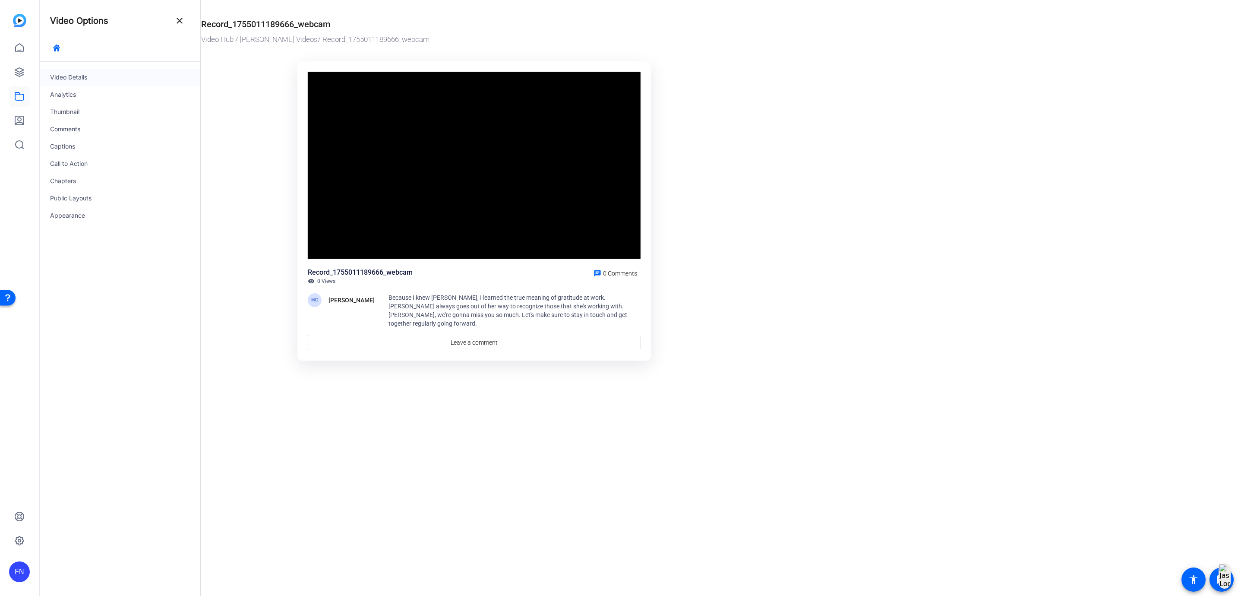
click at [100, 84] on div "Video Details" at bounding box center [120, 77] width 161 height 17
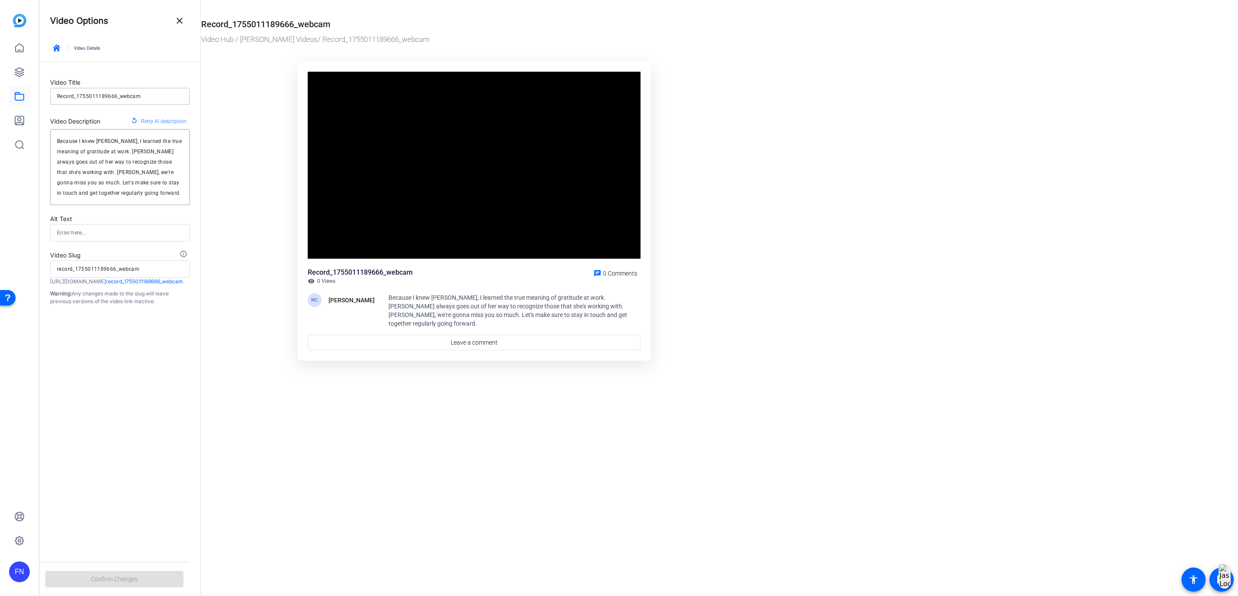
drag, startPoint x: 158, startPoint y: 98, endPoint x: 13, endPoint y: 101, distance: 145.1
click at [13, 101] on mat-sidenav-container "FN Video Options close keyboard_arrow_right Video Details Video Title Record_17…" at bounding box center [619, 298] width 1238 height 596
type input "C"
type input "c"
type input "Co"
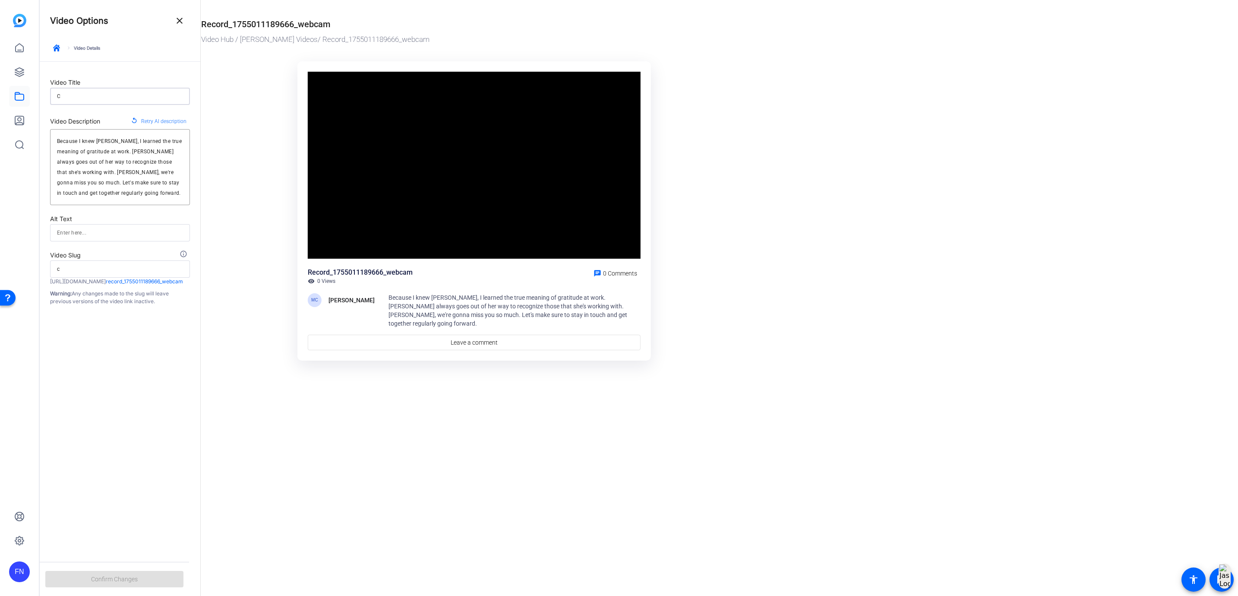
type input "co"
type input "Cod"
type input "cod"
type input "[PERSON_NAME]"
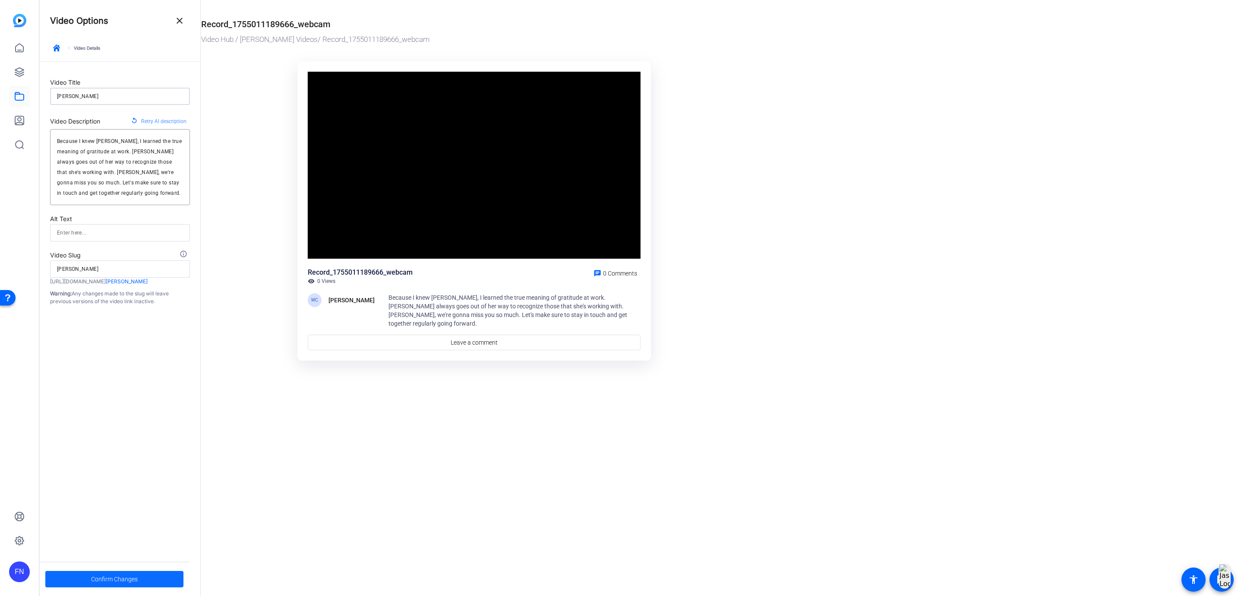
type input "[PERSON_NAME]"
click at [129, 572] on span "Confirm Changes" at bounding box center [114, 579] width 47 height 16
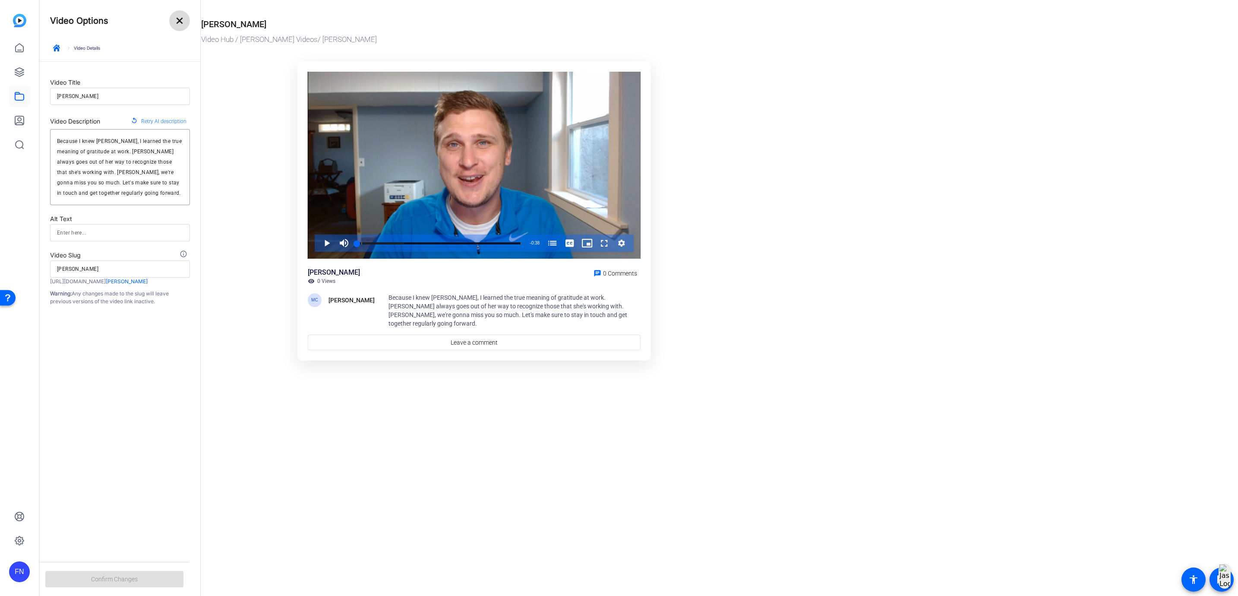
click at [181, 19] on mat-icon "close" at bounding box center [179, 21] width 10 height 10
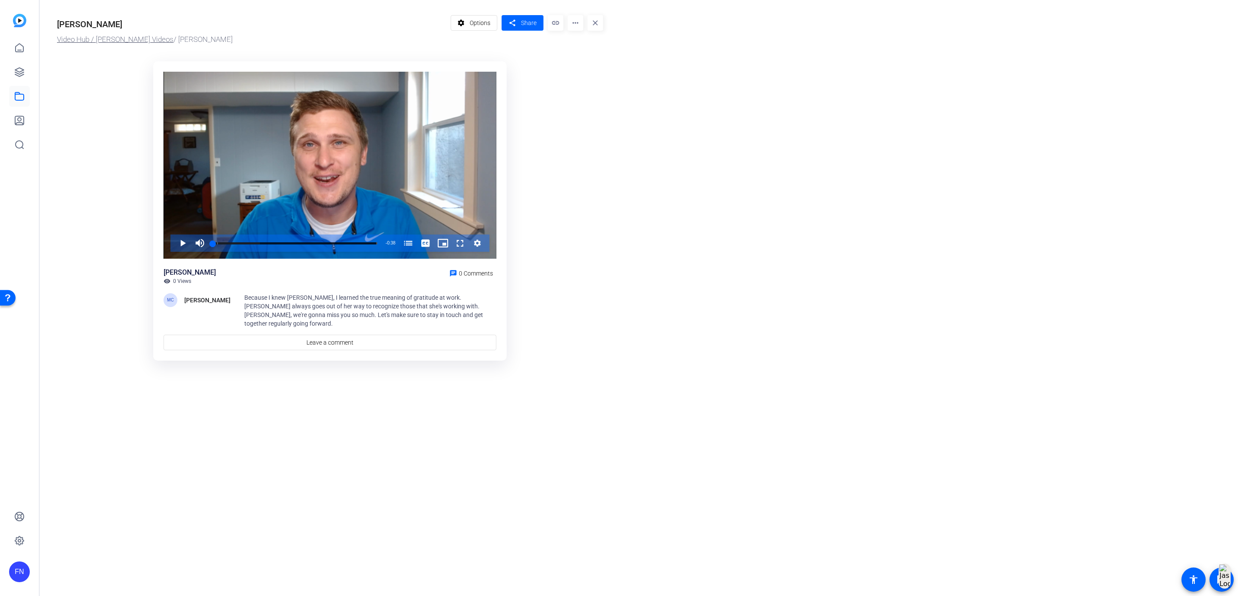
click at [80, 43] on link "Video Hub / [PERSON_NAME] Videos" at bounding box center [115, 39] width 117 height 9
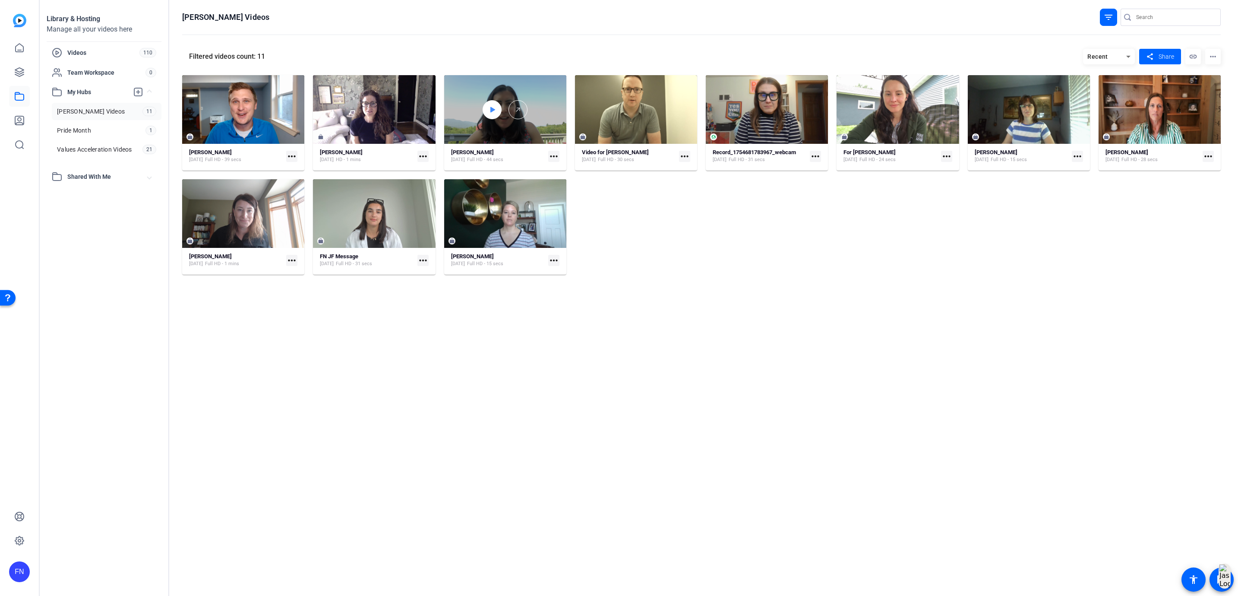
click at [495, 113] on icon at bounding box center [492, 109] width 7 height 10
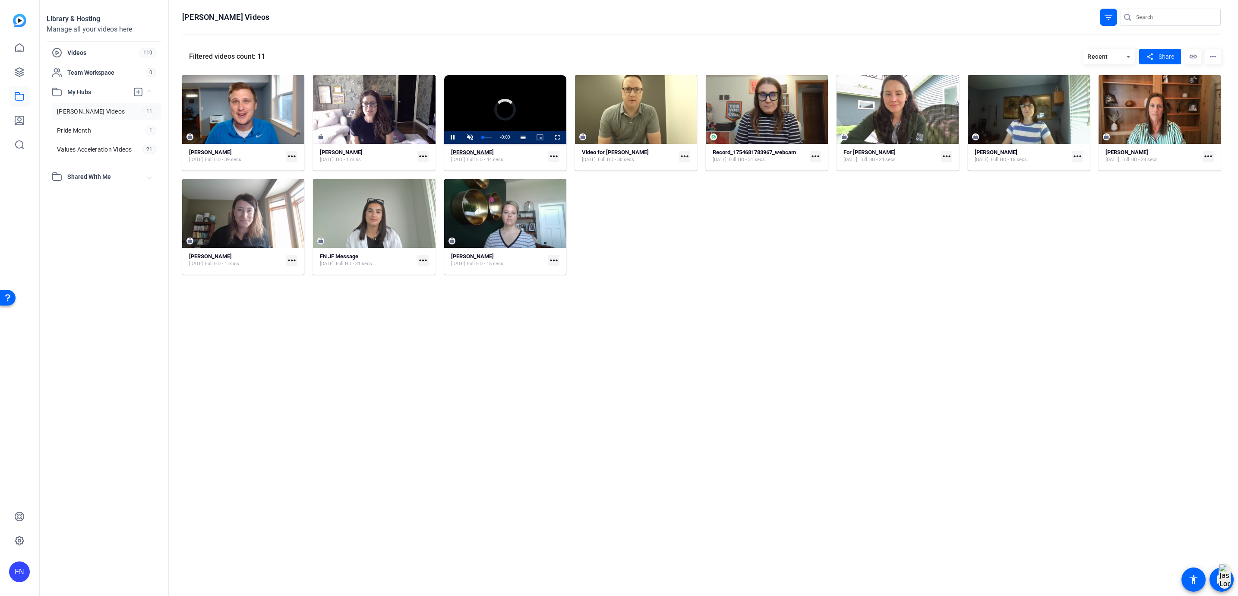
click at [486, 151] on strong "[PERSON_NAME]" at bounding box center [472, 152] width 43 height 6
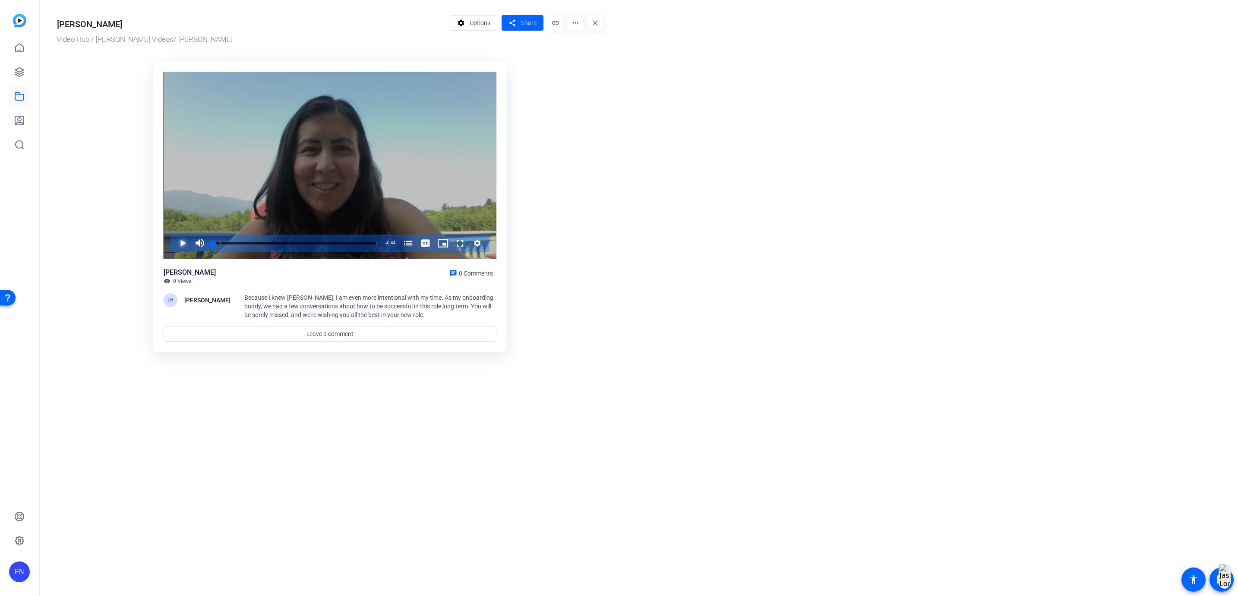
click at [174, 246] on span "Video Player" at bounding box center [174, 242] width 0 height 17
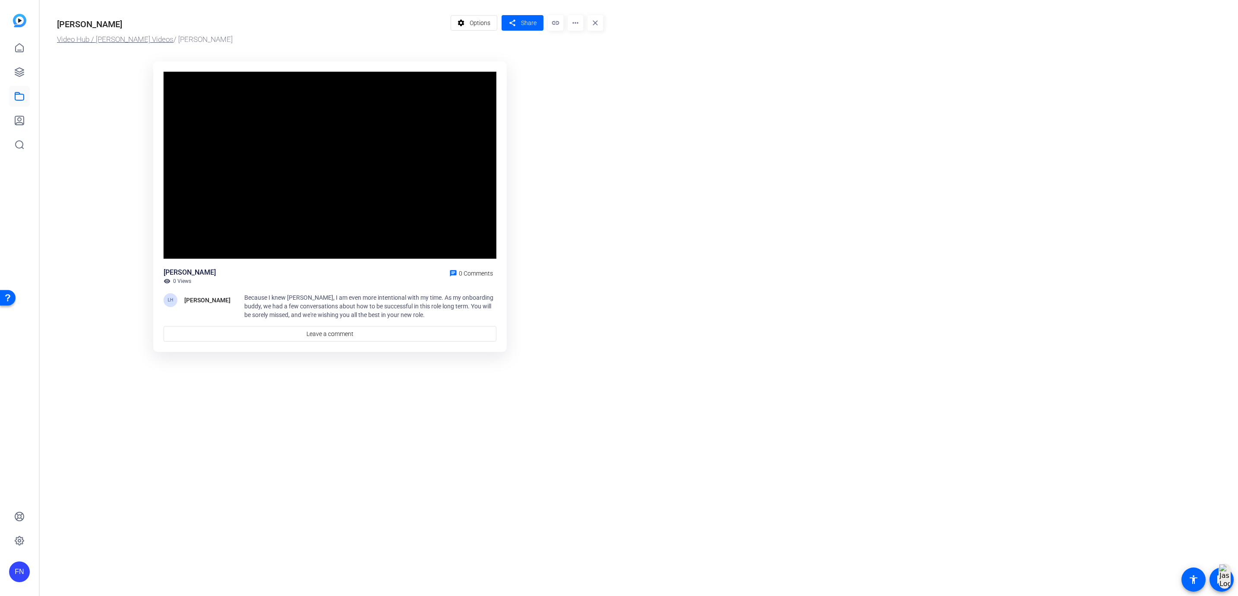
click at [88, 40] on link "Video Hub / [PERSON_NAME] Videos" at bounding box center [115, 39] width 117 height 9
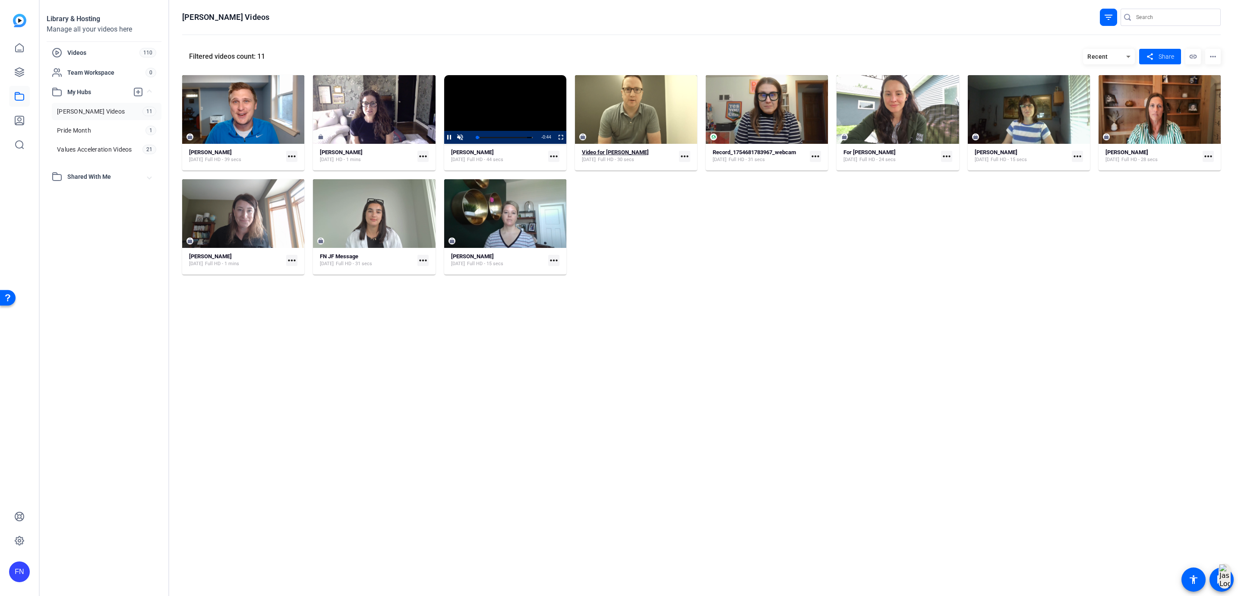
click at [613, 151] on strong "Video for [PERSON_NAME]" at bounding box center [615, 152] width 67 height 6
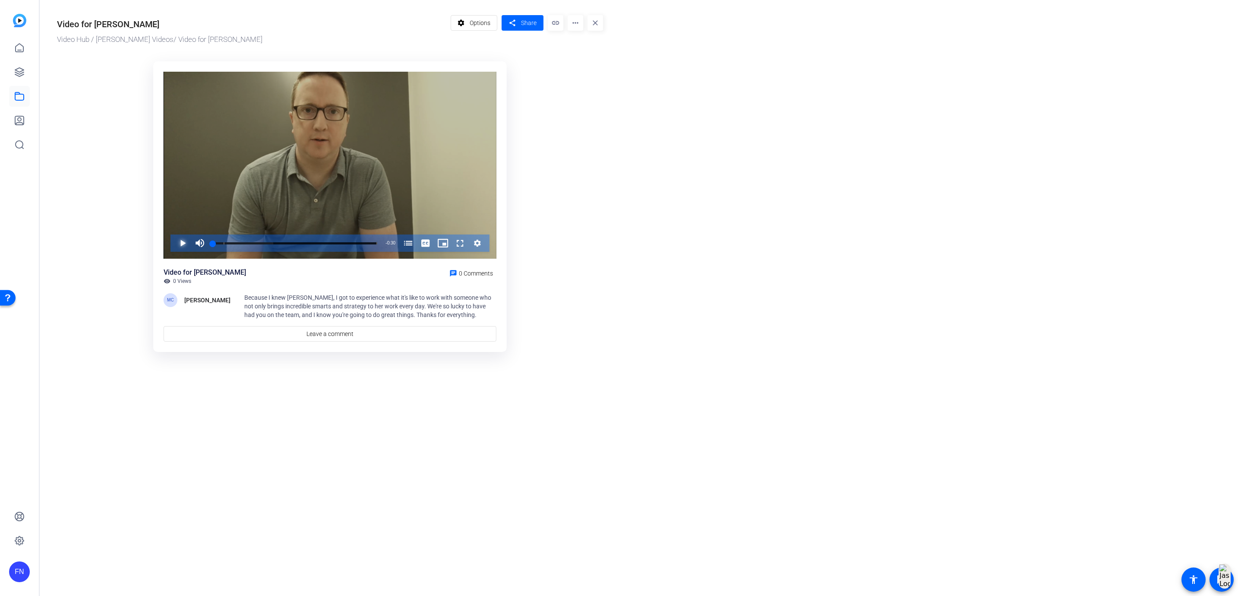
click at [174, 245] on span "Video Player" at bounding box center [174, 242] width 0 height 17
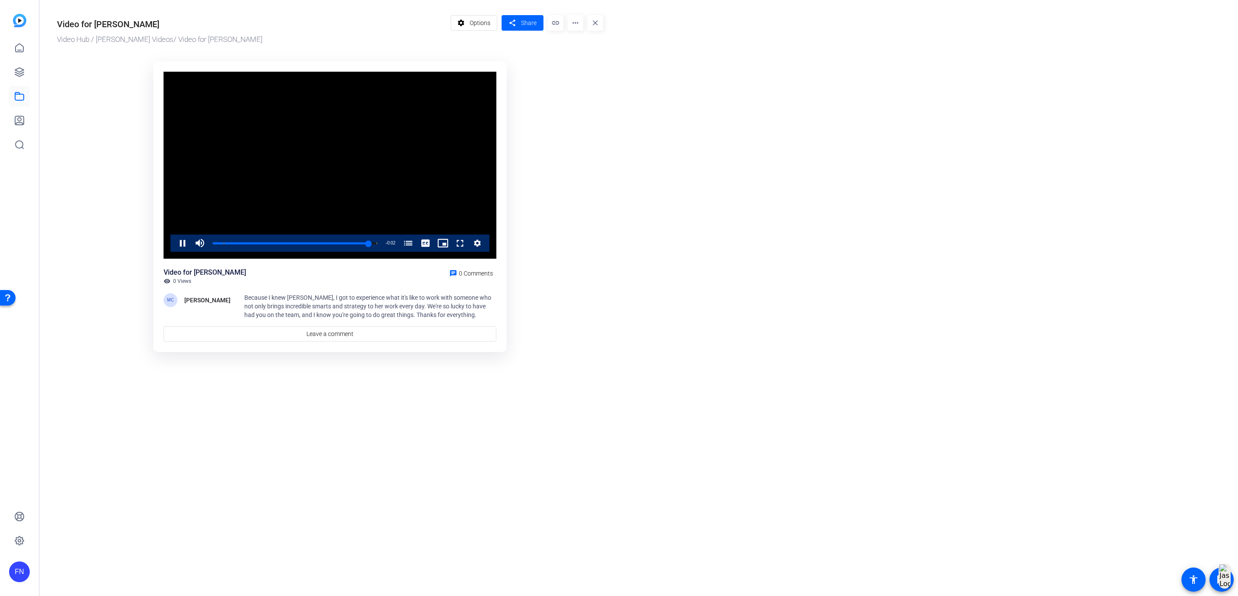
click at [357, 160] on video "Video Player" at bounding box center [330, 165] width 333 height 187
click at [120, 40] on link "Video Hub / [PERSON_NAME] Videos" at bounding box center [115, 39] width 117 height 9
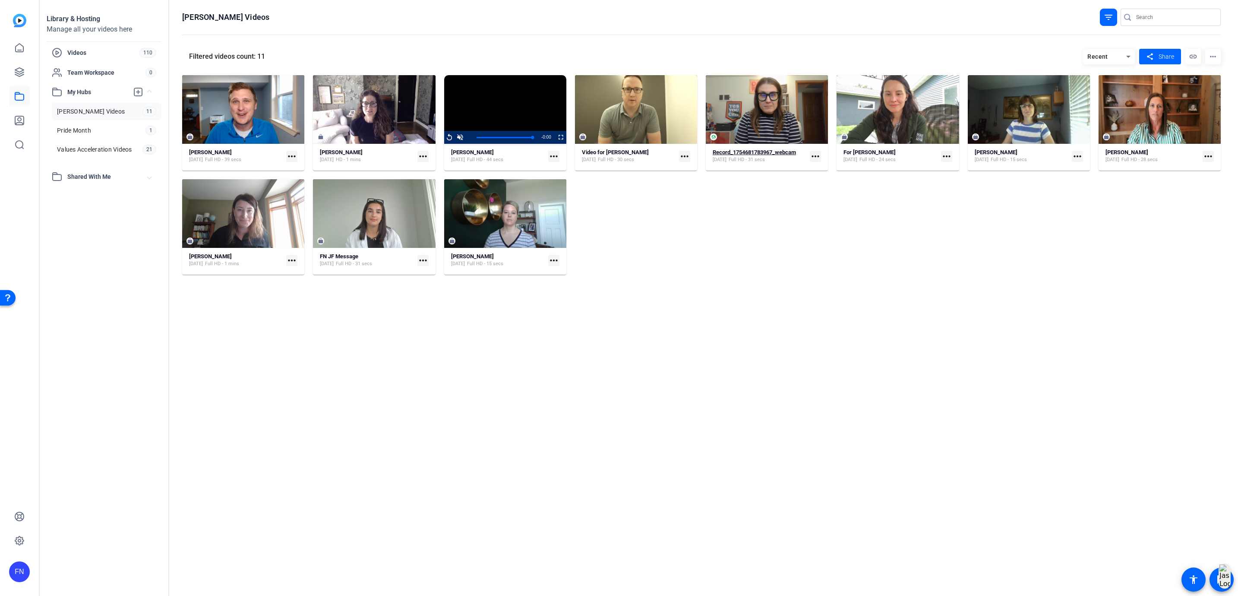
click at [774, 155] on strong "Record_1754681783967_webcam" at bounding box center [754, 152] width 83 height 6
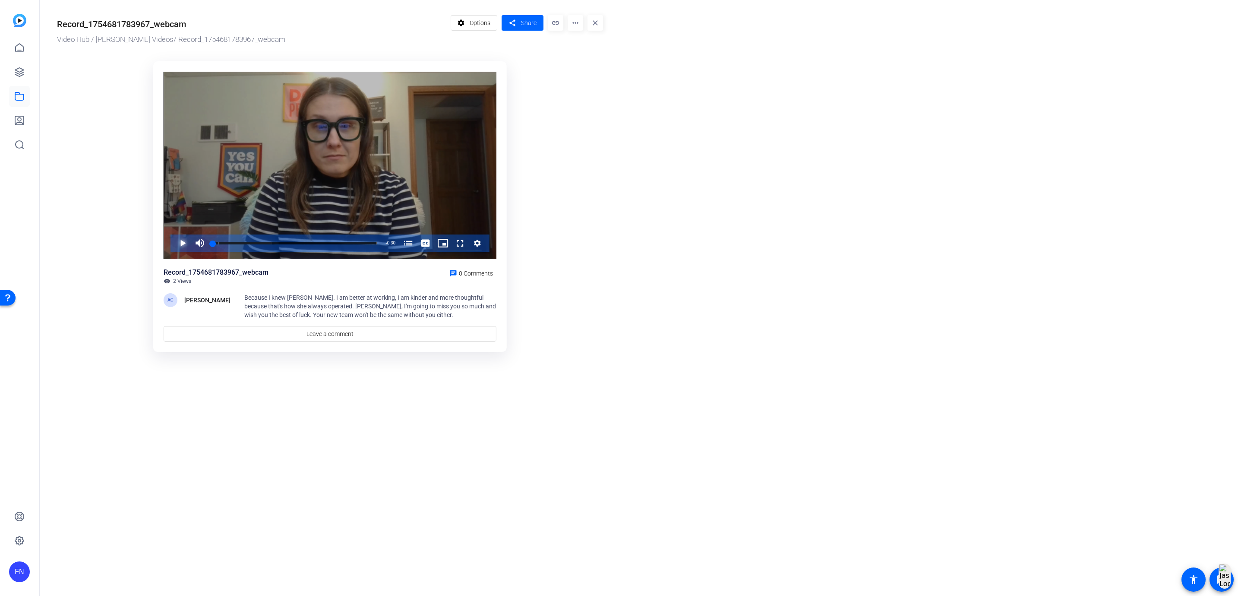
click at [174, 245] on span "Video Player" at bounding box center [174, 242] width 0 height 17
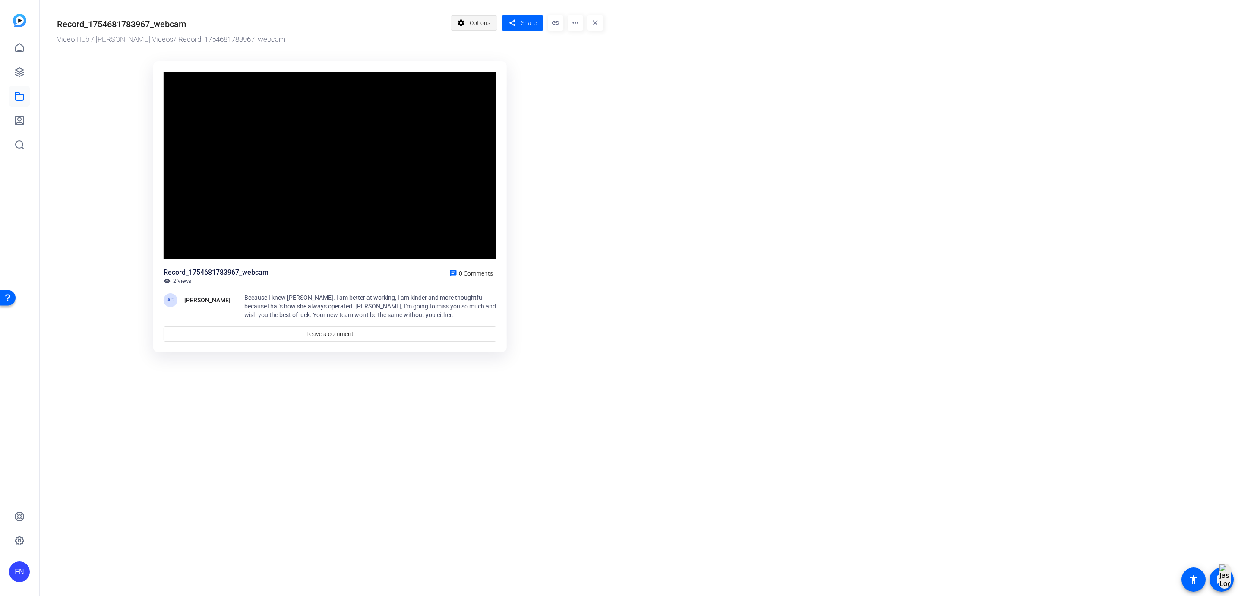
click at [477, 26] on span "Options" at bounding box center [480, 23] width 21 height 16
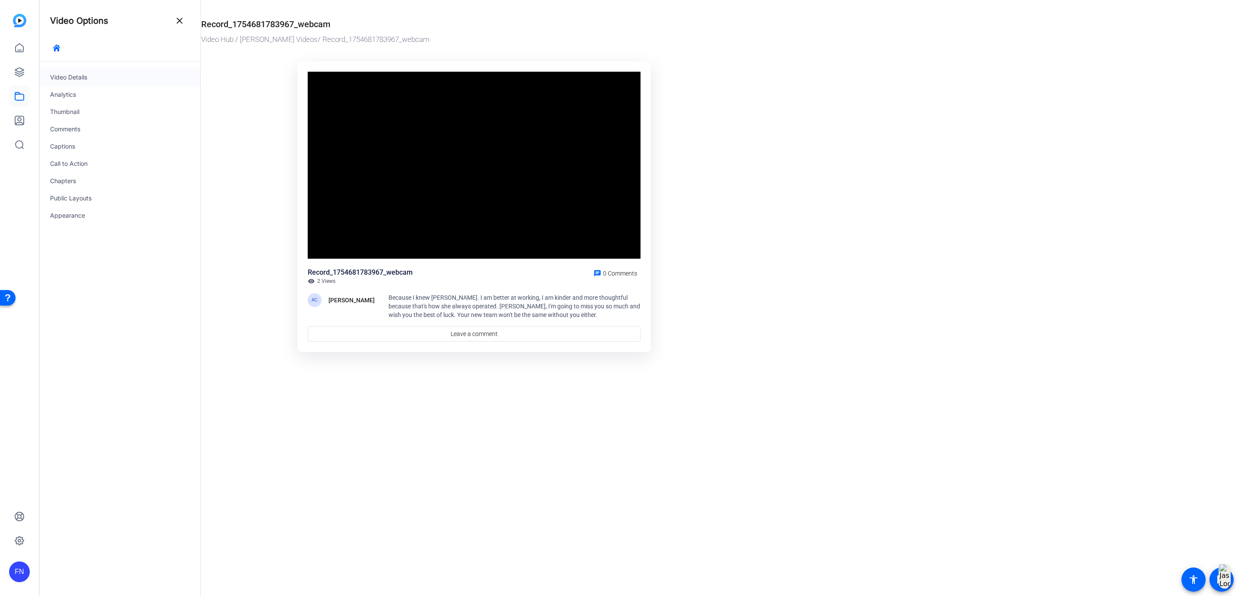
click at [128, 76] on div "Video Details" at bounding box center [120, 77] width 161 height 17
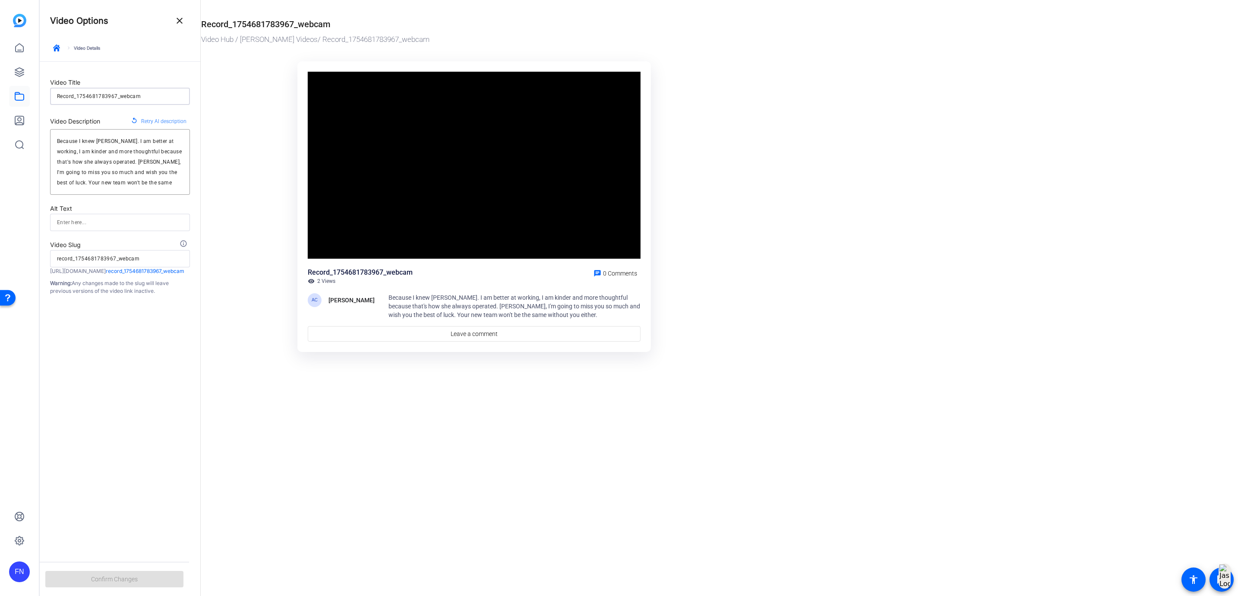
drag, startPoint x: 152, startPoint y: 96, endPoint x: 42, endPoint y: 84, distance: 110.3
click at [42, 84] on form "Video Title Record_1754681783967_webcam Video Description replay Retry AI descr…" at bounding box center [120, 178] width 161 height 233
type input "A"
type input "a"
type input "Al"
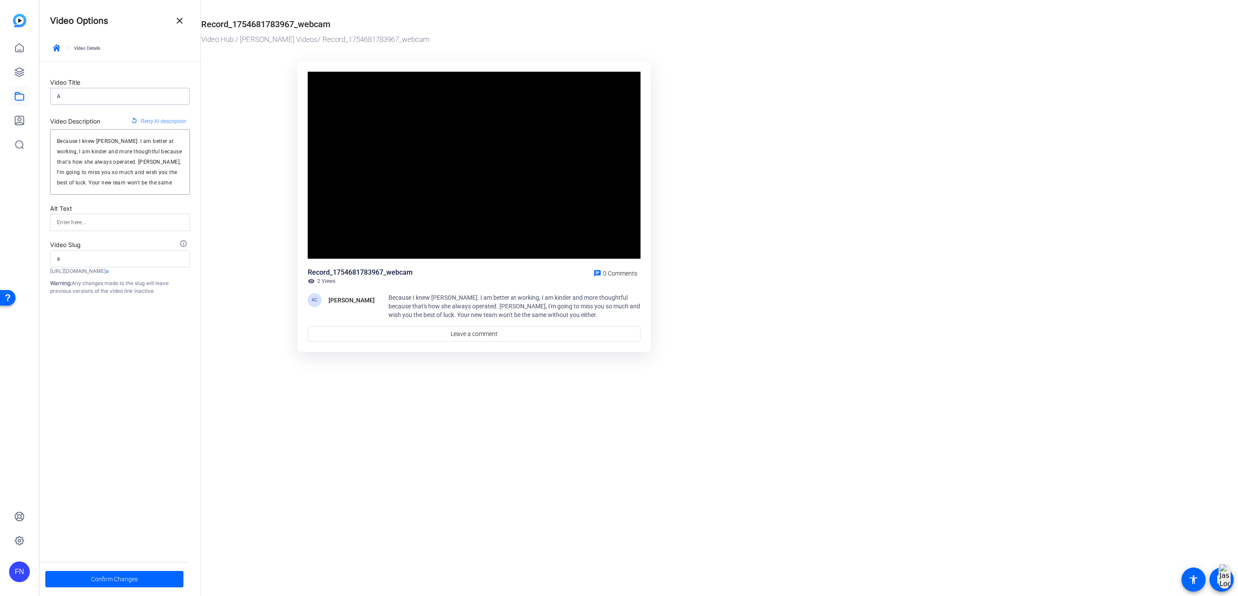
type input "al"
type input "Ale"
type input "ale"
type input "Alen"
type input "alen"
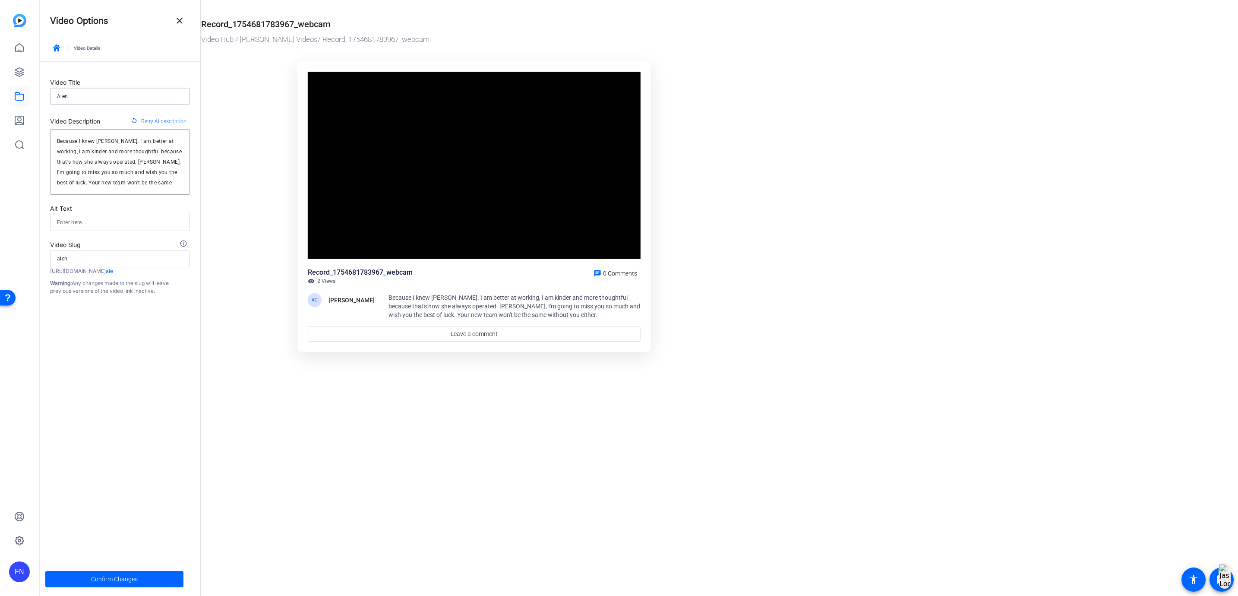
type input "Alenn"
type input "alenn"
type input "Alenna"
type input "alenna"
type input "Alennah"
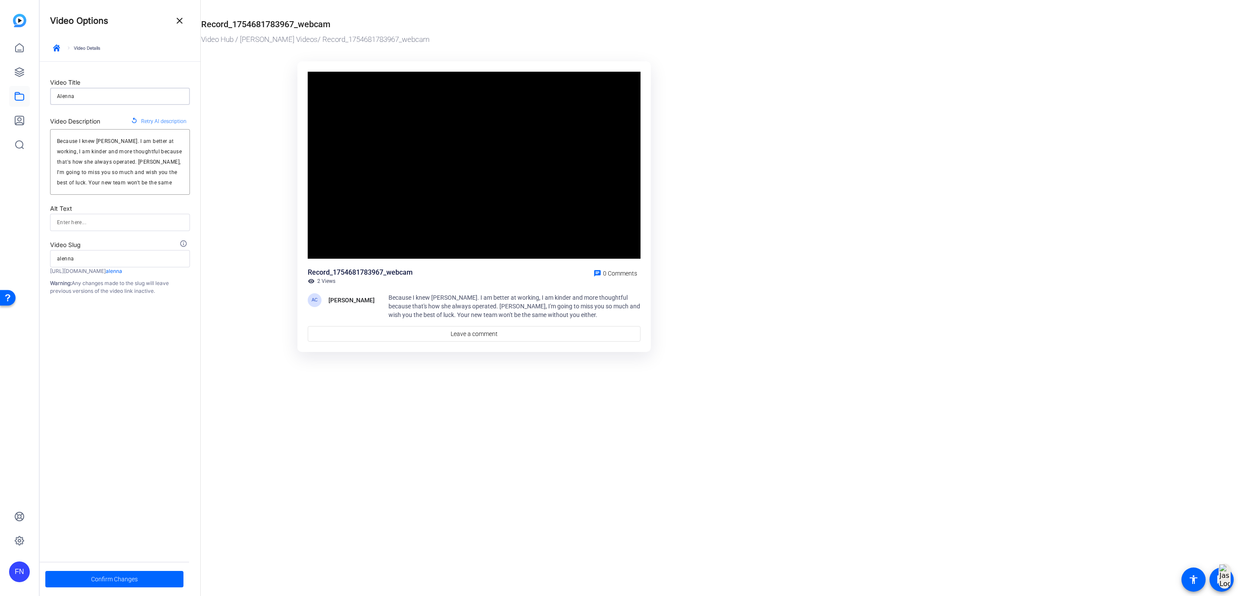
type input "alennah"
type input "Alennah"
click at [106, 578] on span "Confirm Changes" at bounding box center [114, 579] width 47 height 16
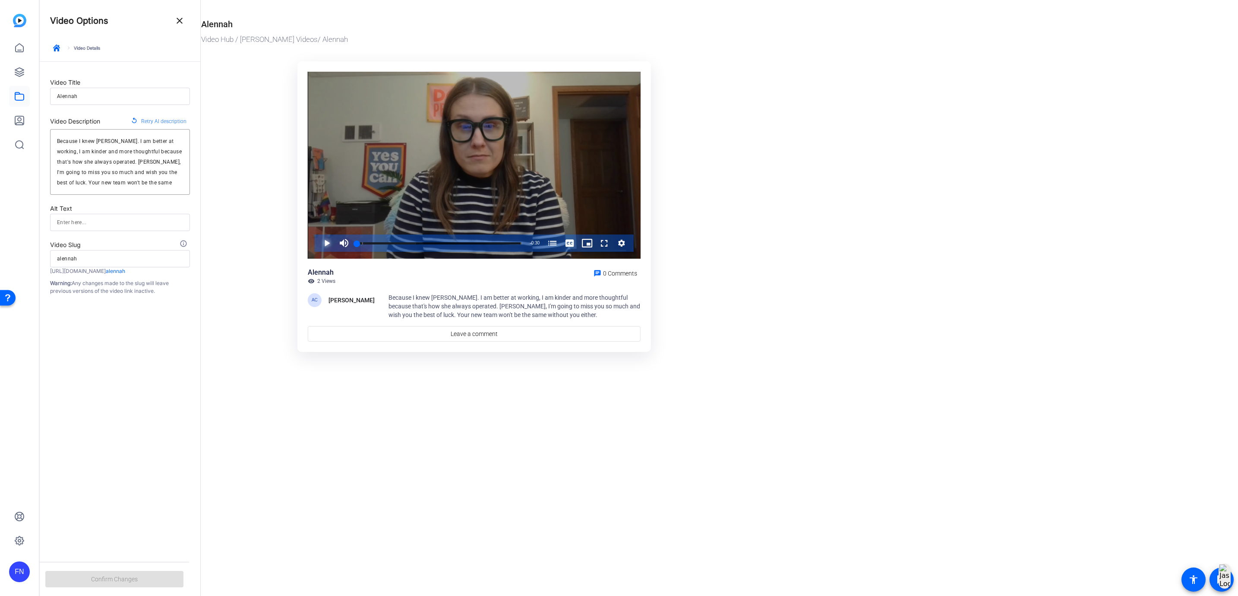
click at [318, 246] on span "Video Player" at bounding box center [318, 242] width 0 height 17
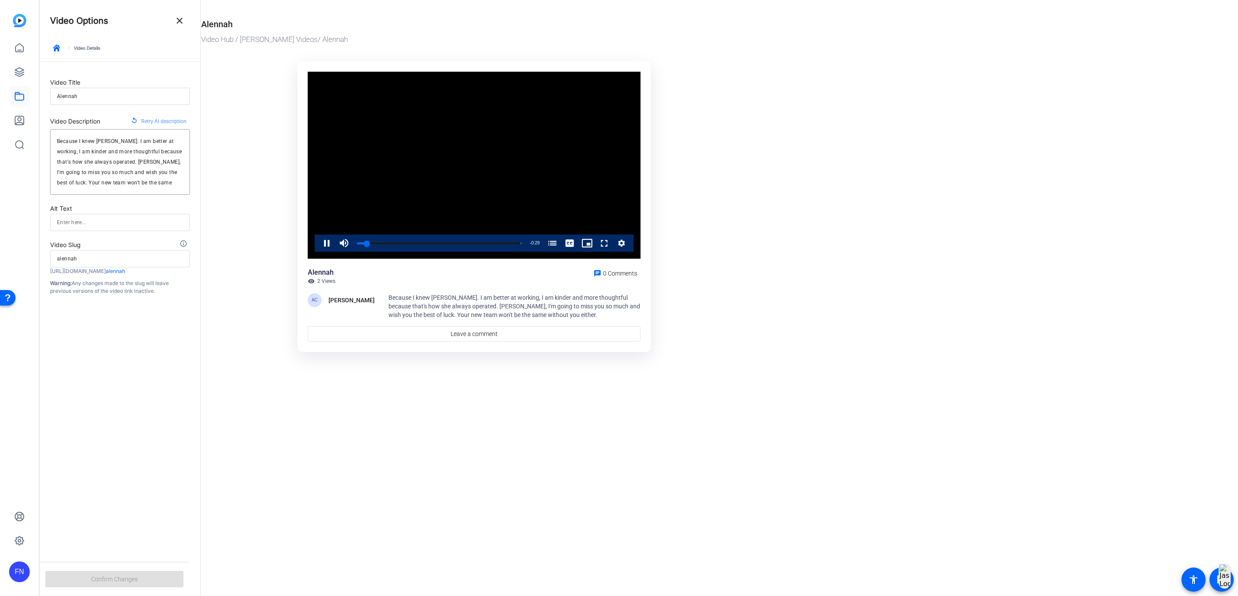
click at [328, 281] on span "2 Views" at bounding box center [326, 281] width 18 height 7
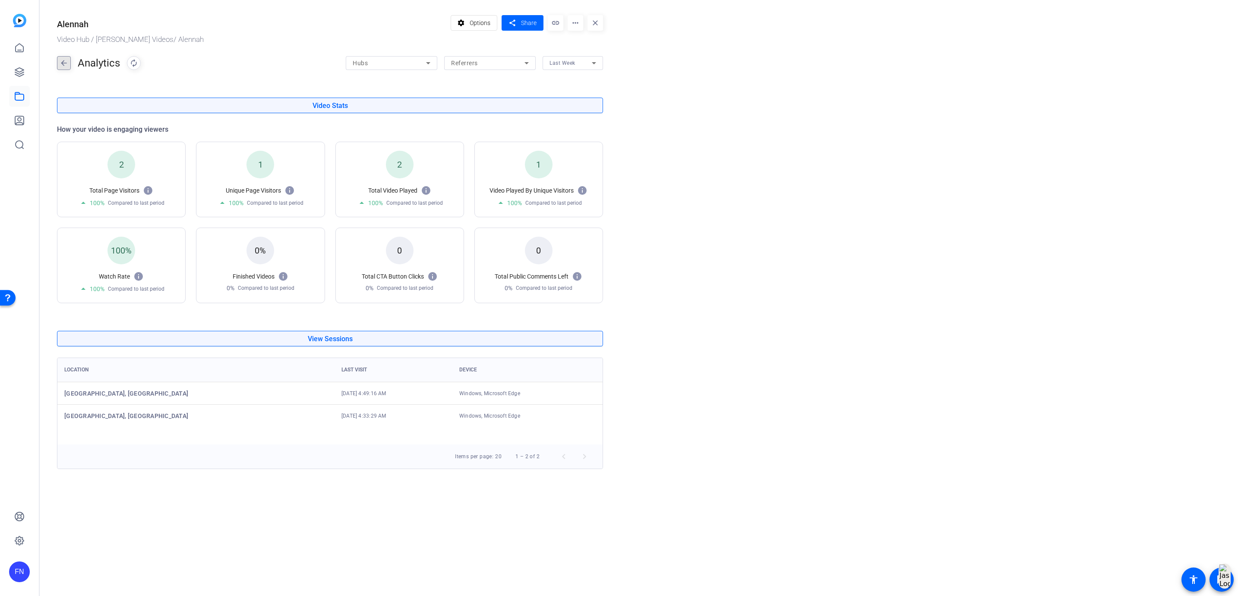
click at [60, 61] on mat-icon "arrow_back" at bounding box center [63, 63] width 13 height 14
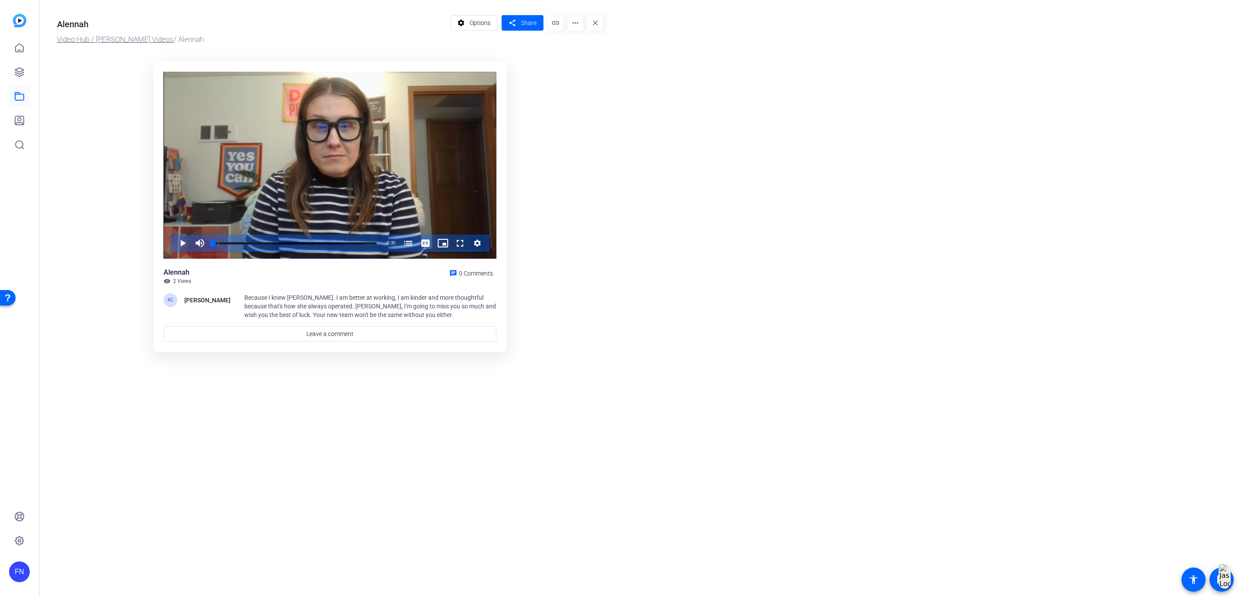
click at [115, 43] on link "Video Hub / [PERSON_NAME] Videos" at bounding box center [115, 39] width 117 height 9
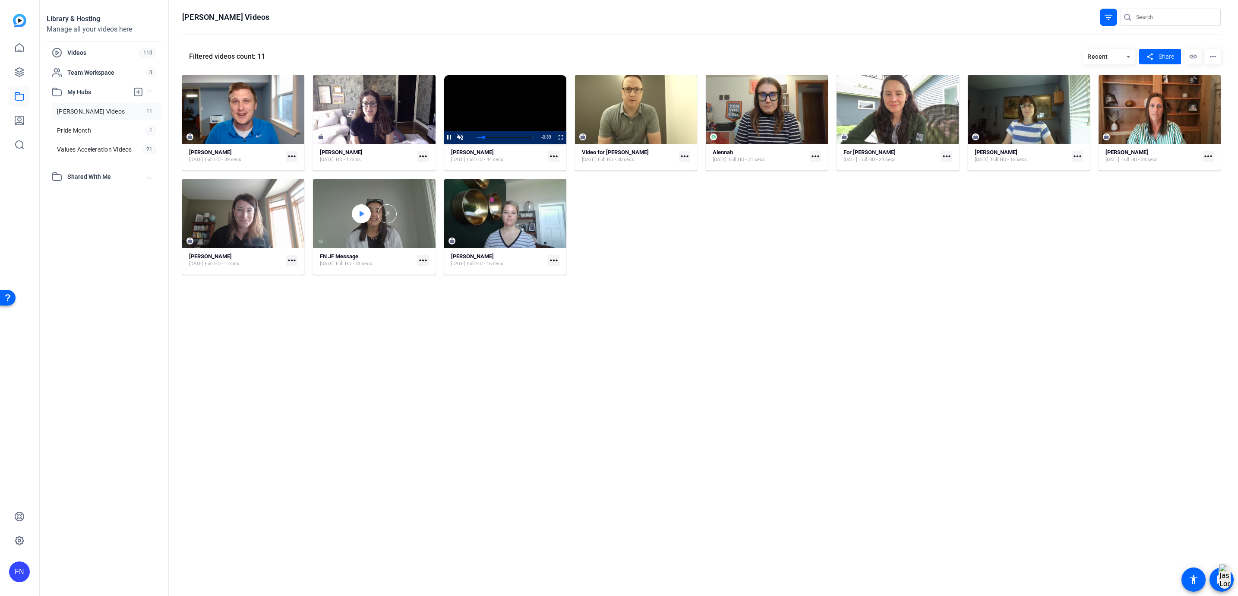
click at [366, 215] on div at bounding box center [361, 213] width 19 height 19
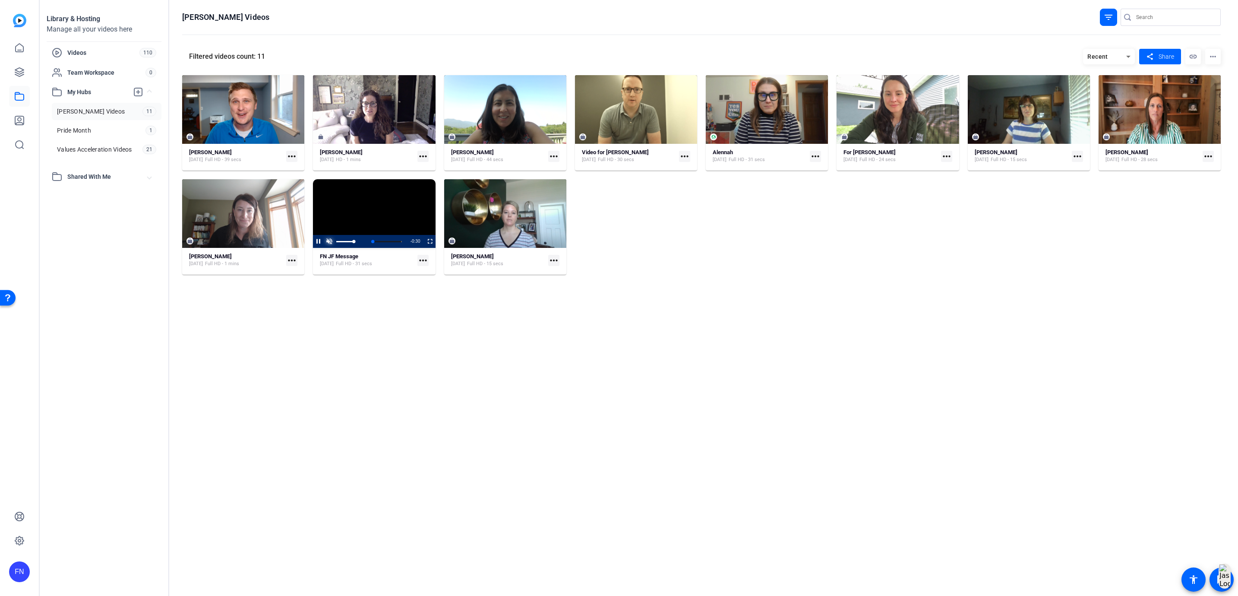
click at [331, 241] on span "Video Player" at bounding box center [329, 241] width 11 height 0
click at [425, 242] on span "Video Player" at bounding box center [425, 241] width 0 height 13
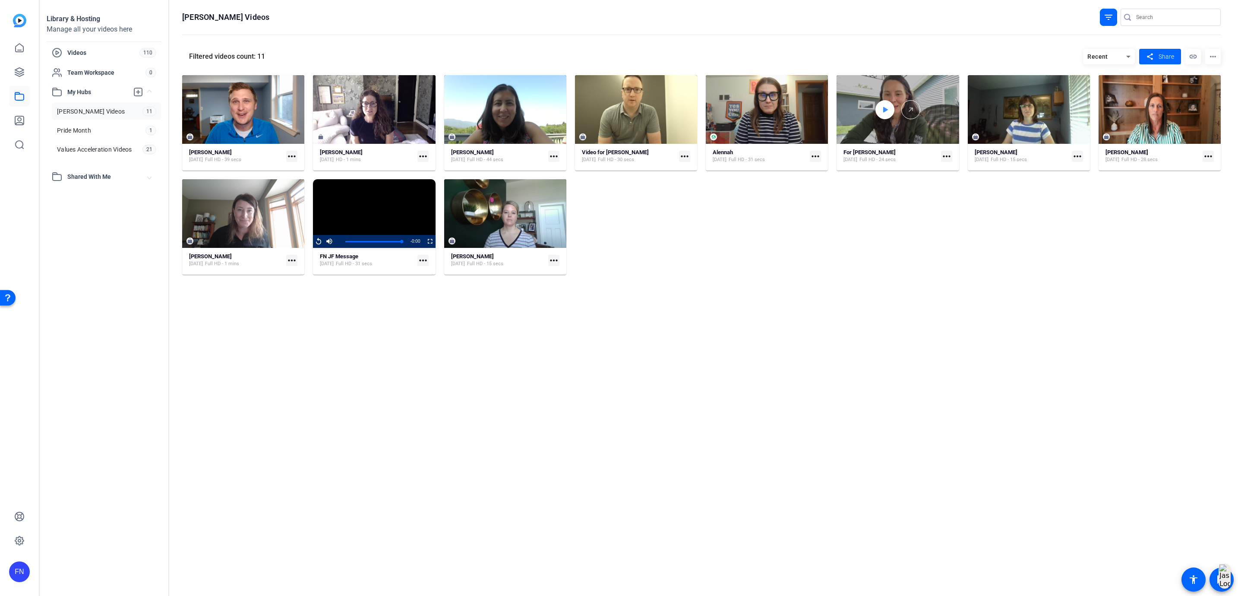
click at [880, 110] on div at bounding box center [884, 109] width 19 height 19
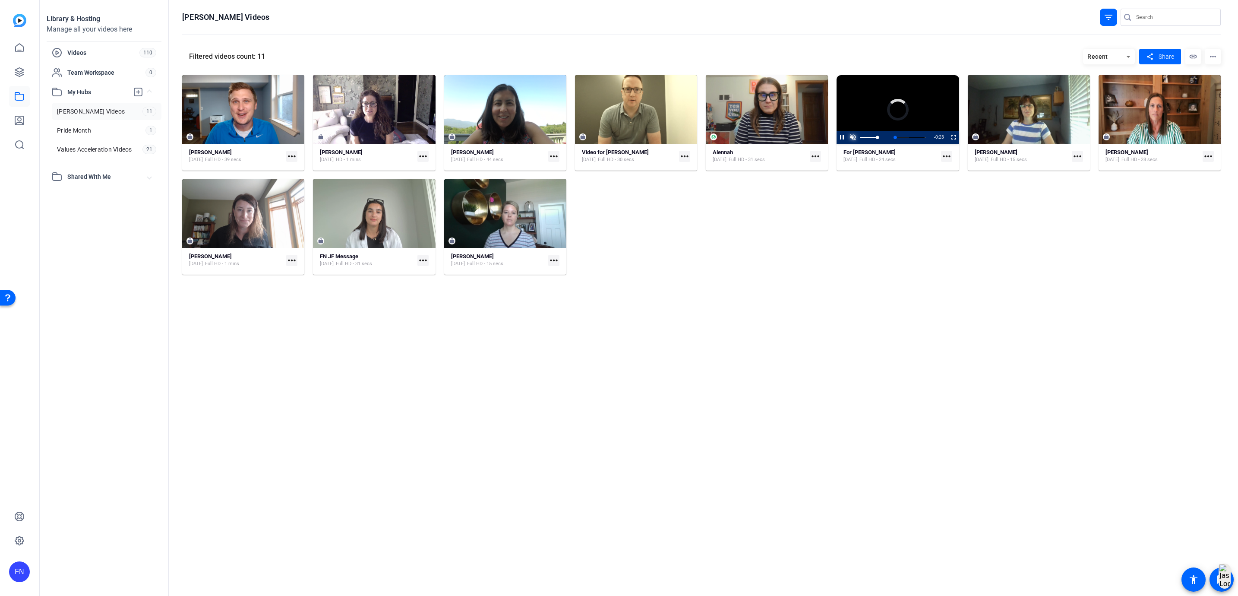
click at [855, 137] on span "Video Player" at bounding box center [852, 137] width 11 height 0
click at [358, 113] on icon at bounding box center [361, 109] width 7 height 10
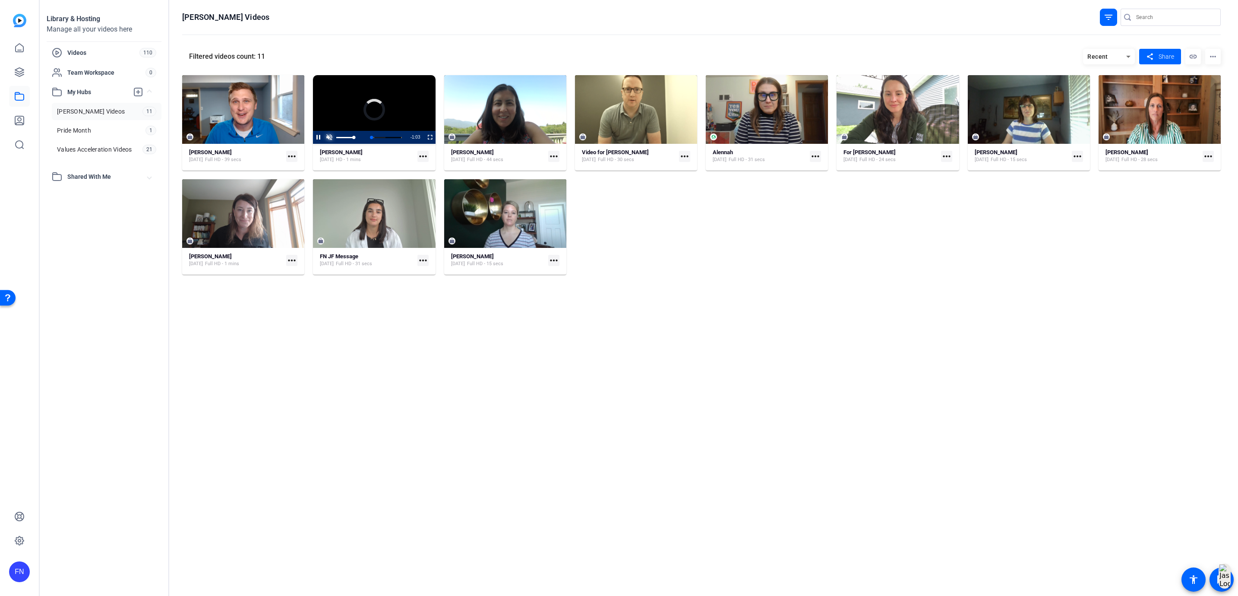
click at [329, 137] on span "Video Player" at bounding box center [329, 137] width 11 height 0
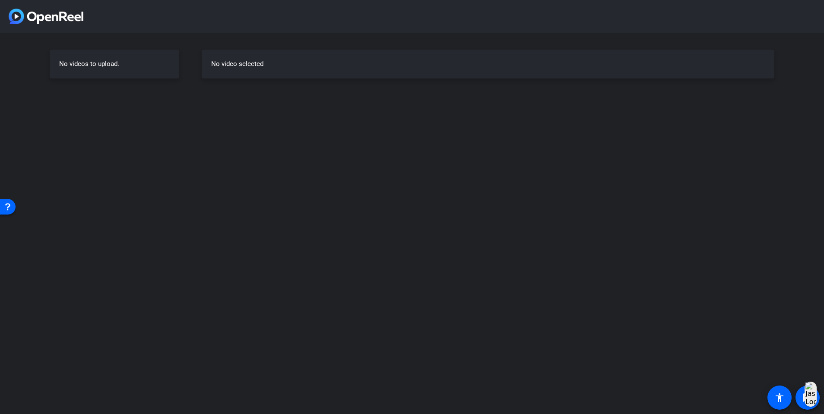
drag, startPoint x: 429, startPoint y: 102, endPoint x: 190, endPoint y: 253, distance: 282.6
click at [190, 253] on div "No videos to upload. No video selected" at bounding box center [412, 207] width 824 height 414
